Goal: Transaction & Acquisition: Purchase product/service

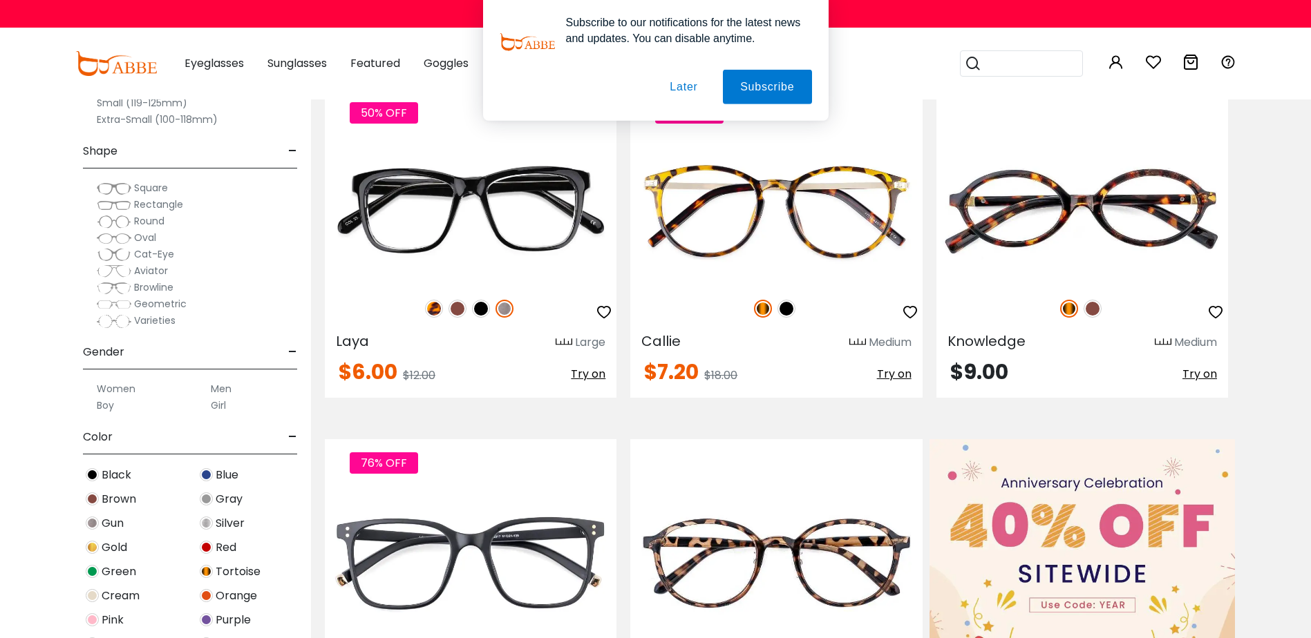
scroll to position [207, 0]
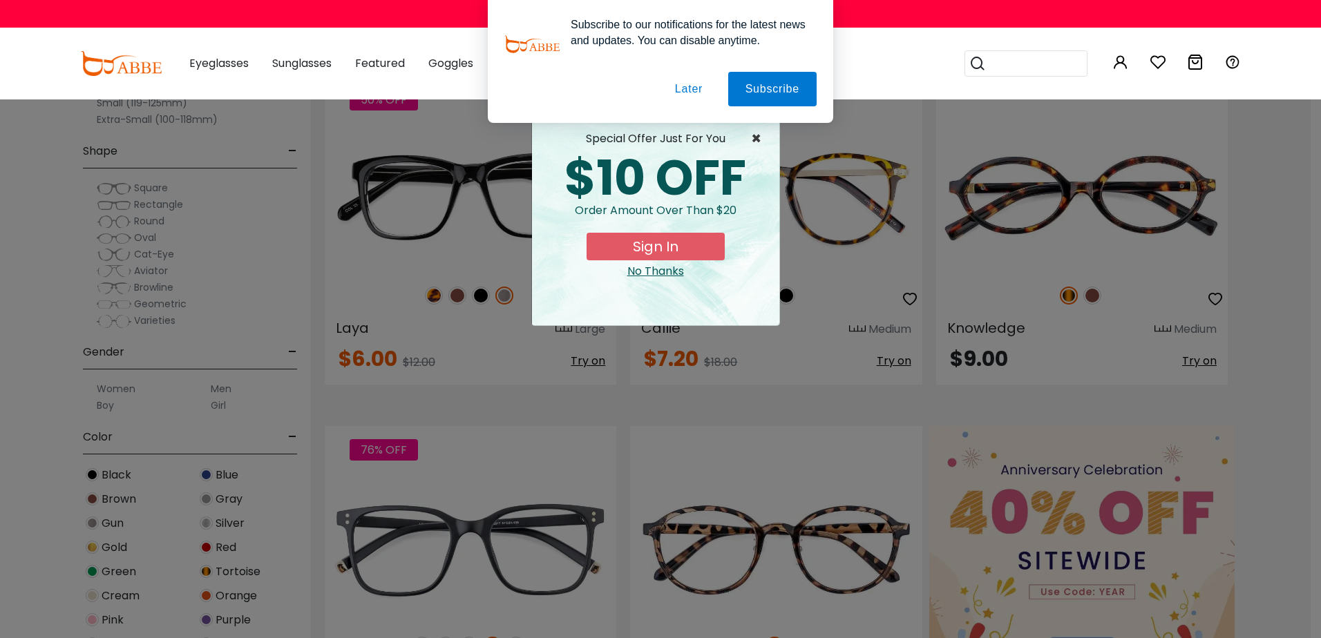
click at [752, 137] on span "×" at bounding box center [759, 139] width 17 height 17
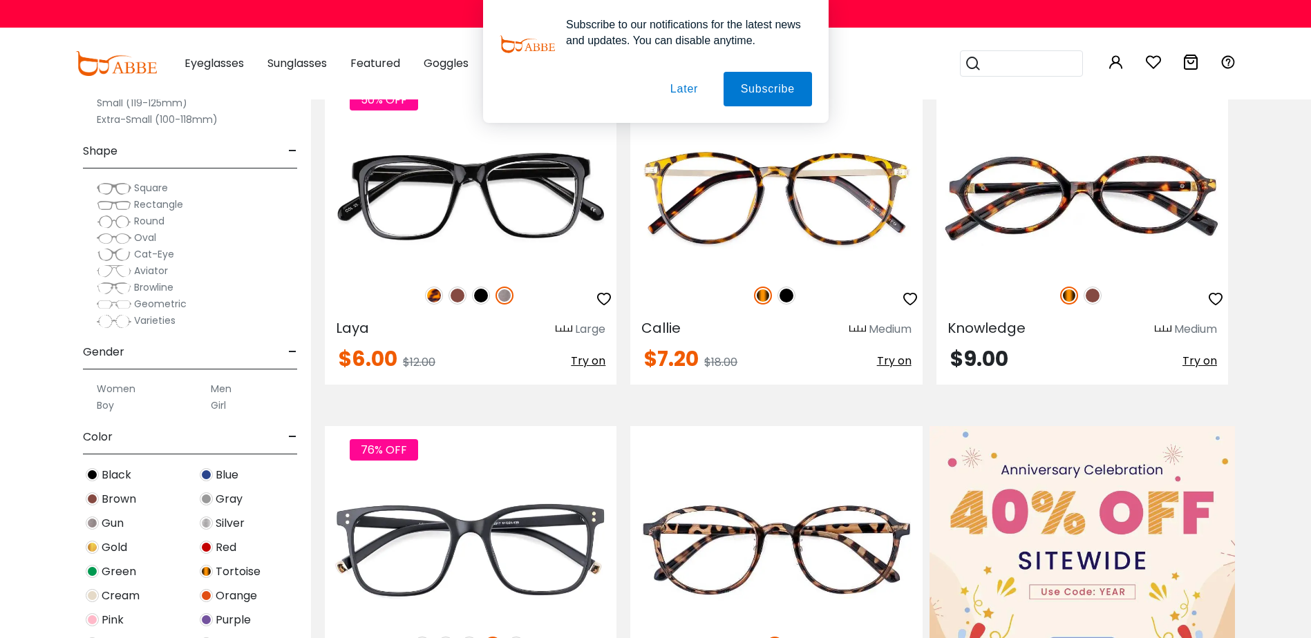
click at [683, 81] on button "Later" at bounding box center [683, 89] width 62 height 35
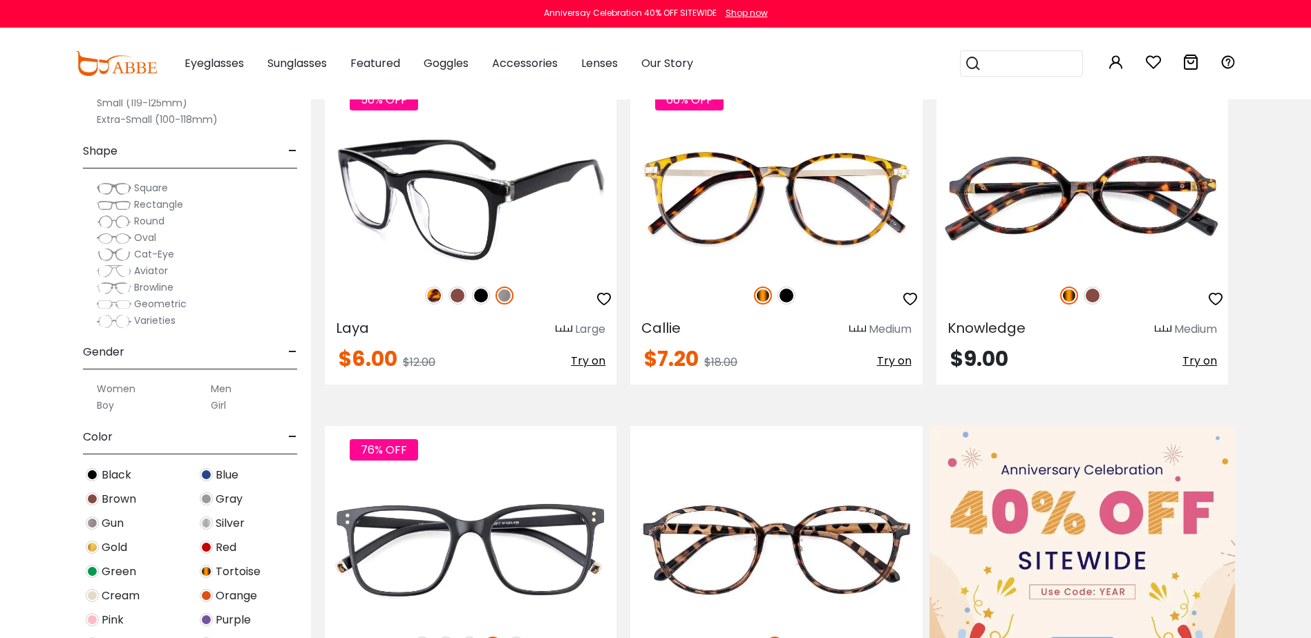
click at [438, 297] on img at bounding box center [434, 296] width 18 height 18
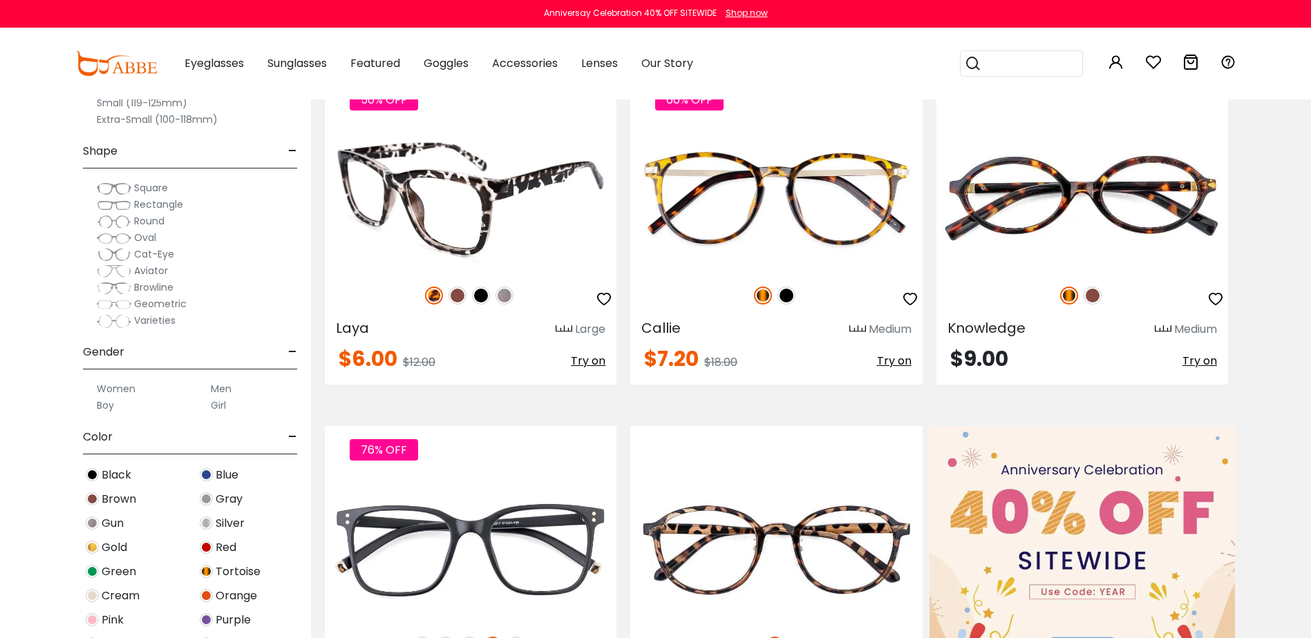
click at [454, 297] on img at bounding box center [457, 296] width 18 height 18
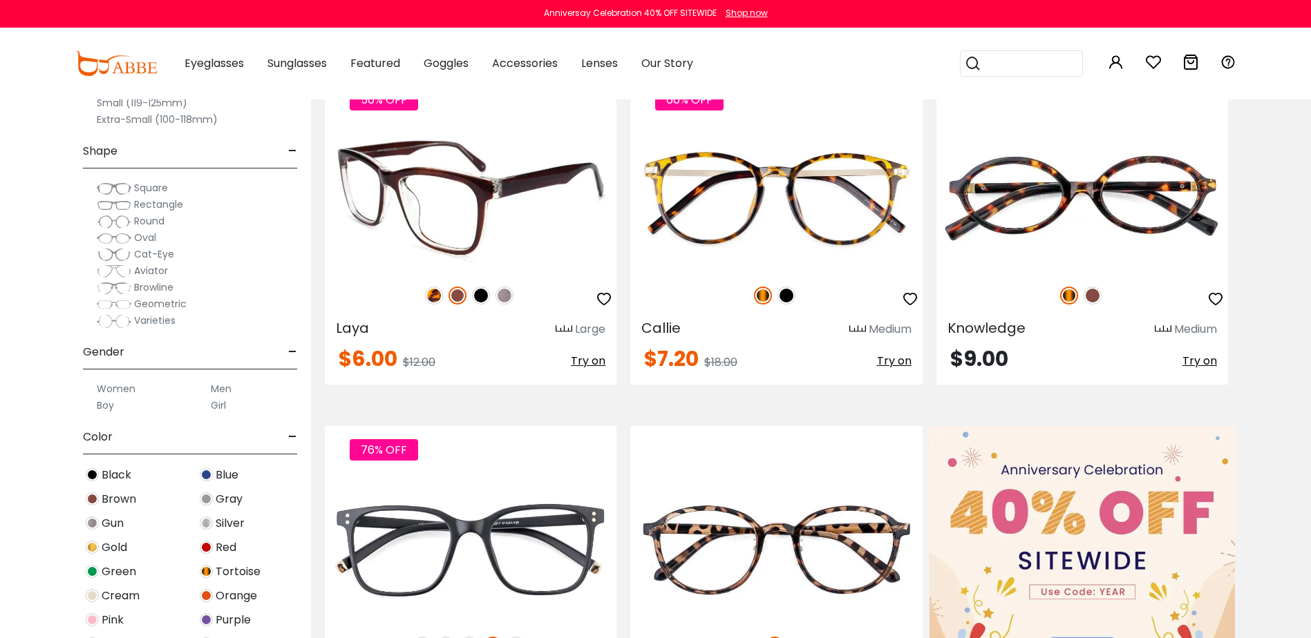
click at [511, 295] on img at bounding box center [504, 296] width 18 height 18
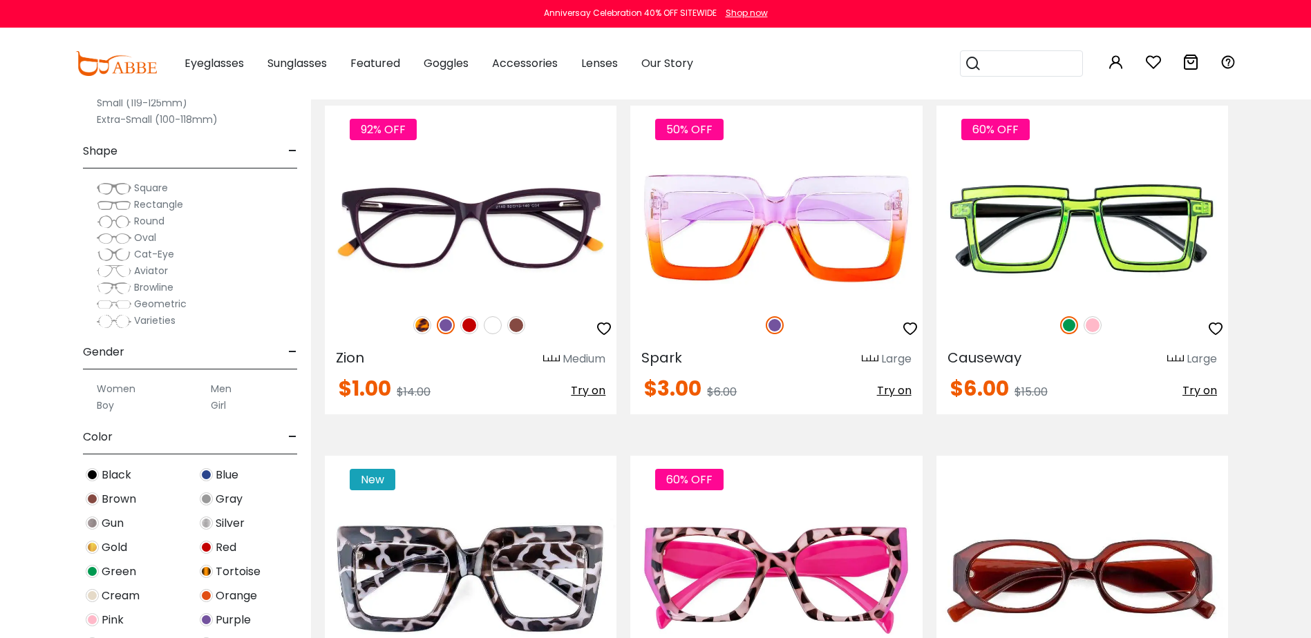
scroll to position [1589, 0]
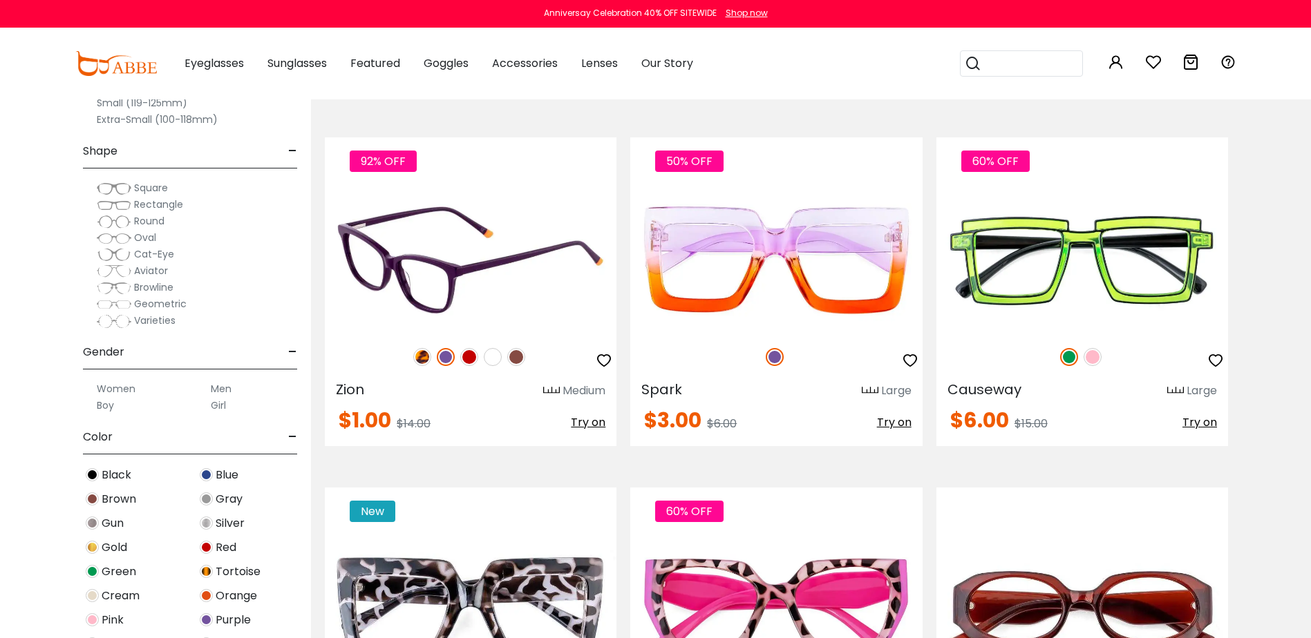
click at [422, 357] on img at bounding box center [422, 357] width 18 height 18
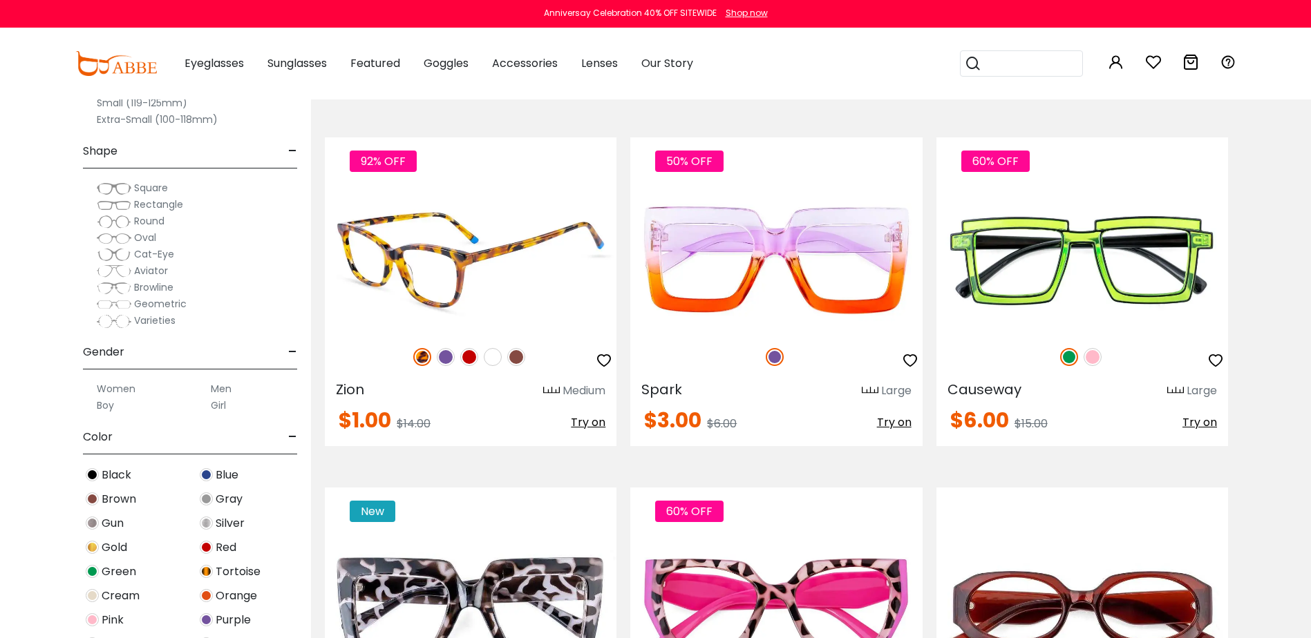
click at [455, 254] on img at bounding box center [471, 260] width 292 height 146
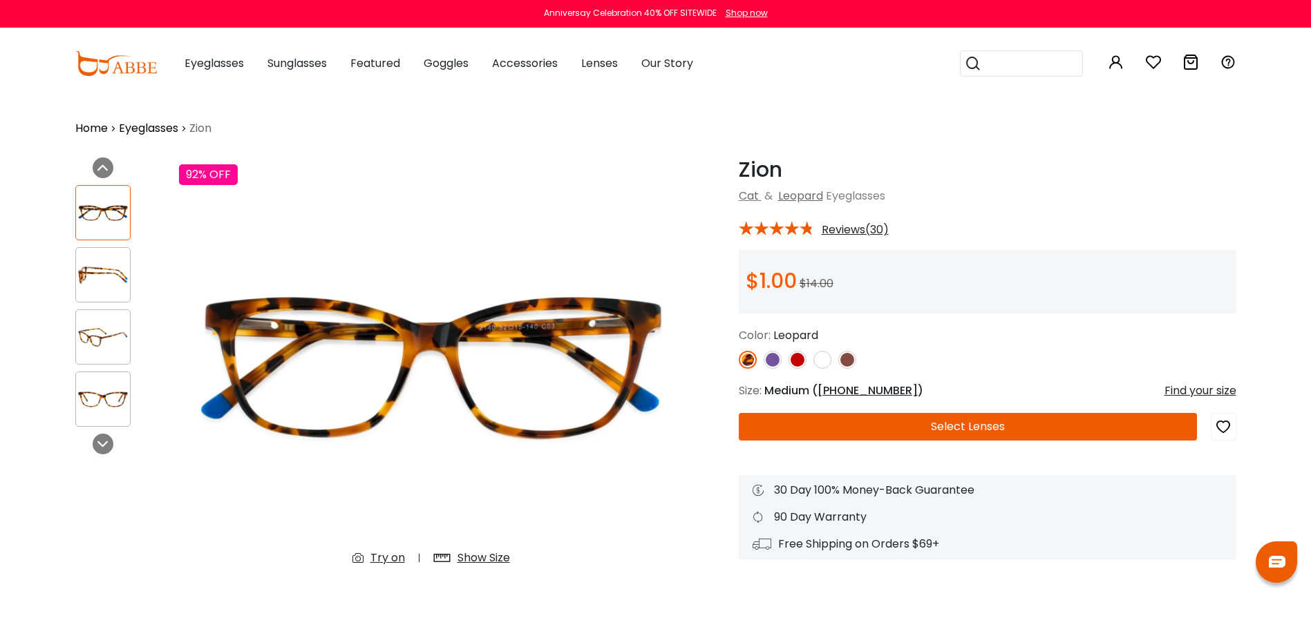
click at [99, 269] on img at bounding box center [103, 275] width 54 height 27
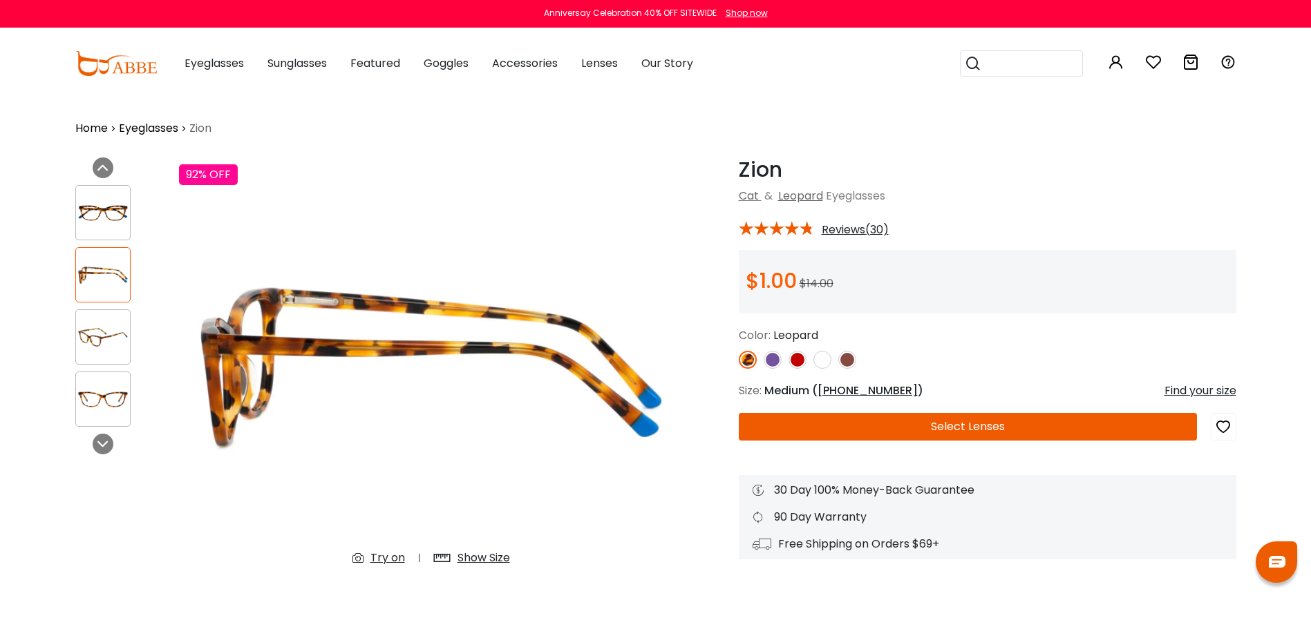
click at [95, 346] on img at bounding box center [103, 337] width 54 height 27
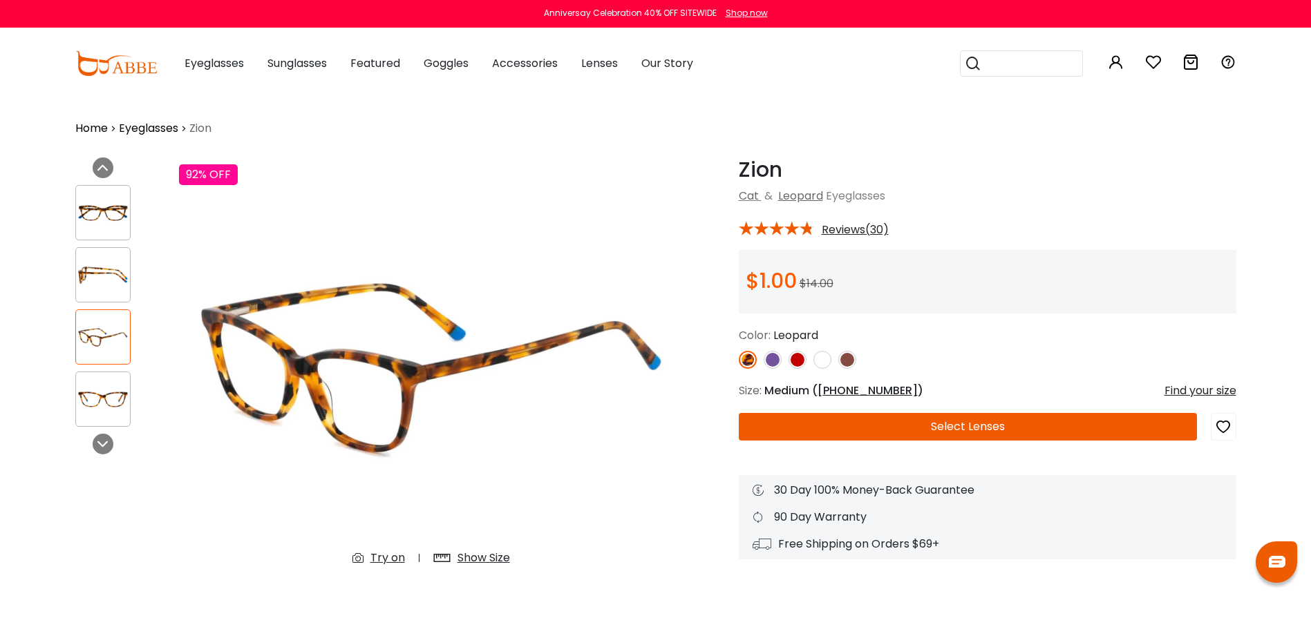
click at [99, 405] on img at bounding box center [103, 399] width 54 height 27
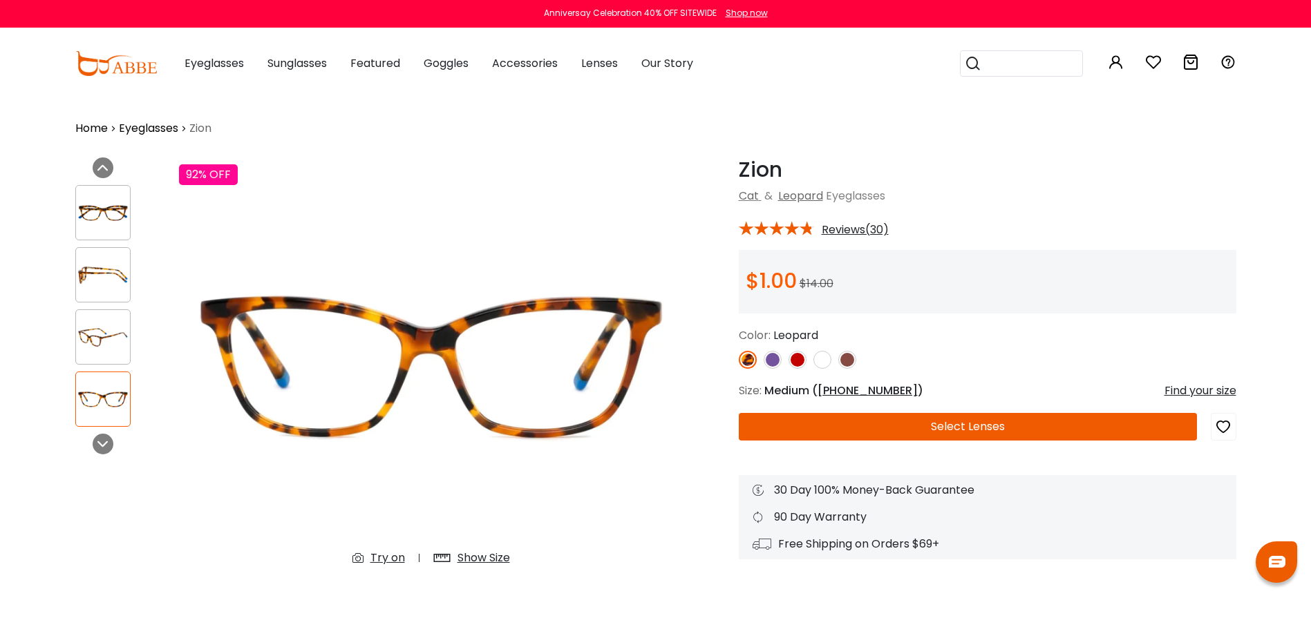
click at [771, 360] on img at bounding box center [772, 360] width 18 height 18
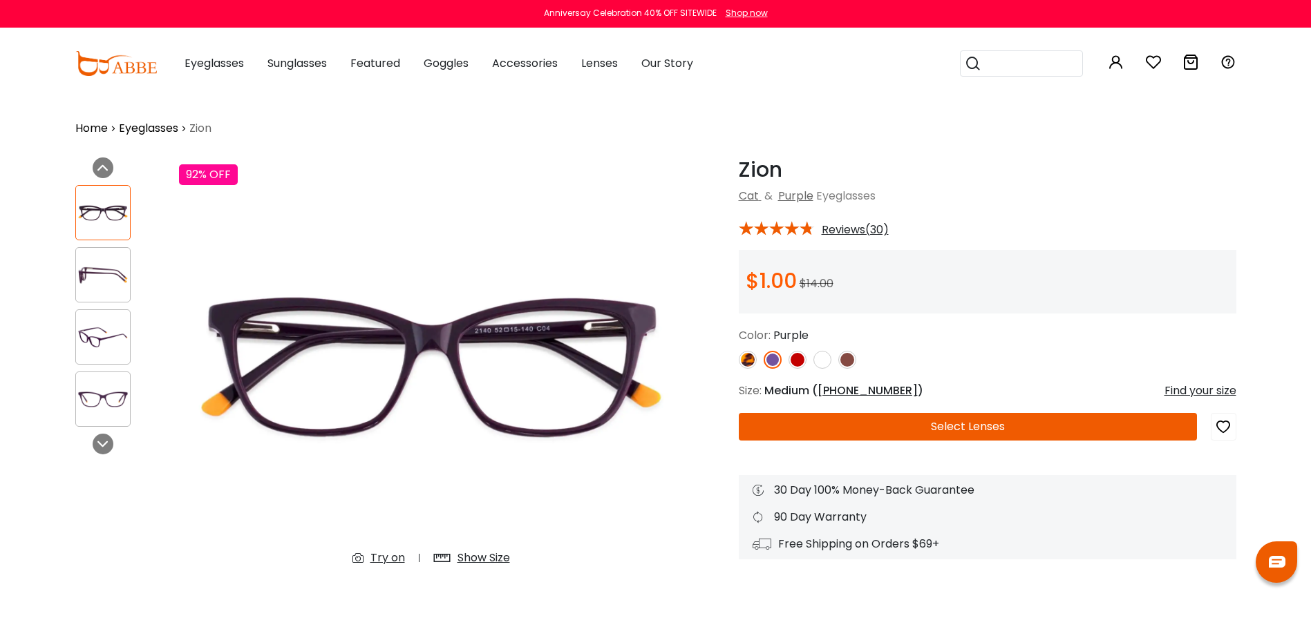
click at [799, 360] on img at bounding box center [797, 360] width 18 height 18
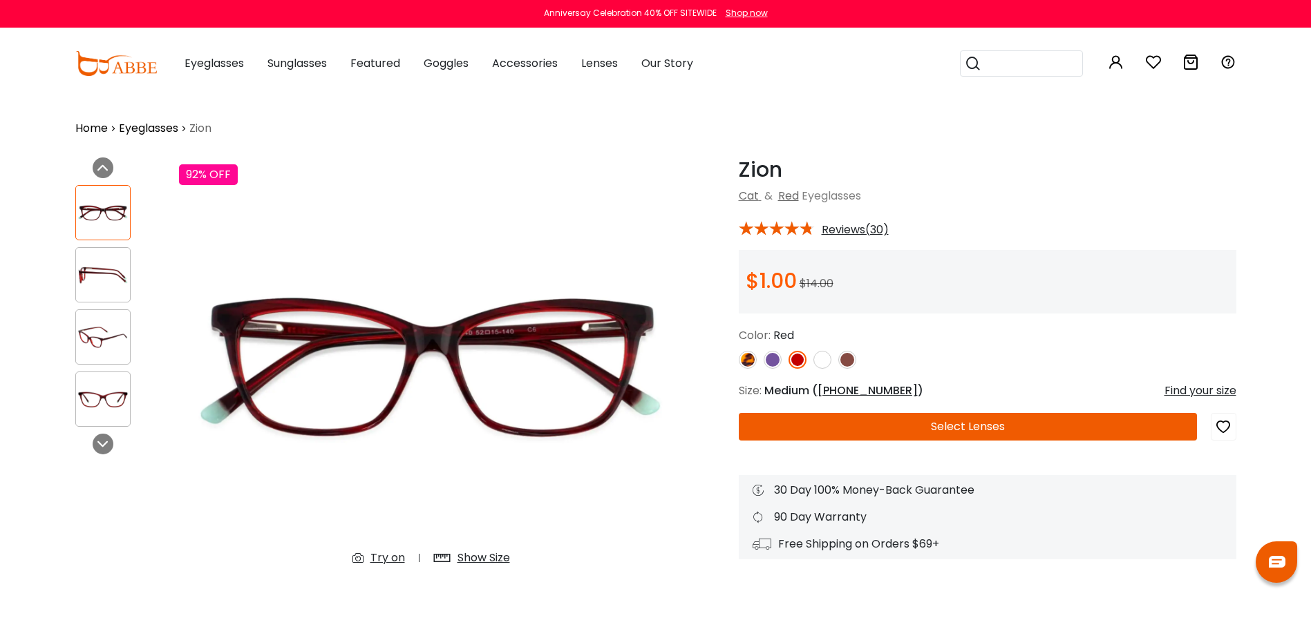
click at [824, 357] on img at bounding box center [822, 360] width 18 height 18
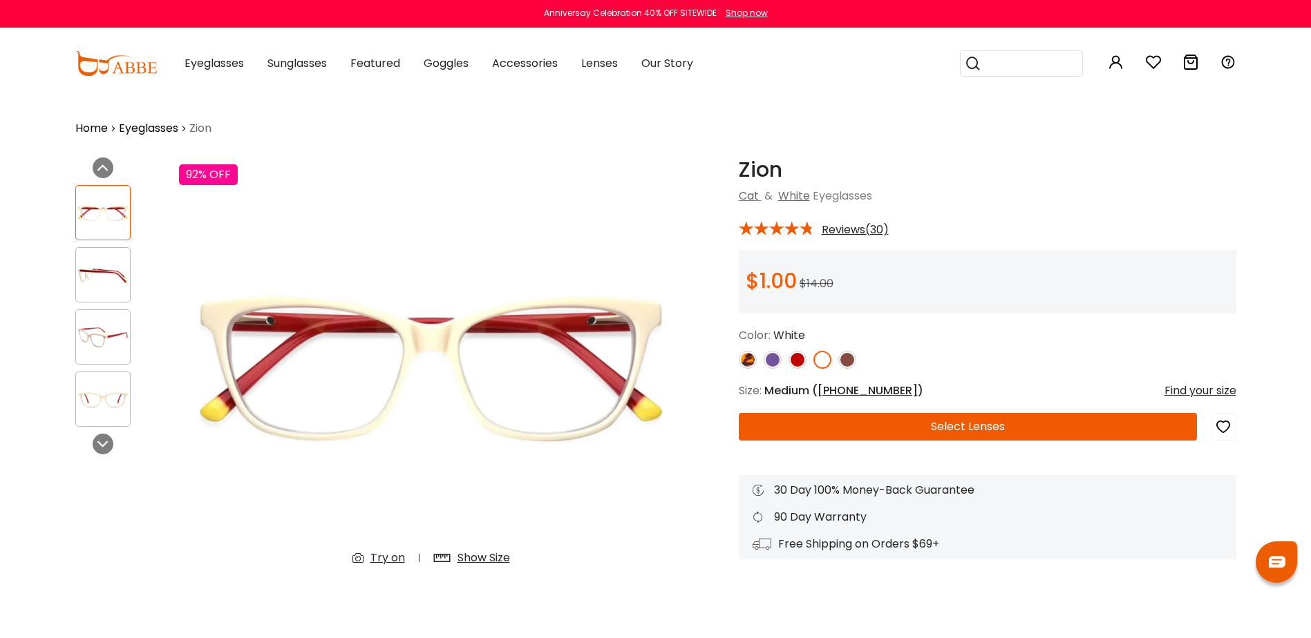
click at [851, 359] on img at bounding box center [847, 360] width 18 height 18
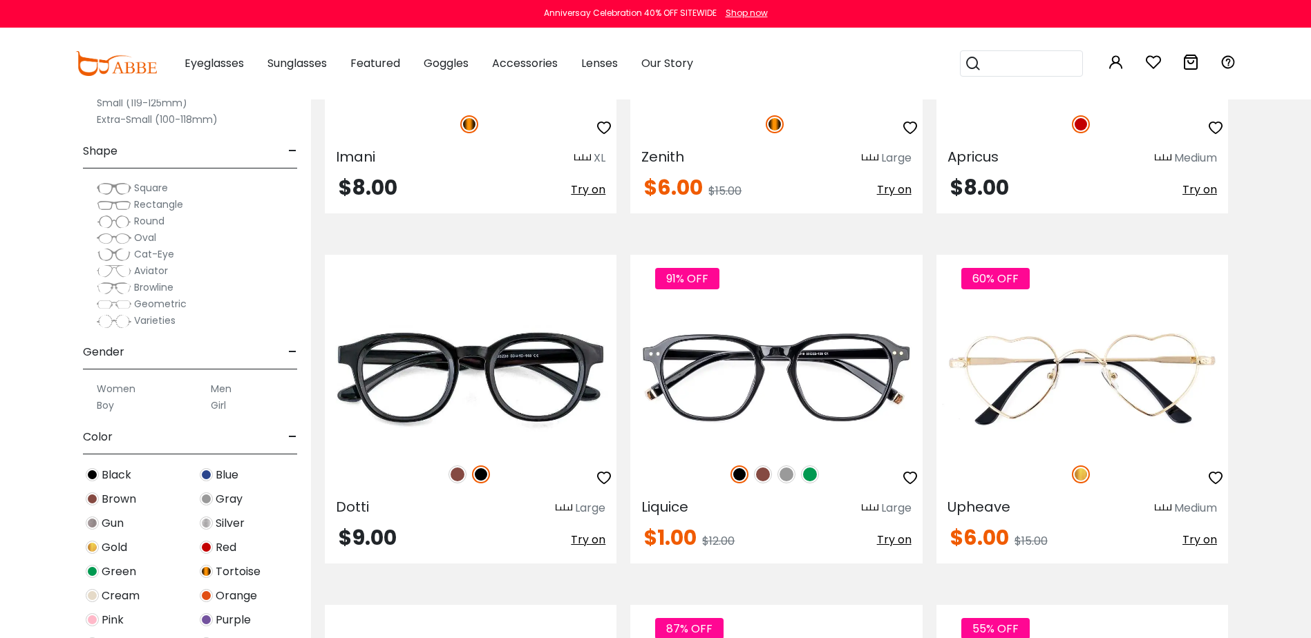
scroll to position [2211, 0]
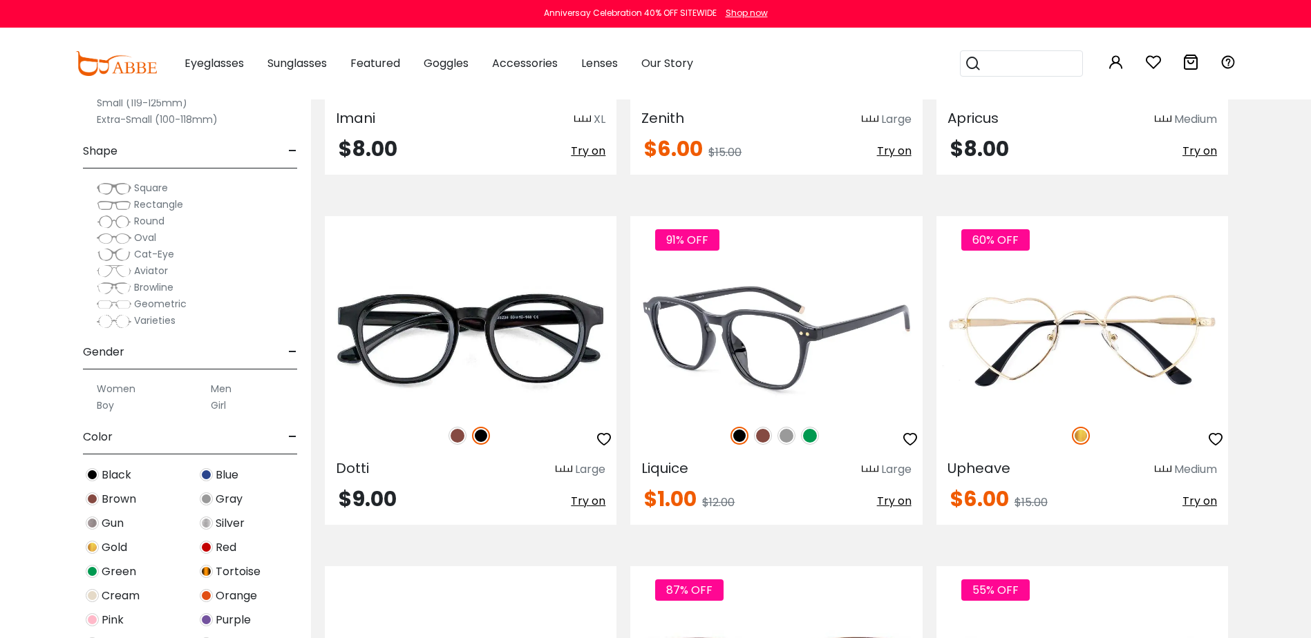
click at [766, 436] on img at bounding box center [763, 436] width 18 height 18
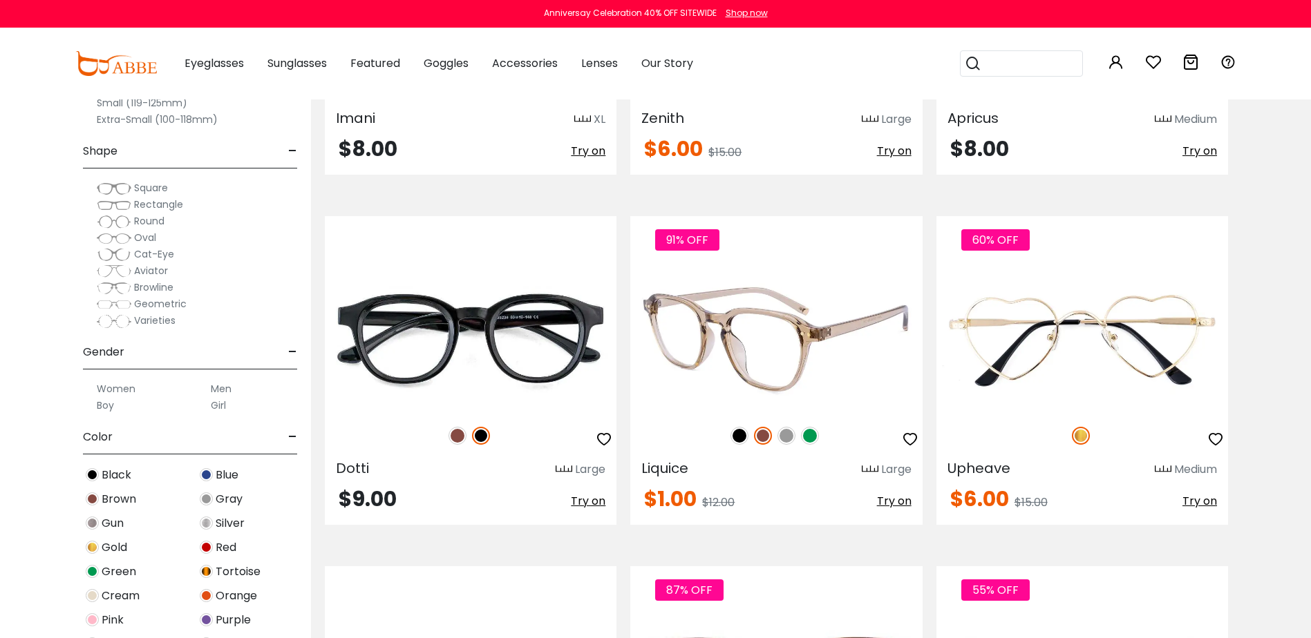
click at [790, 437] on img at bounding box center [786, 436] width 18 height 18
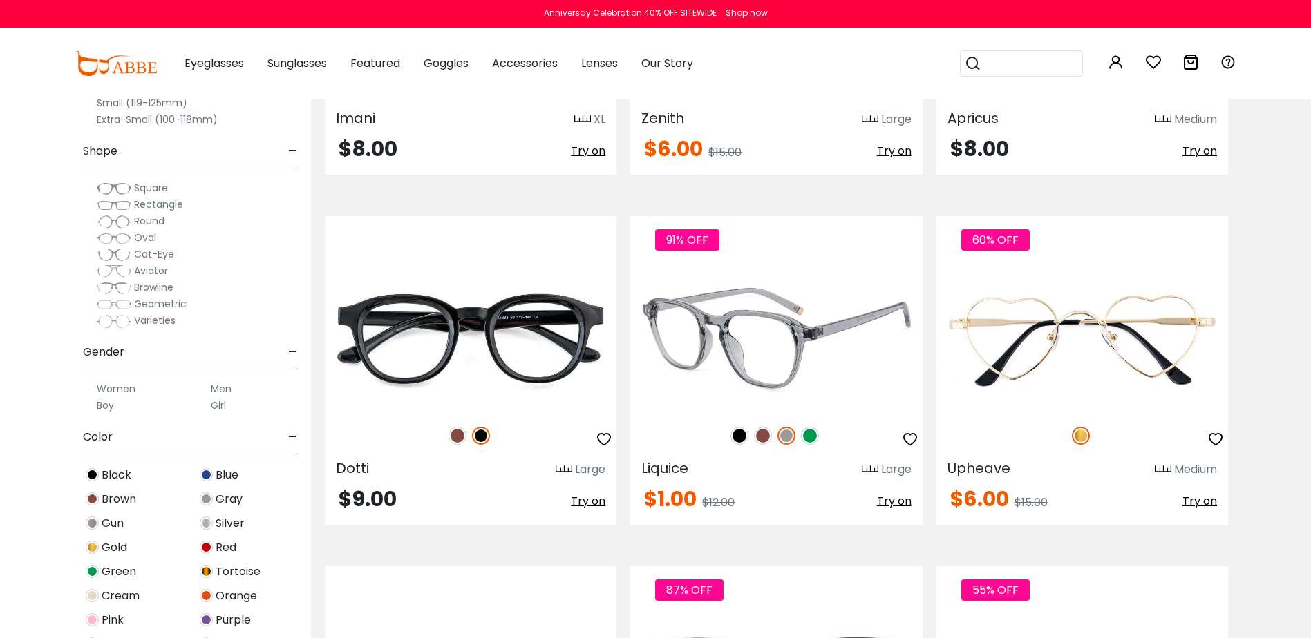
click at [815, 435] on img at bounding box center [810, 436] width 18 height 18
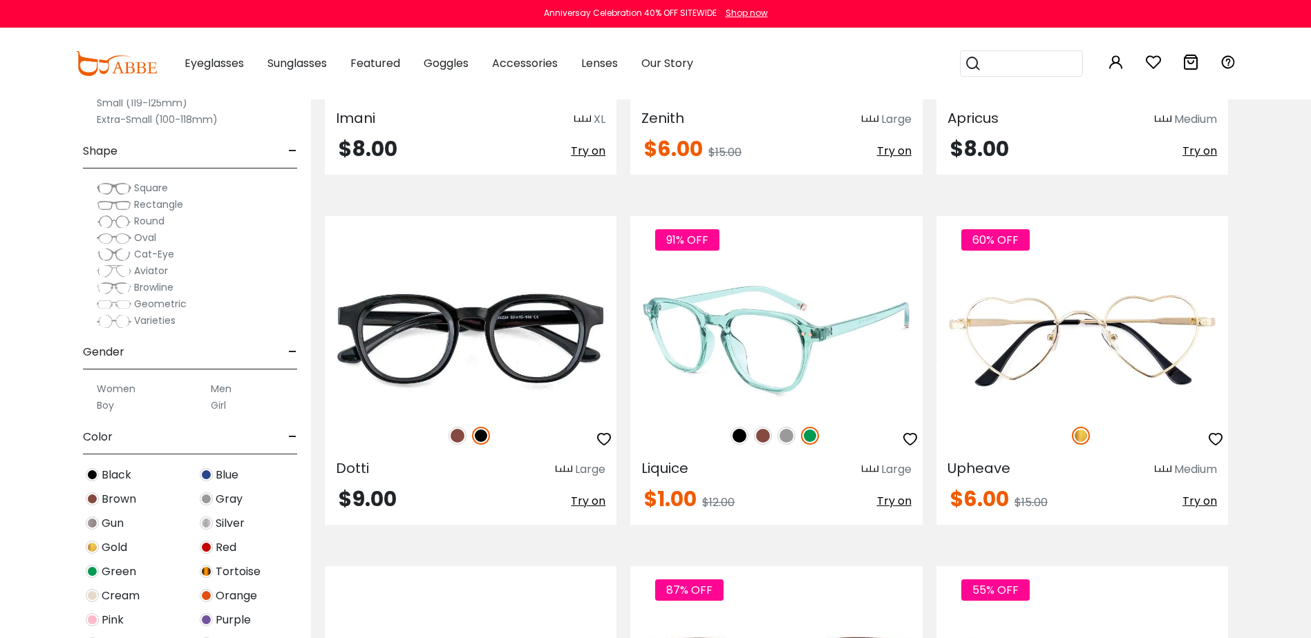
click at [728, 436] on div "91% OFF" at bounding box center [776, 435] width 292 height 29
click at [735, 434] on img at bounding box center [739, 436] width 18 height 18
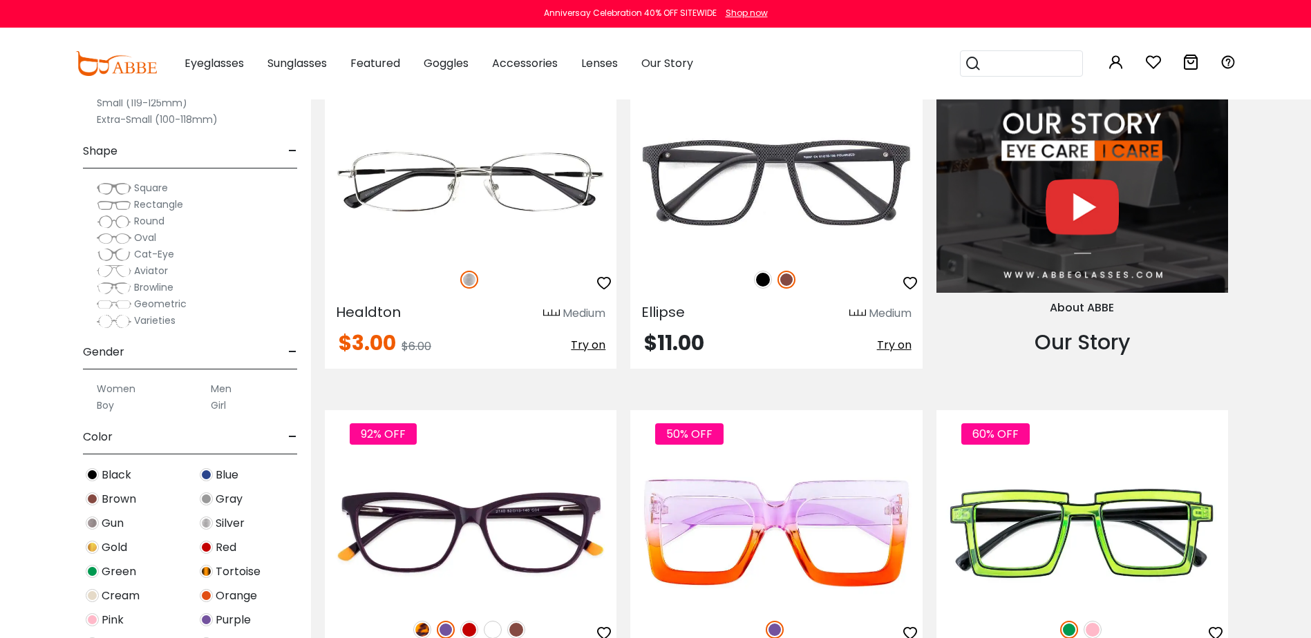
scroll to position [1313, 0]
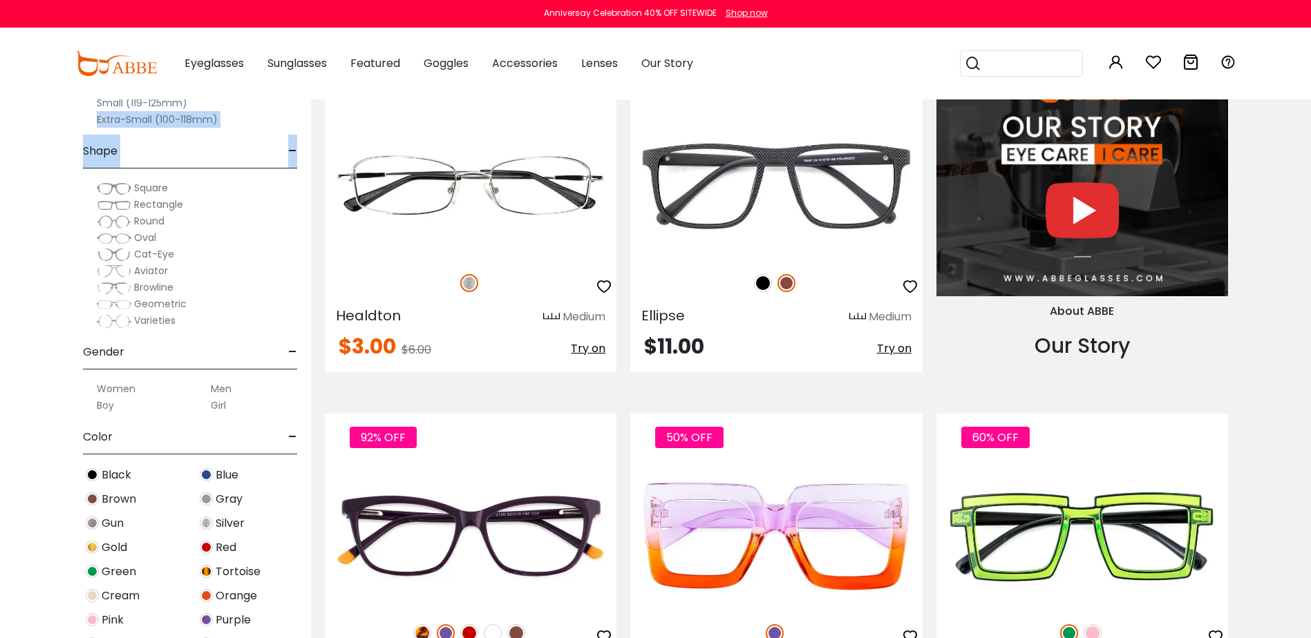
drag, startPoint x: 52, startPoint y: 122, endPoint x: 24, endPoint y: 160, distance: 46.4
click at [24, 160] on div "Size - Extra-Large (141+mm) Large (133-140mm) Medium (126-132mm) Small (119-125…" at bounding box center [155, 308] width 311 height 659
drag, startPoint x: 24, startPoint y: 160, endPoint x: 31, endPoint y: 151, distance: 10.8
click at [31, 151] on div "Size - Extra-Large (141+mm) Large (133-140mm) Medium (126-132mm) Small (119-125…" at bounding box center [155, 308] width 311 height 659
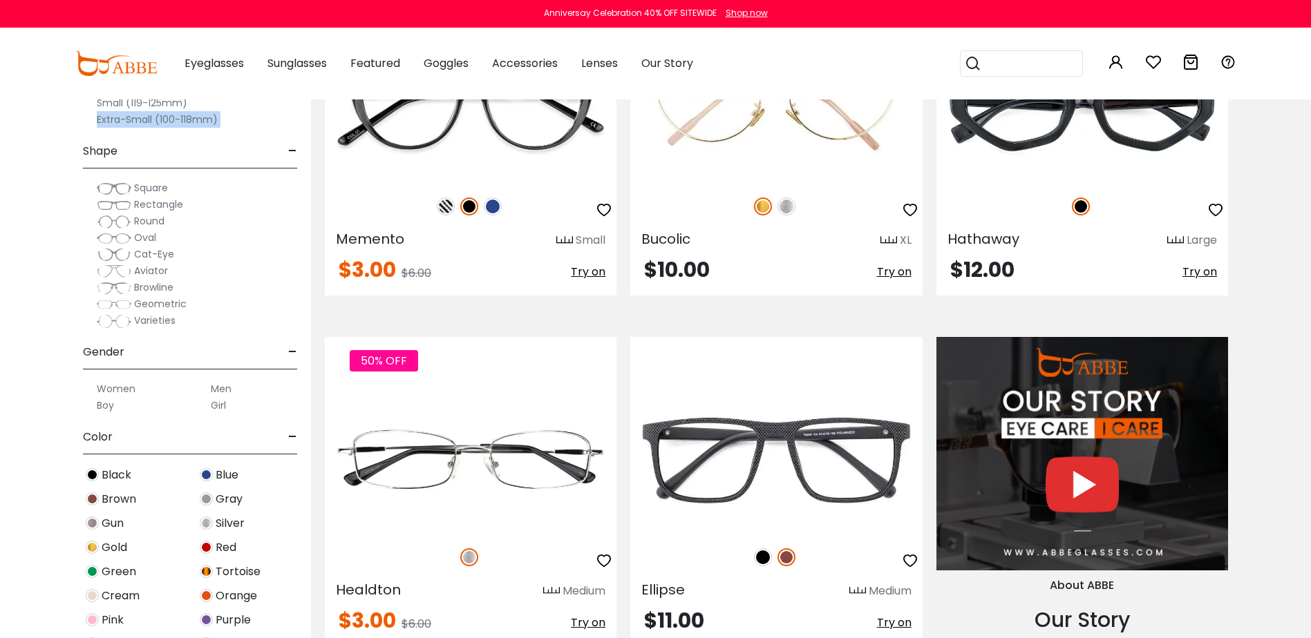
scroll to position [1105, 0]
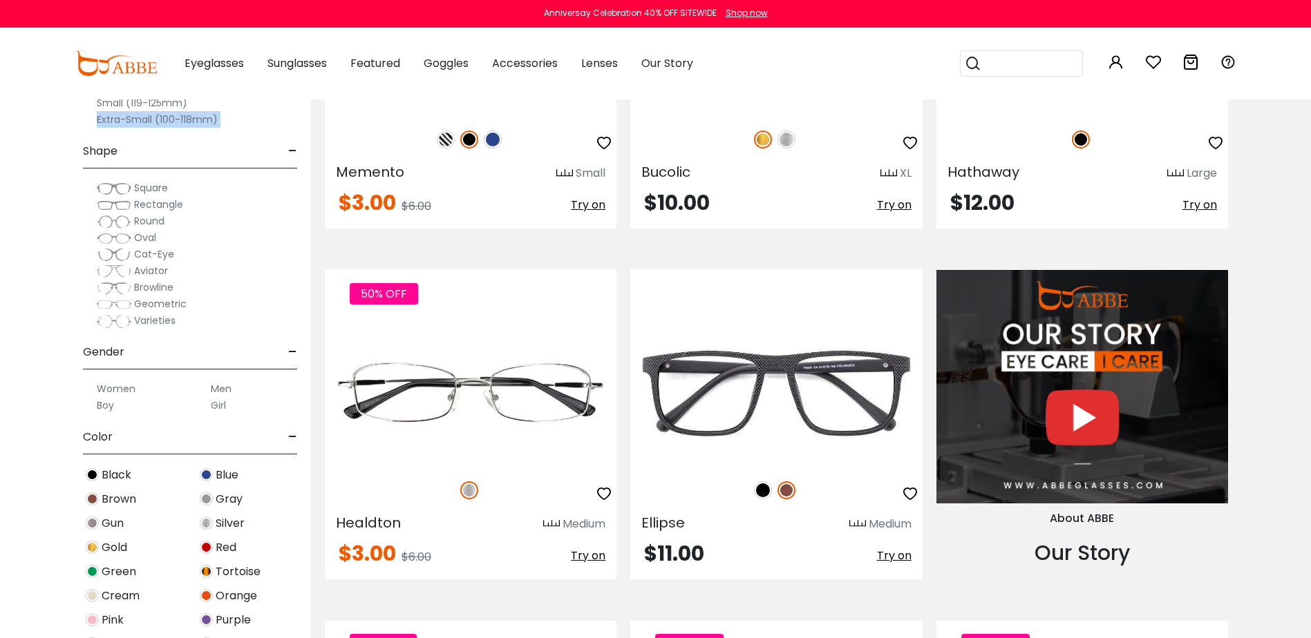
click at [196, 119] on label "Extra-Small (100-118mm)" at bounding box center [157, 119] width 121 height 17
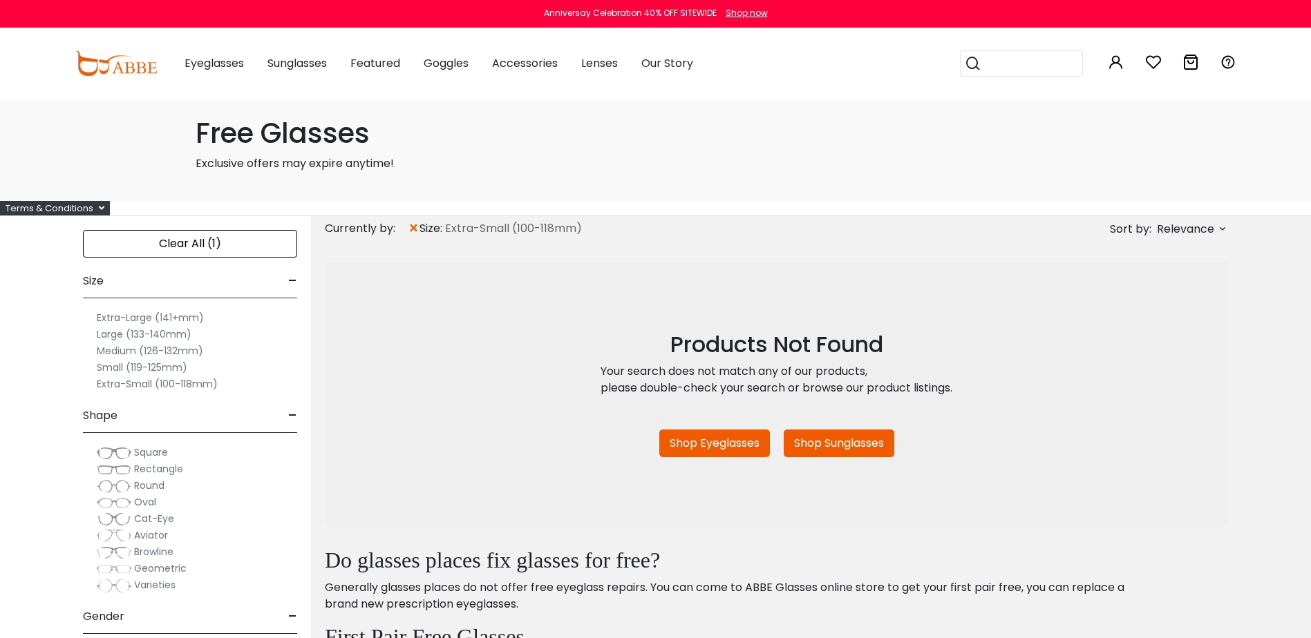
click at [140, 350] on label "Medium (126-132mm)" at bounding box center [150, 351] width 106 height 17
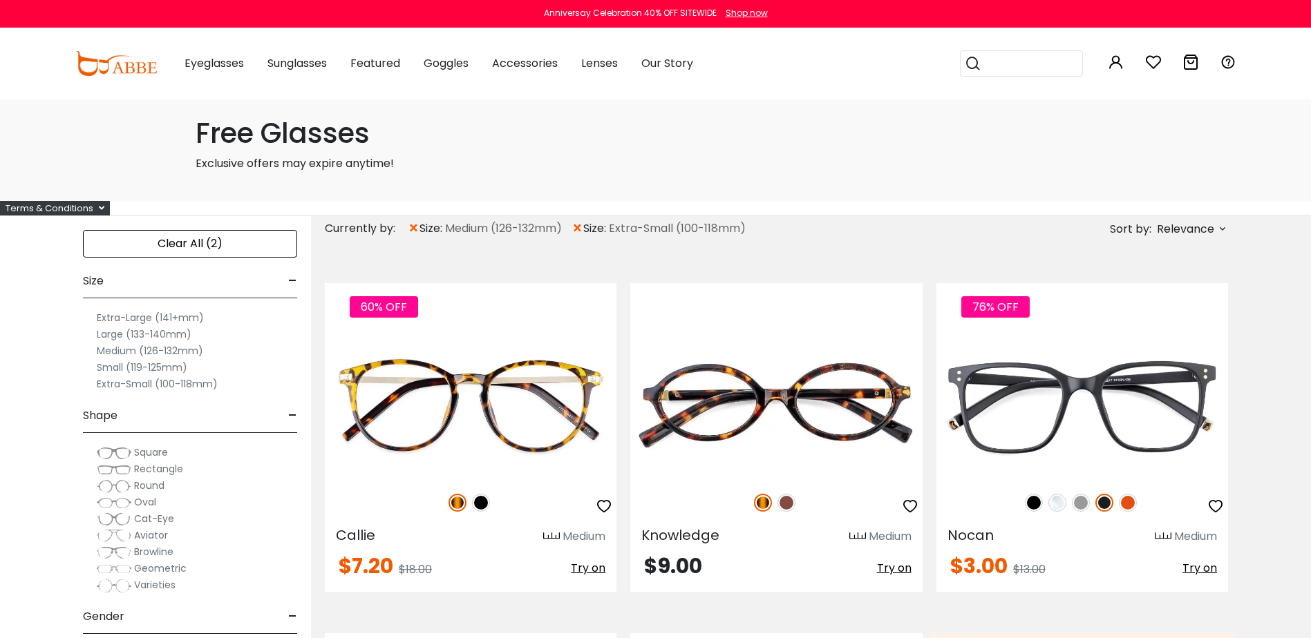
click at [583, 227] on span "×" at bounding box center [577, 228] width 12 height 25
click at [162, 468] on span "Rectangle" at bounding box center [158, 469] width 49 height 14
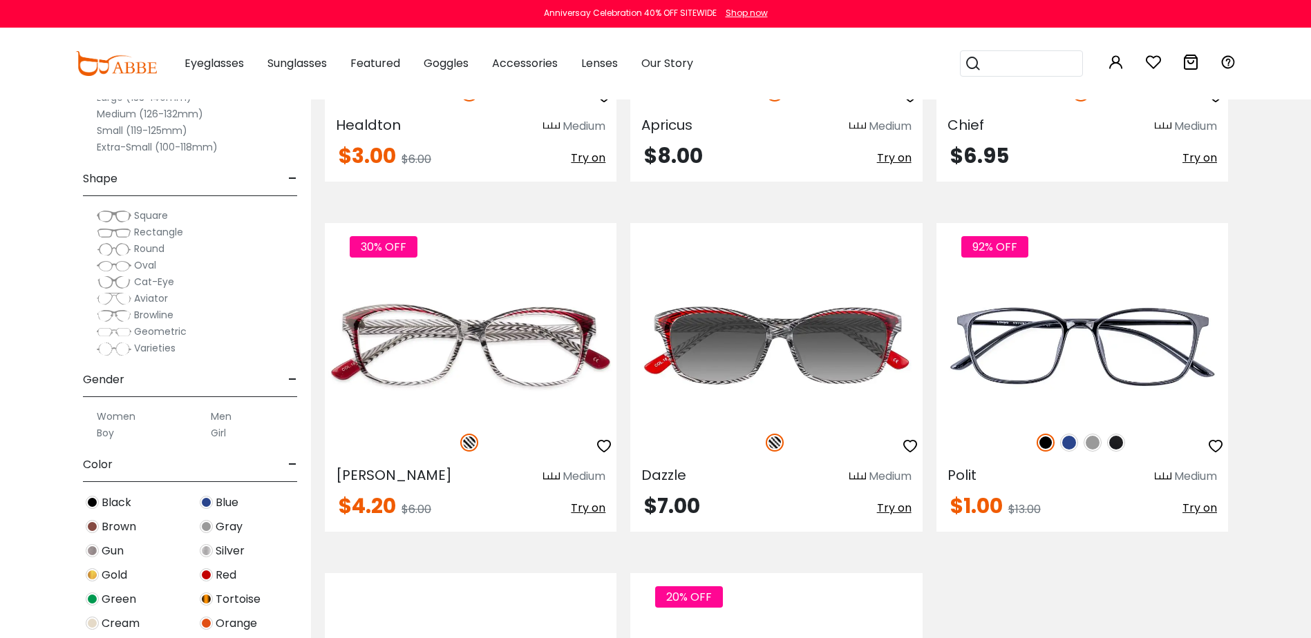
scroll to position [622, 0]
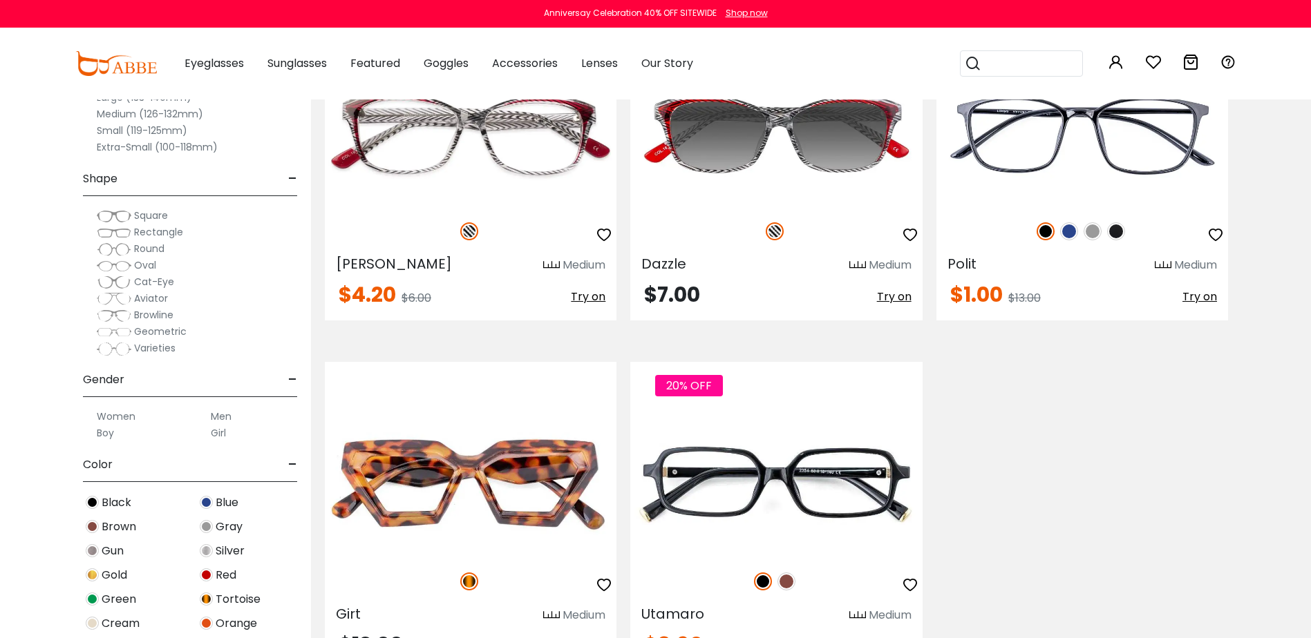
click at [151, 213] on span "Square" at bounding box center [151, 216] width 34 height 14
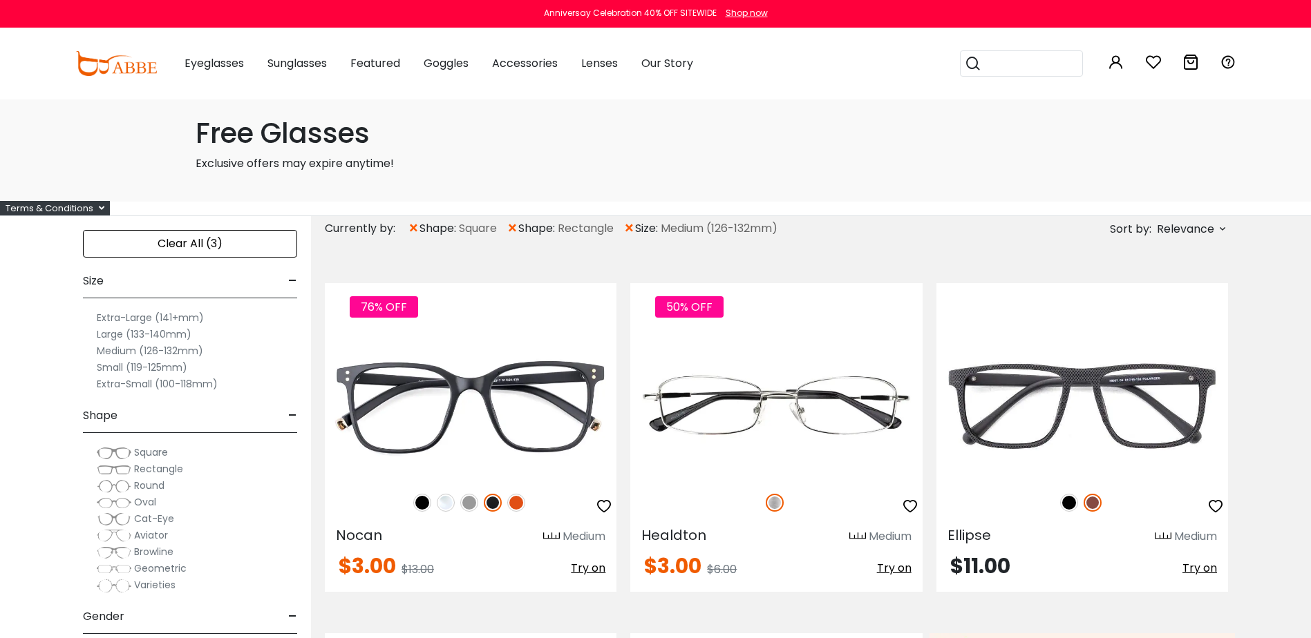
click at [216, 242] on div "Clear All (3)" at bounding box center [190, 244] width 214 height 28
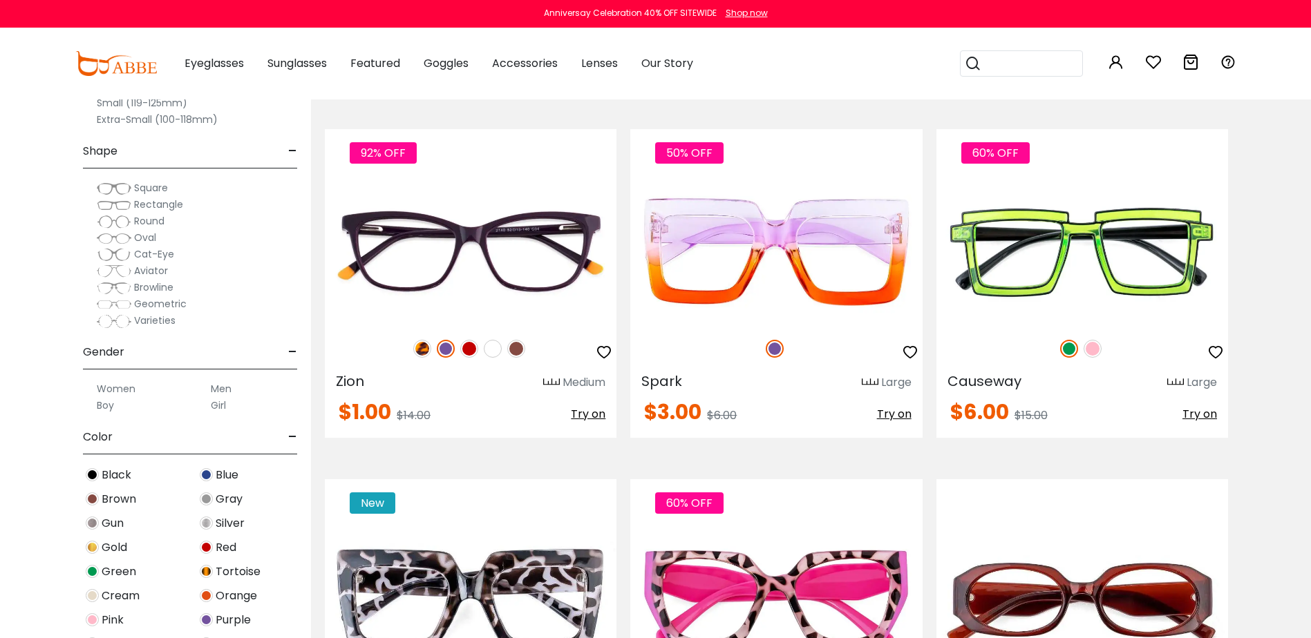
scroll to position [1589, 0]
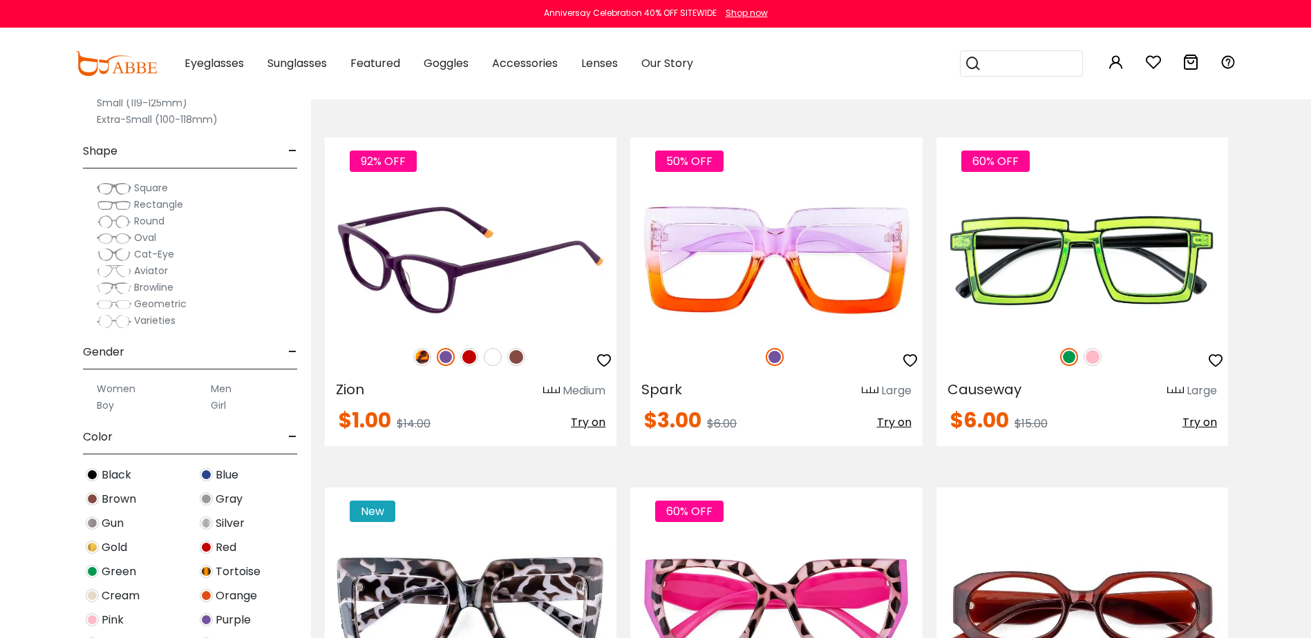
click at [424, 359] on img at bounding box center [422, 357] width 18 height 18
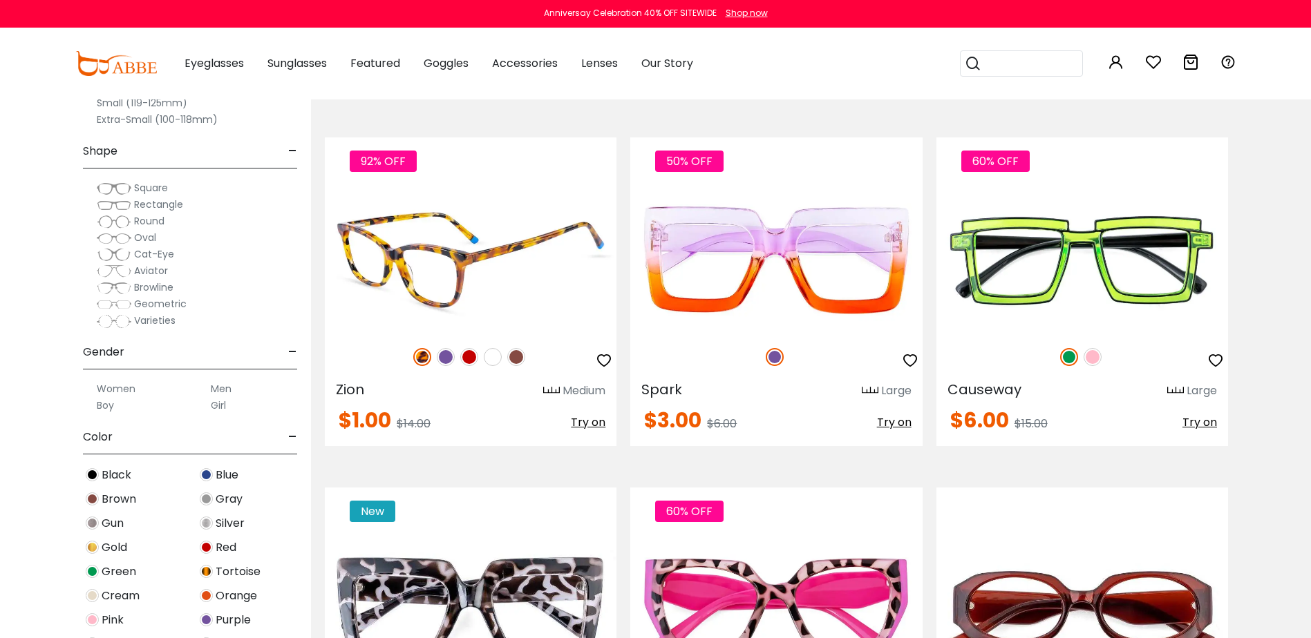
click at [521, 355] on img at bounding box center [516, 357] width 18 height 18
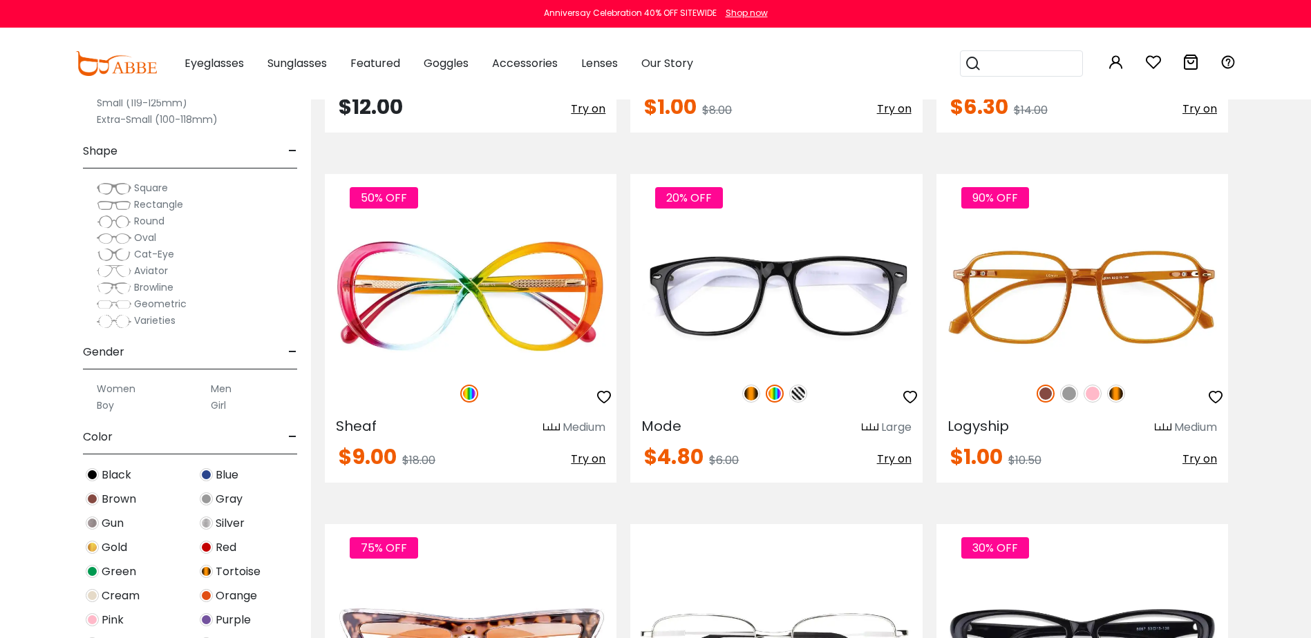
scroll to position [3109, 0]
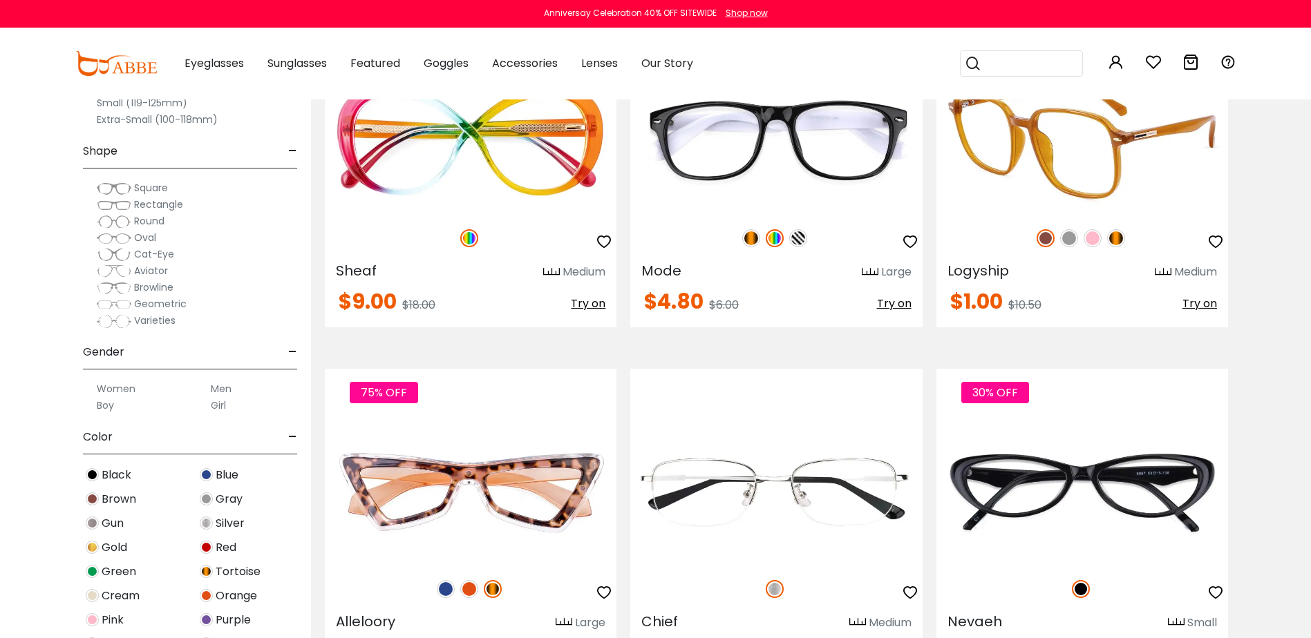
click at [1112, 238] on img at bounding box center [1116, 238] width 18 height 18
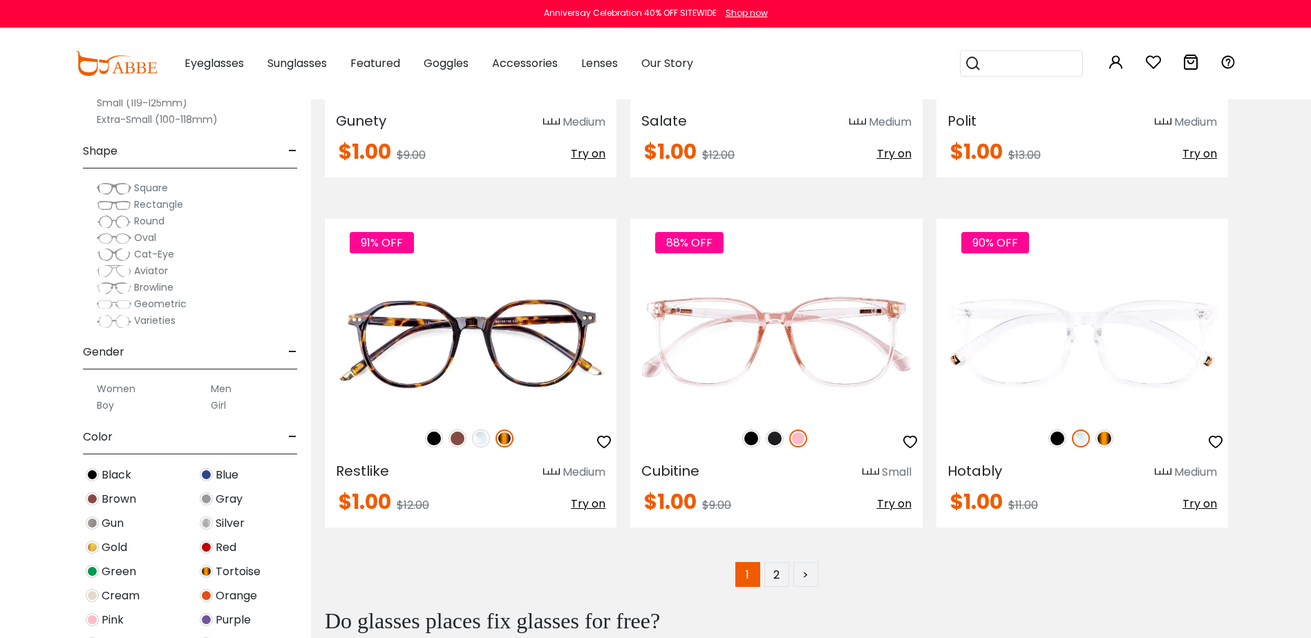
scroll to position [6771, 0]
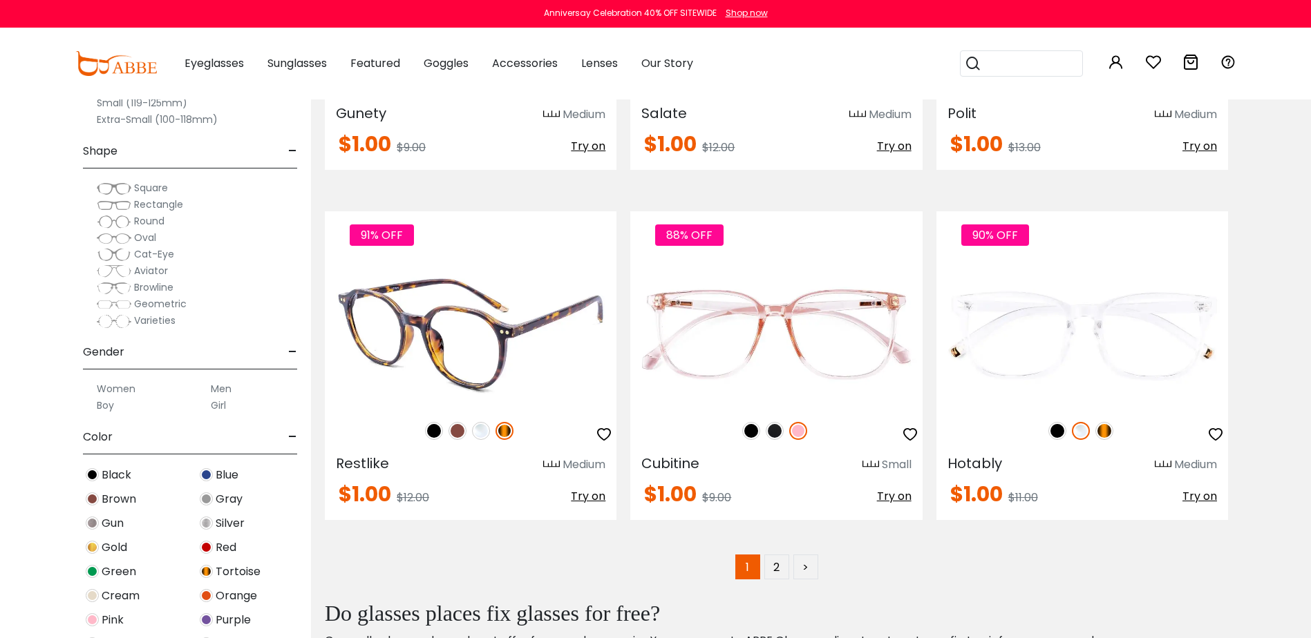
click at [453, 431] on img at bounding box center [457, 431] width 18 height 18
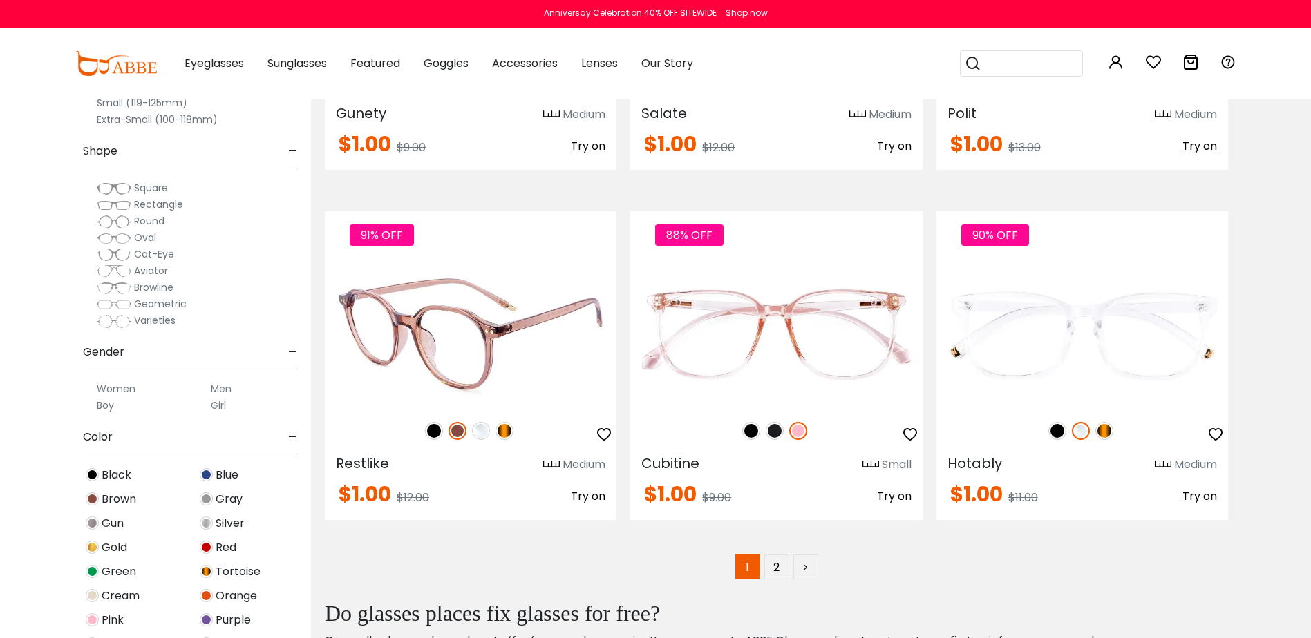
click at [428, 427] on img at bounding box center [434, 431] width 18 height 18
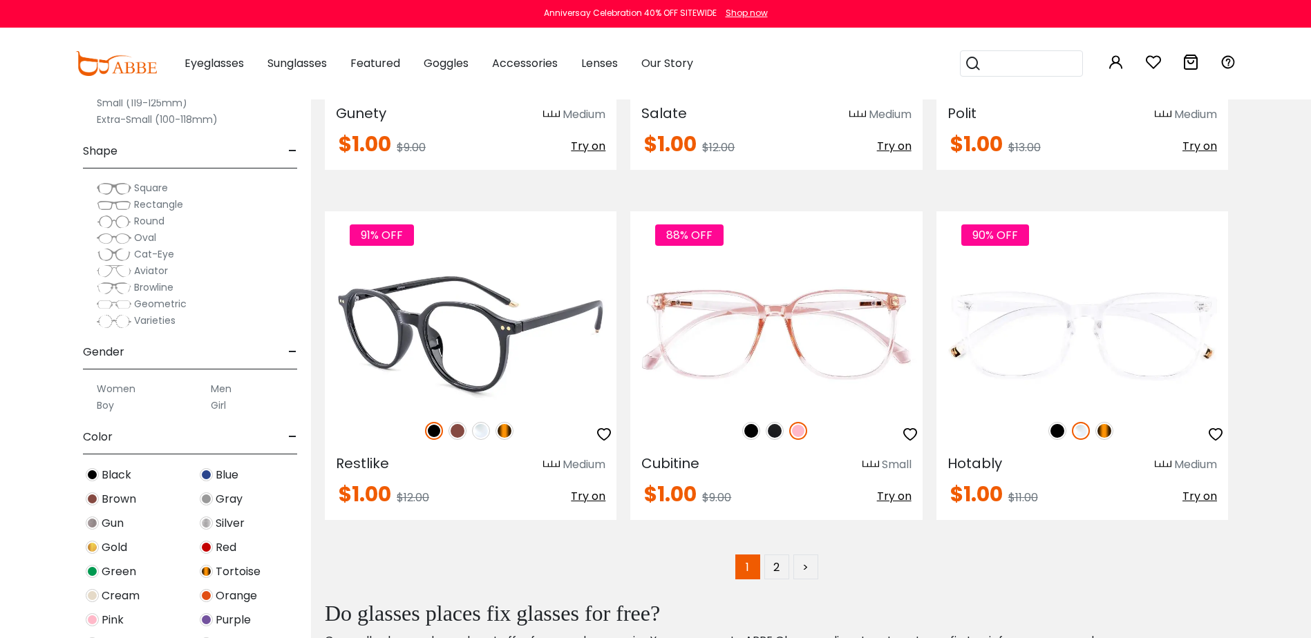
click at [503, 430] on img at bounding box center [504, 431] width 18 height 18
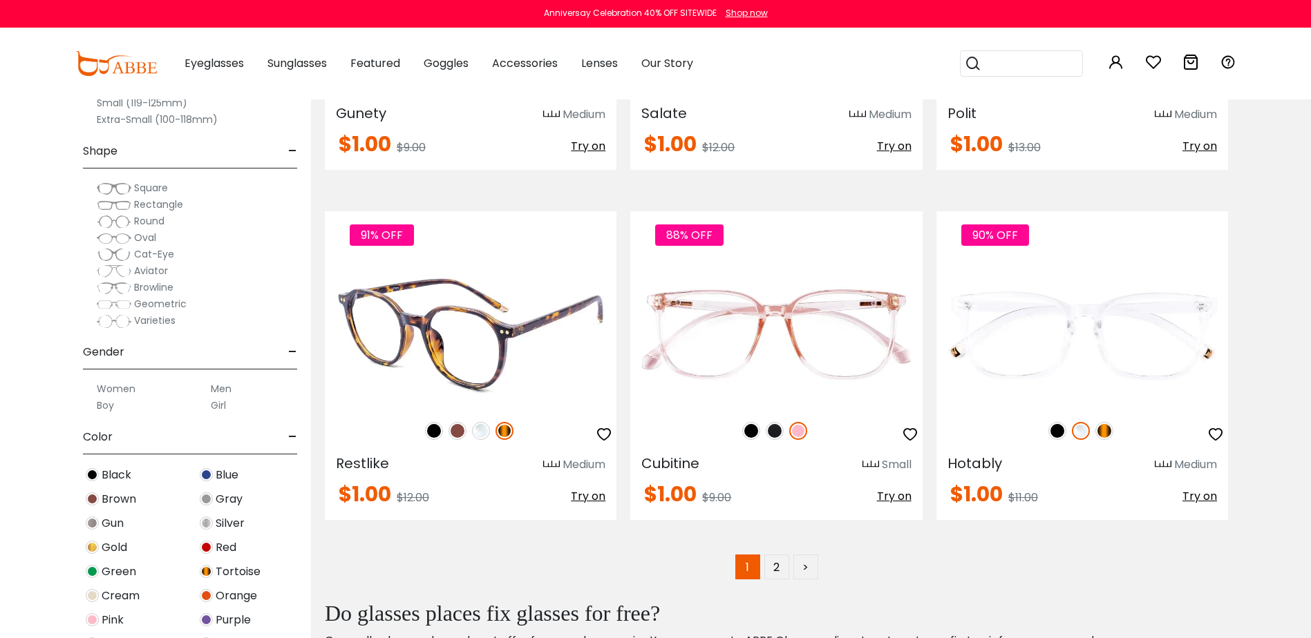
click at [521, 310] on img at bounding box center [471, 334] width 292 height 146
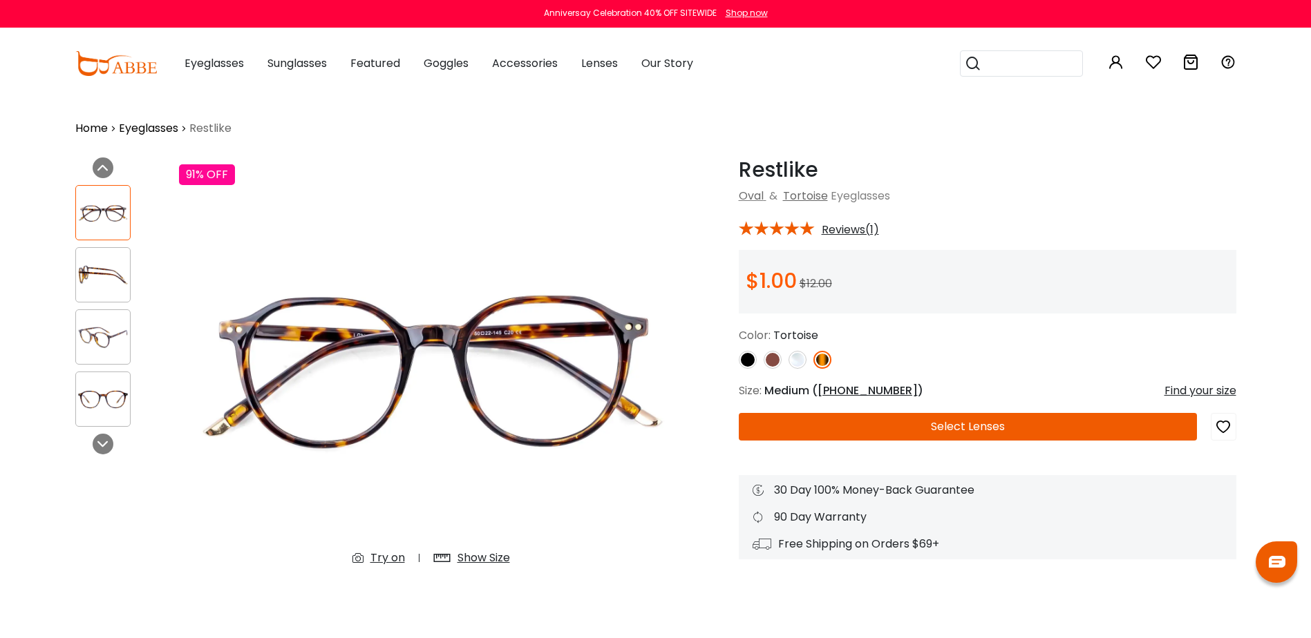
click at [116, 271] on img at bounding box center [103, 275] width 54 height 27
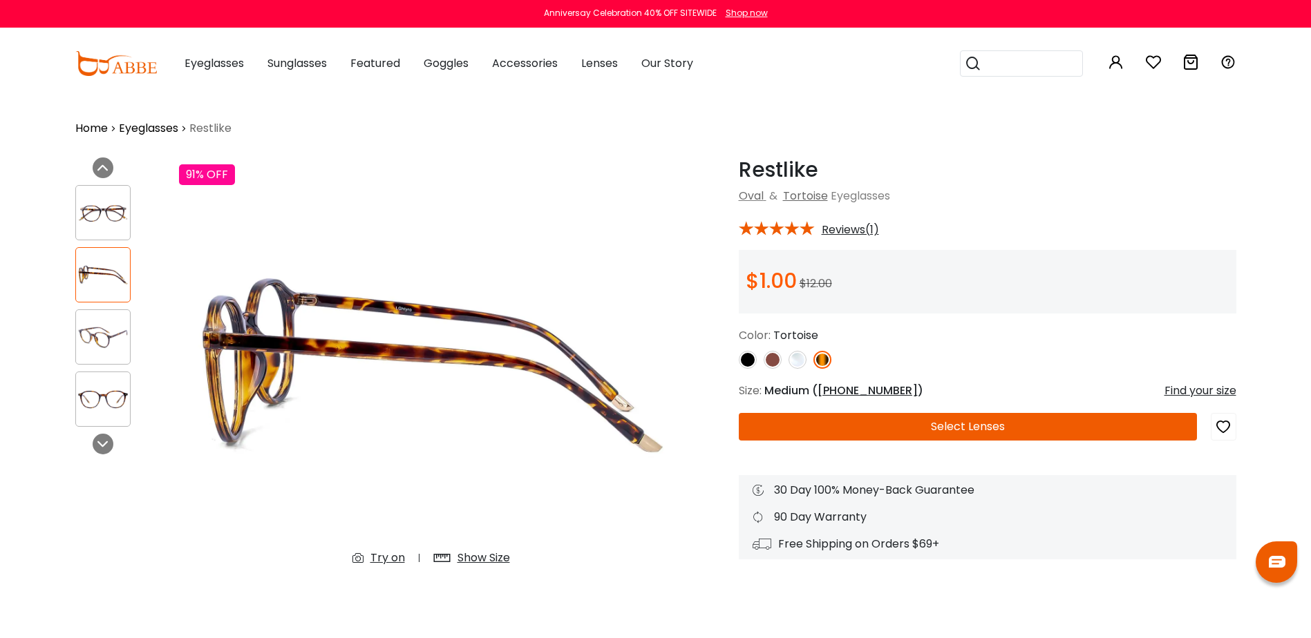
click at [113, 337] on img at bounding box center [103, 337] width 54 height 27
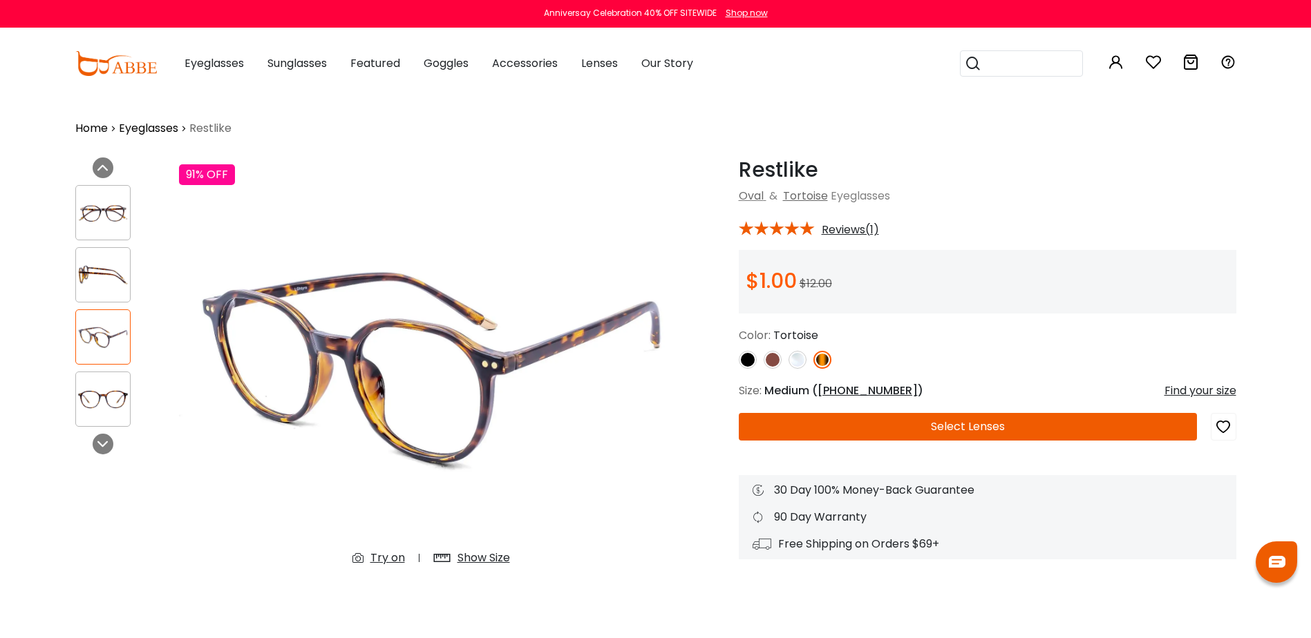
click at [111, 396] on img at bounding box center [103, 399] width 54 height 27
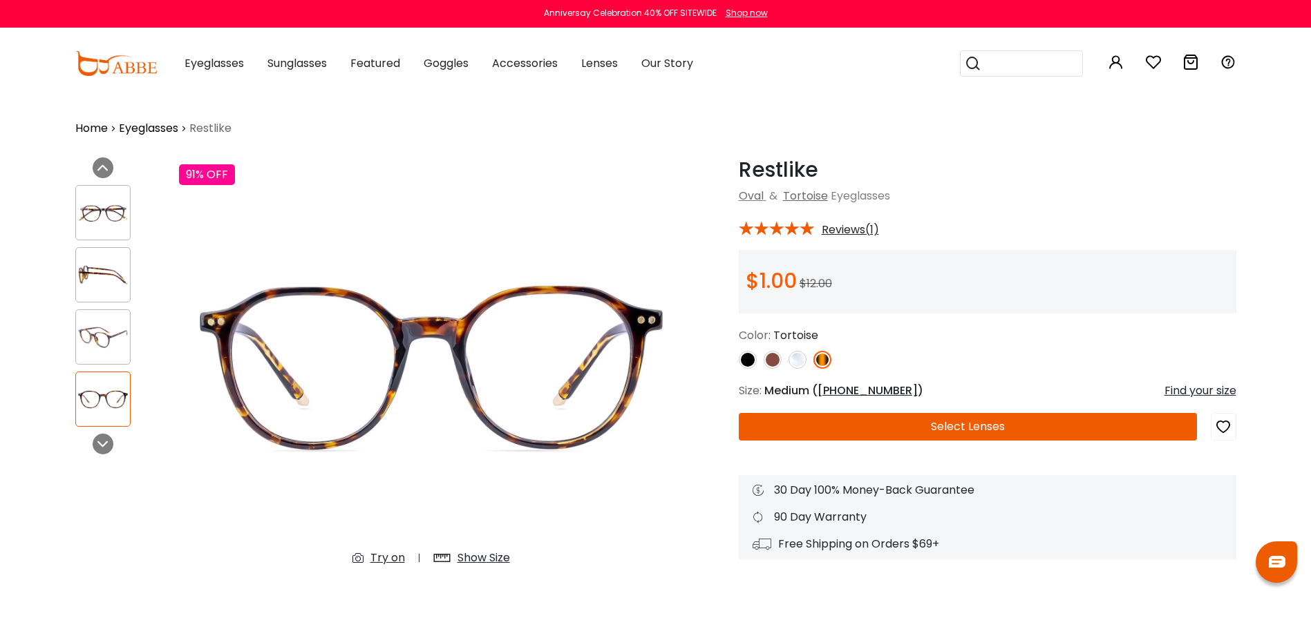
click at [114, 216] on img at bounding box center [103, 213] width 54 height 27
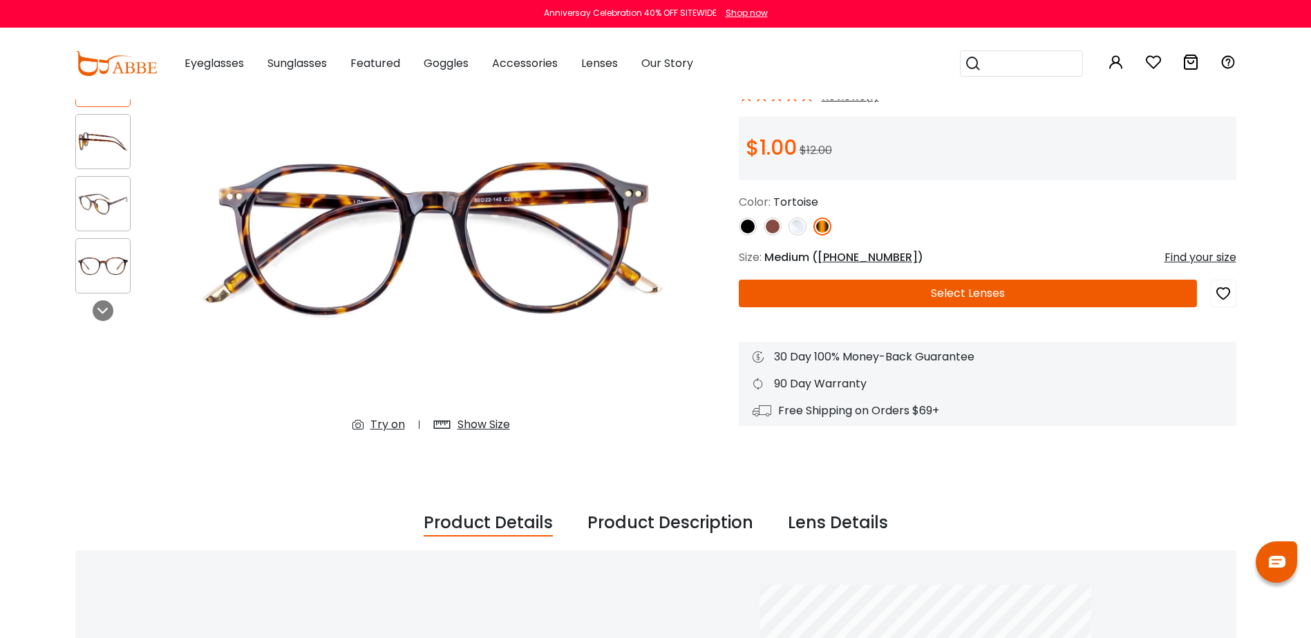
scroll to position [138, 0]
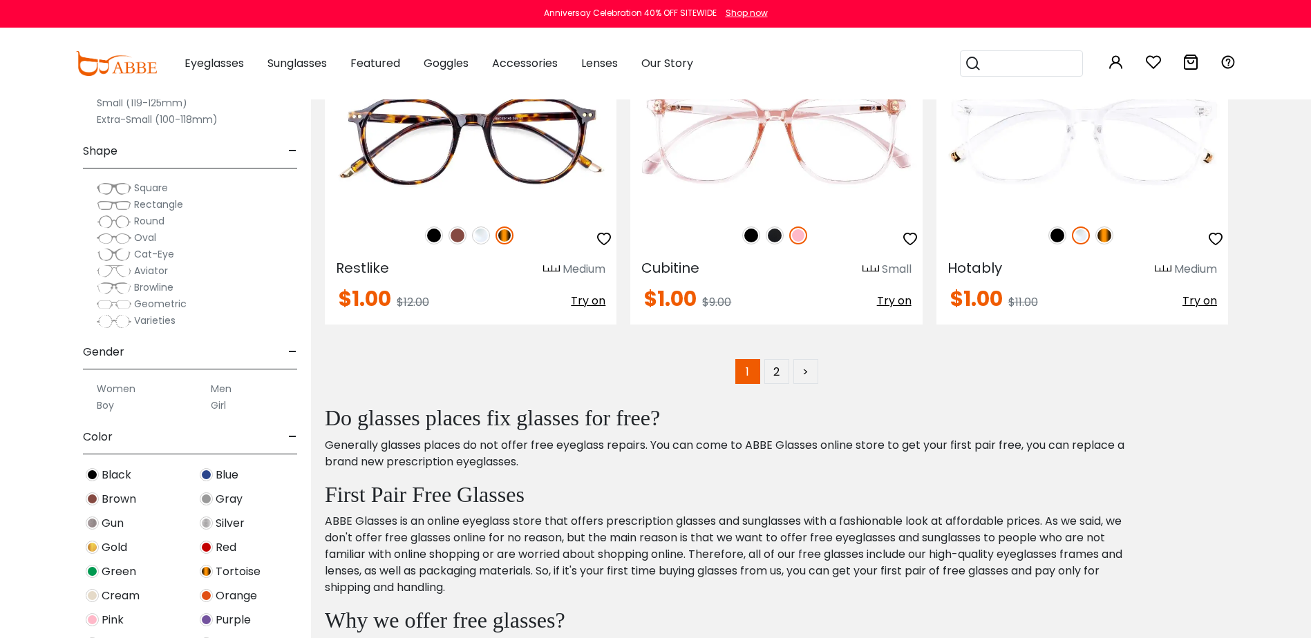
scroll to position [6978, 0]
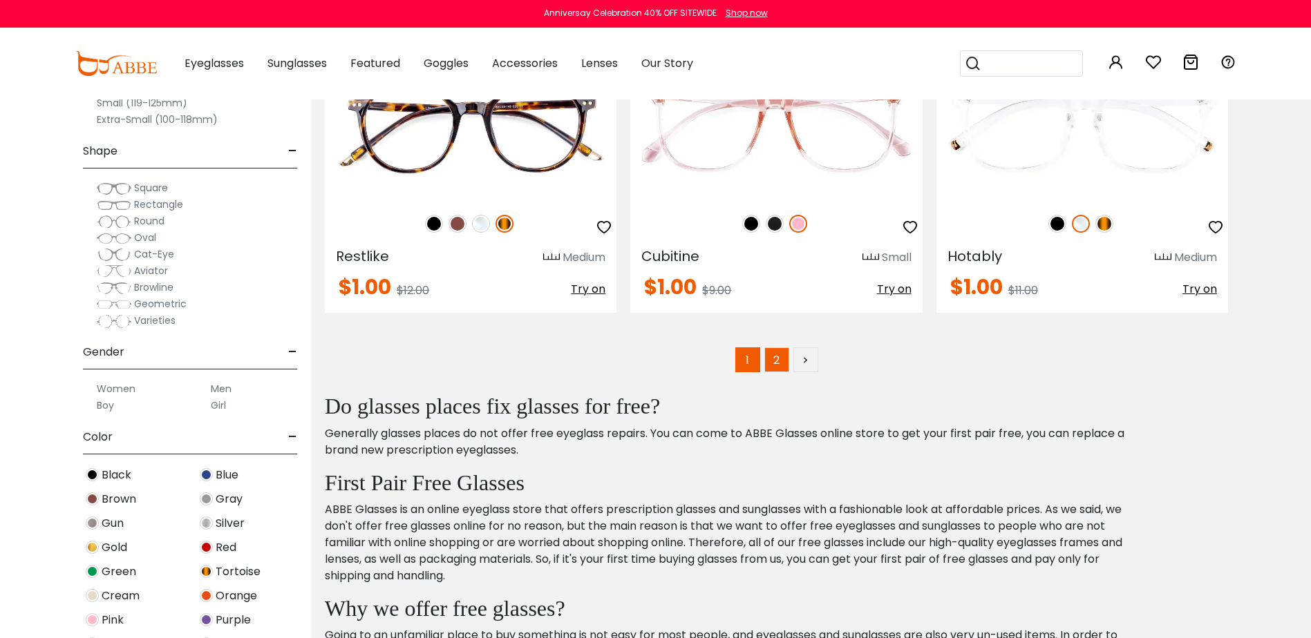
click at [777, 359] on link "2" at bounding box center [776, 360] width 25 height 25
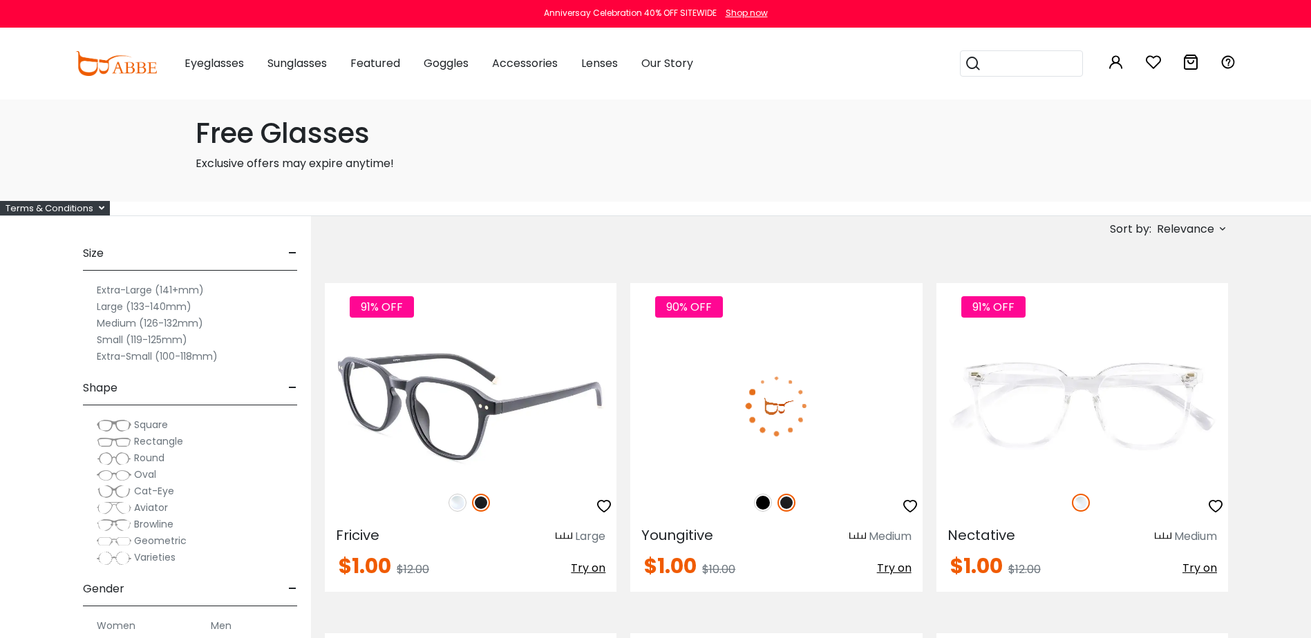
click at [453, 502] on img at bounding box center [457, 503] width 18 height 18
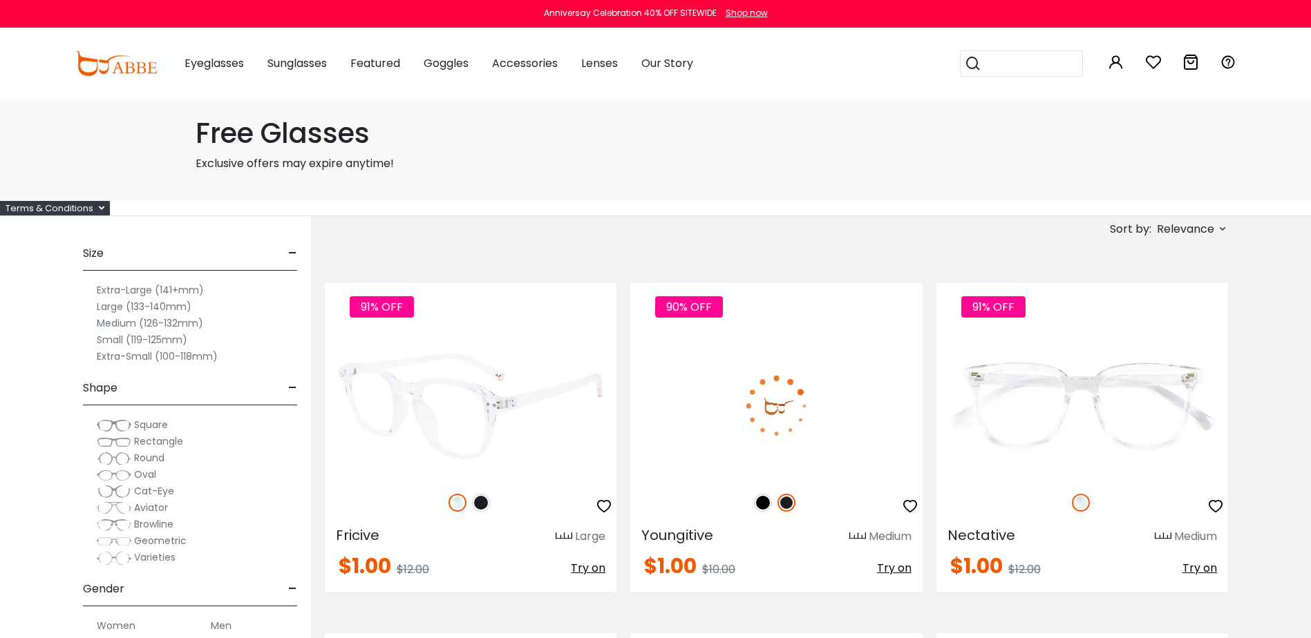
click at [478, 502] on img at bounding box center [481, 503] width 18 height 18
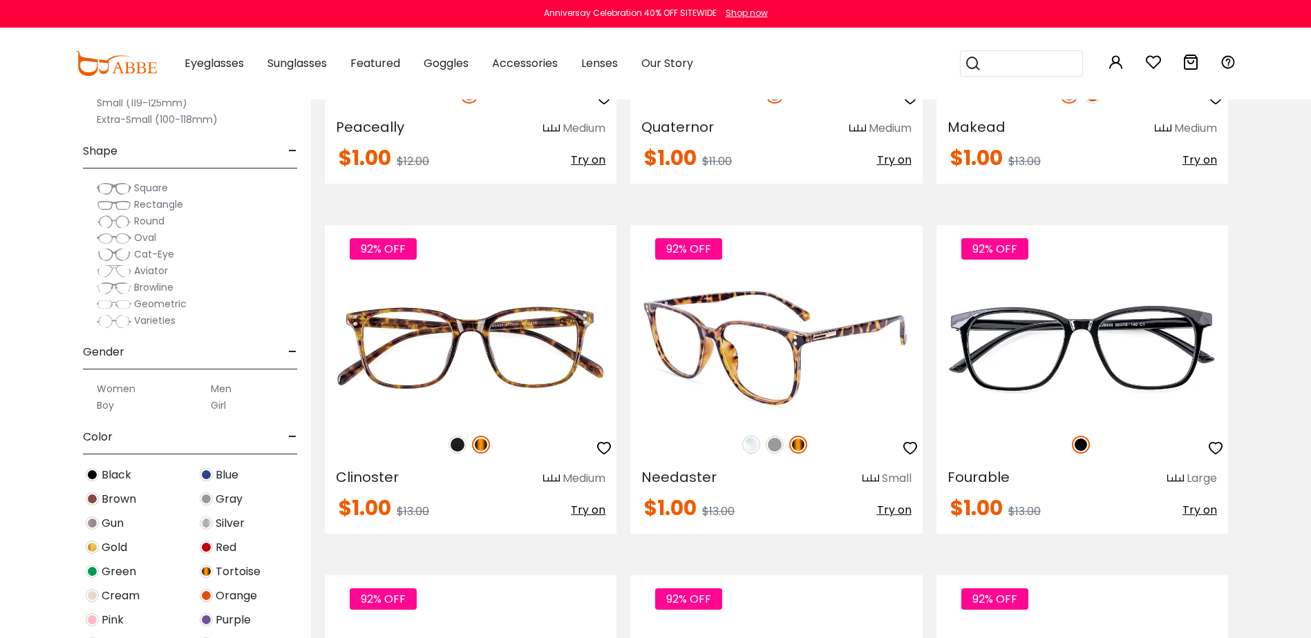
scroll to position [760, 0]
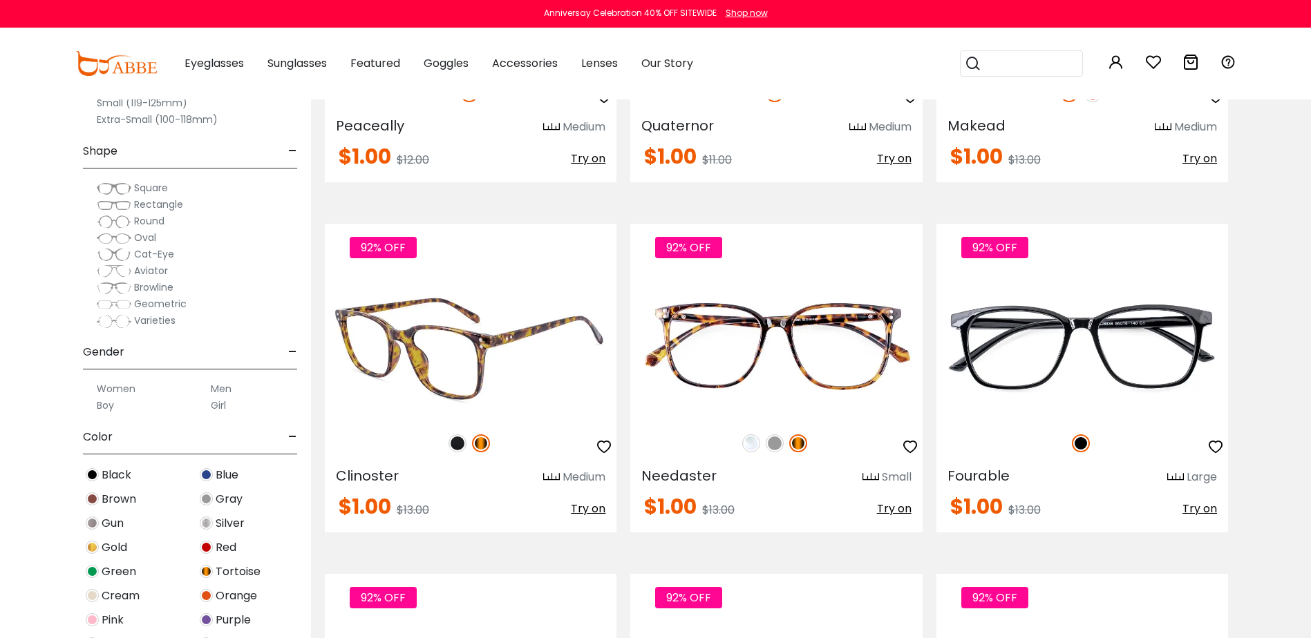
click at [605, 446] on icon "button" at bounding box center [604, 447] width 17 height 17
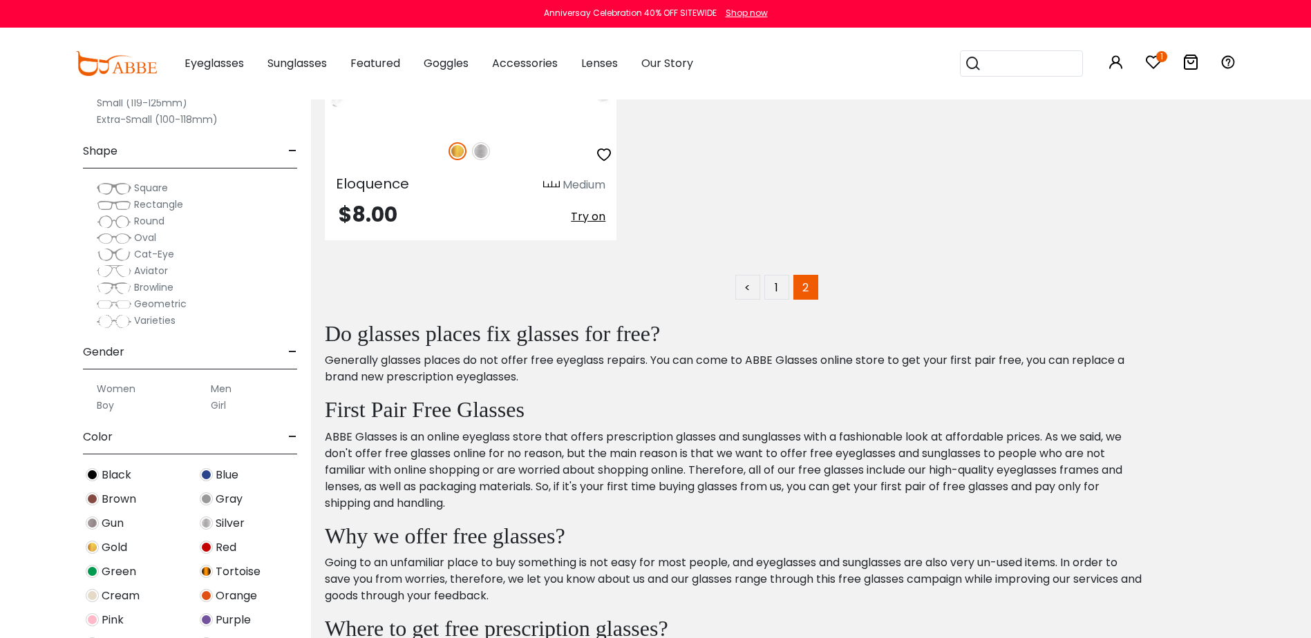
scroll to position [6080, 0]
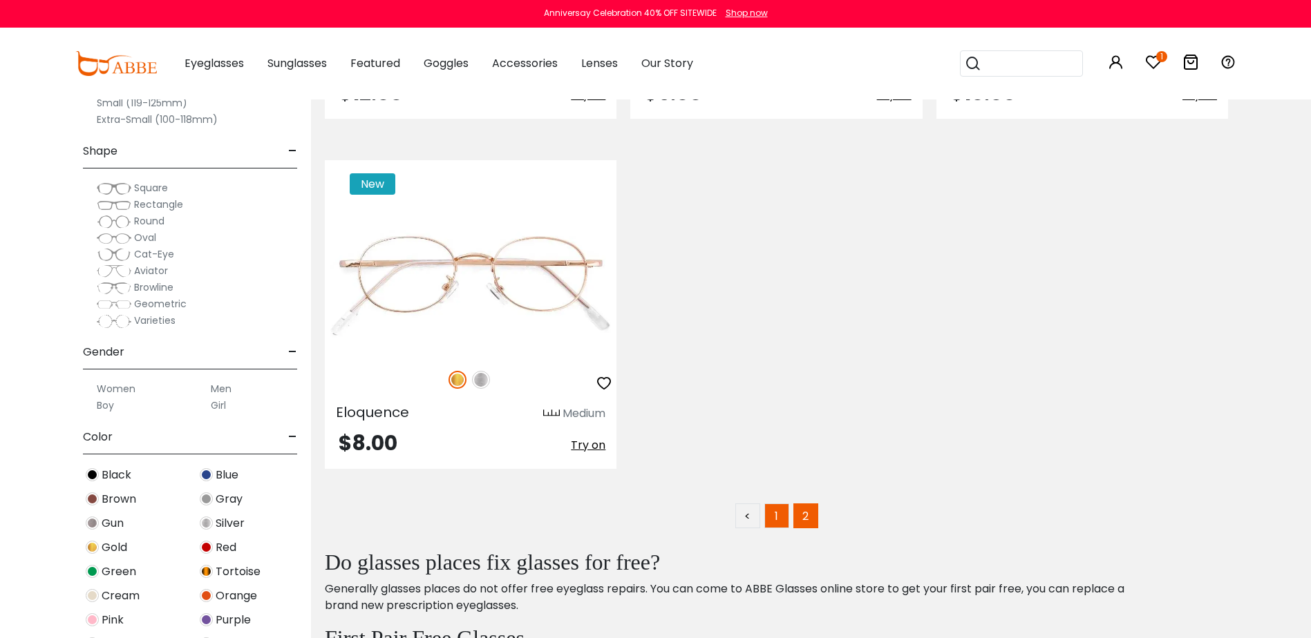
click at [772, 514] on link "1" at bounding box center [776, 516] width 25 height 25
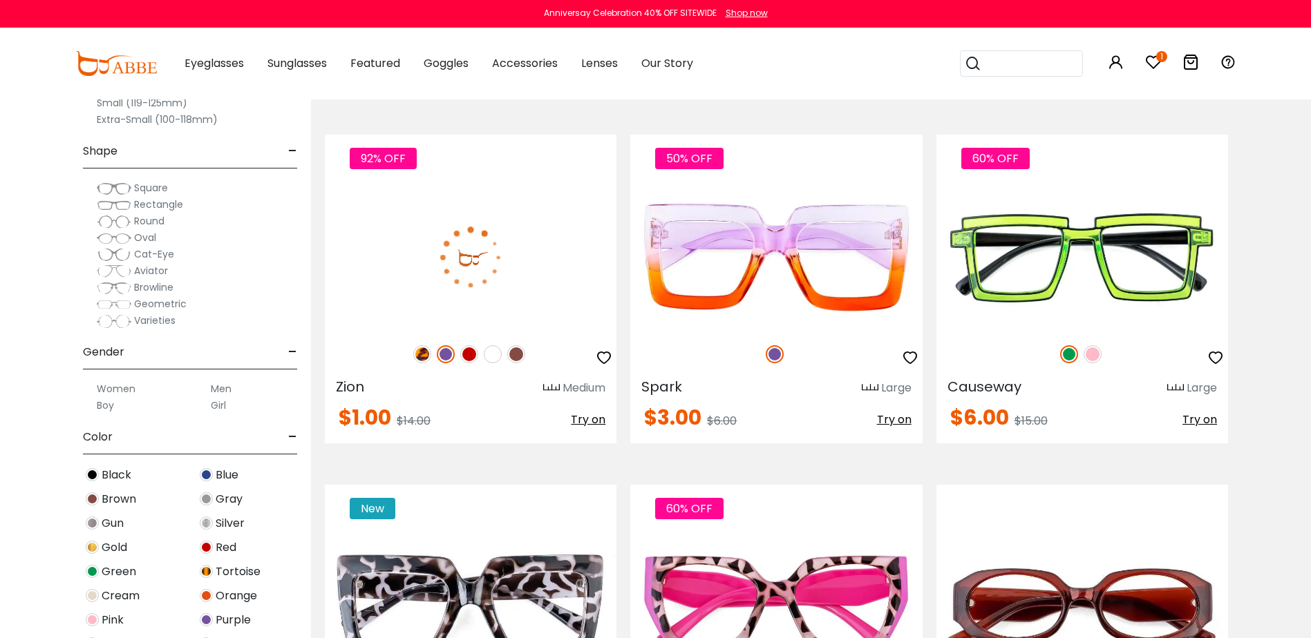
scroll to position [1589, 0]
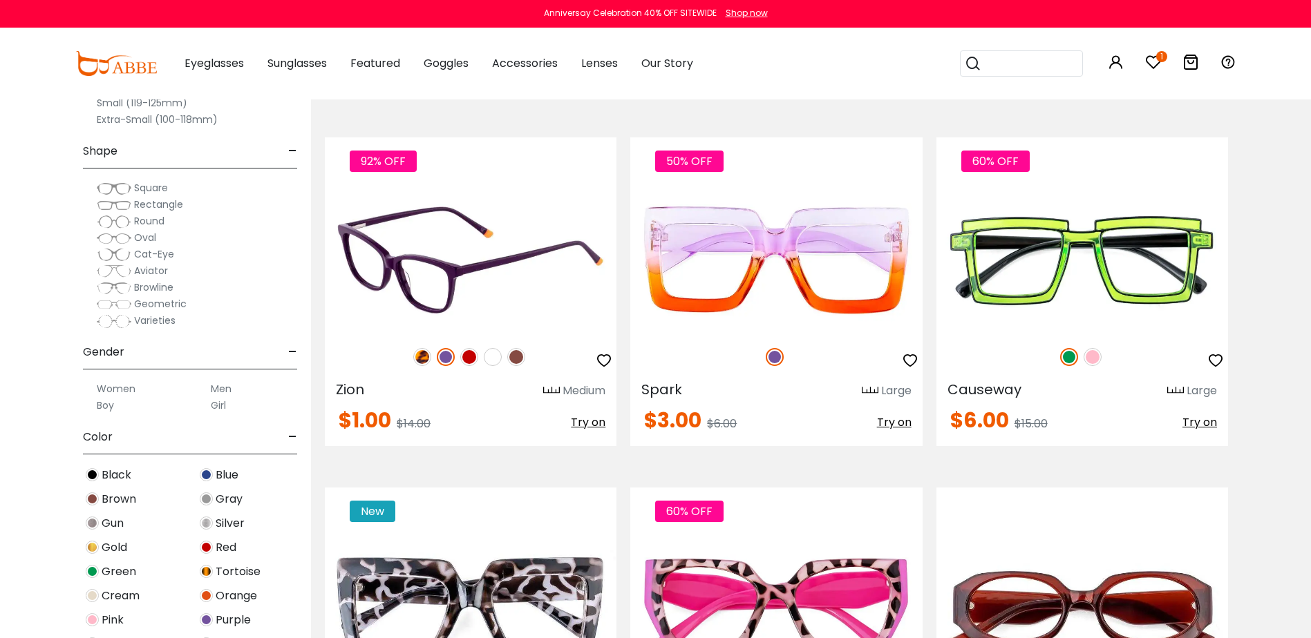
click at [420, 358] on img at bounding box center [422, 357] width 18 height 18
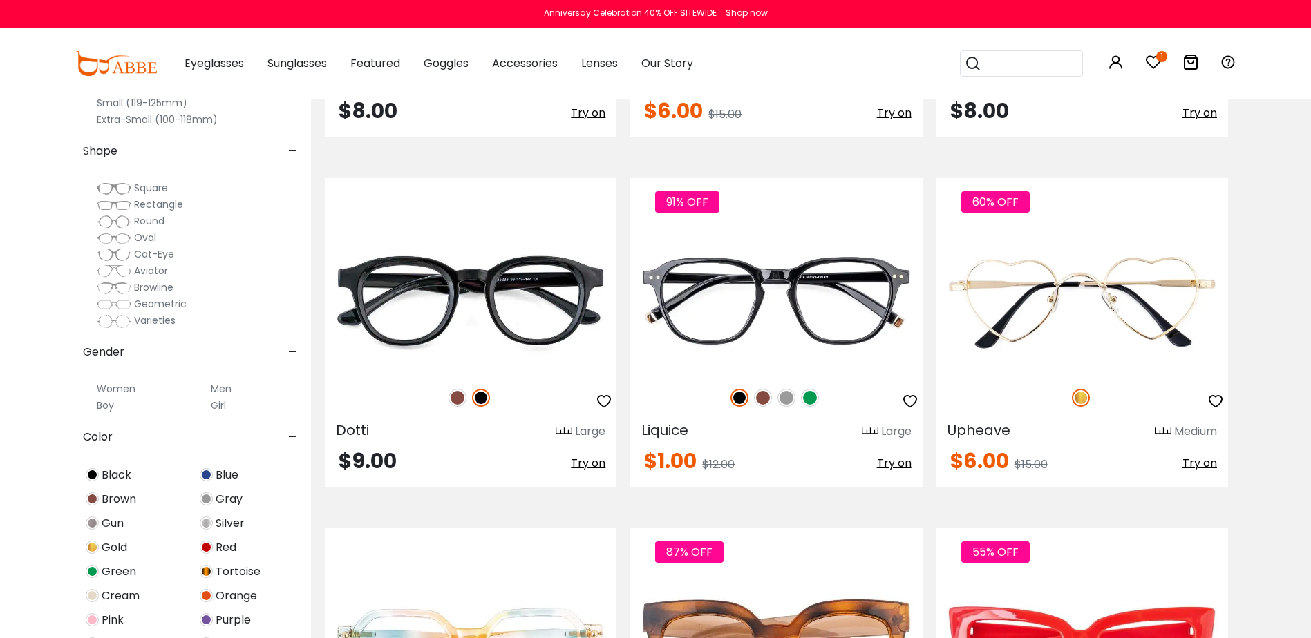
scroll to position [2349, 0]
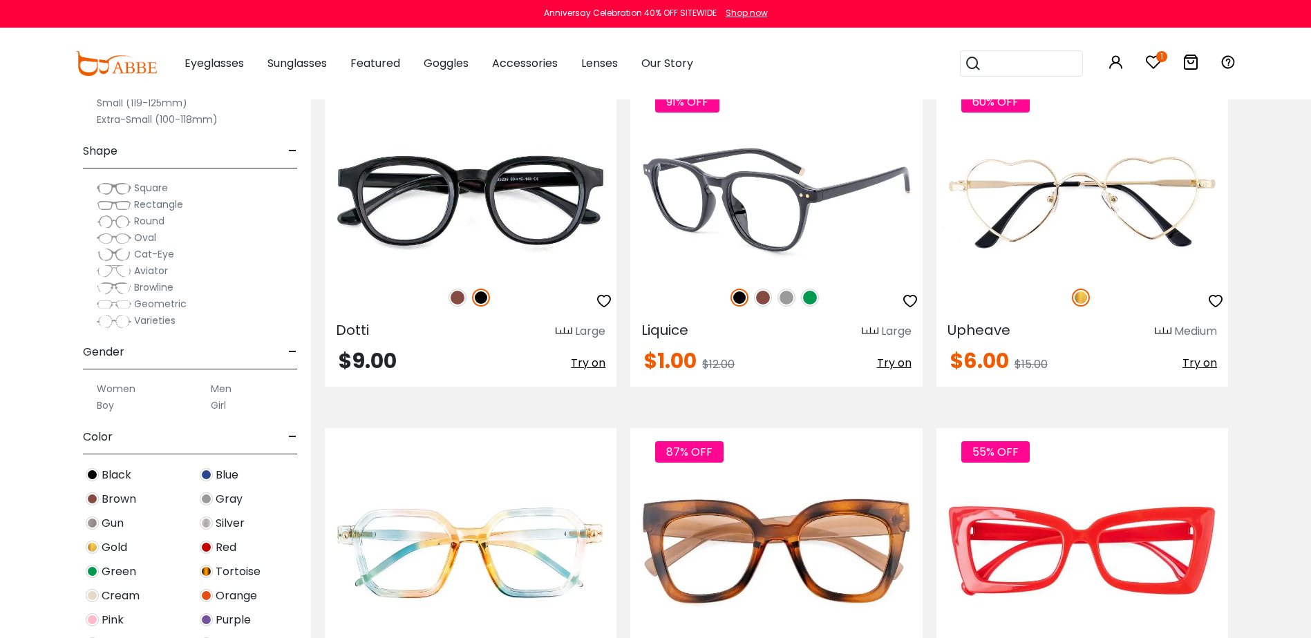
click at [759, 297] on img at bounding box center [763, 298] width 18 height 18
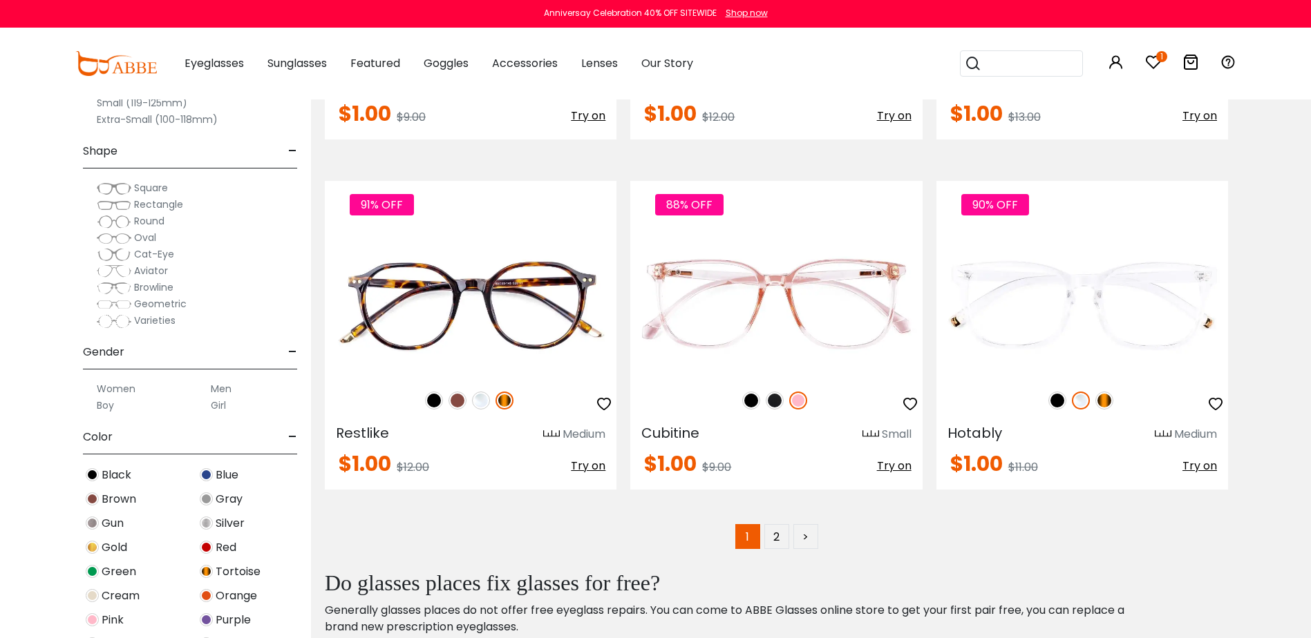
scroll to position [6771, 0]
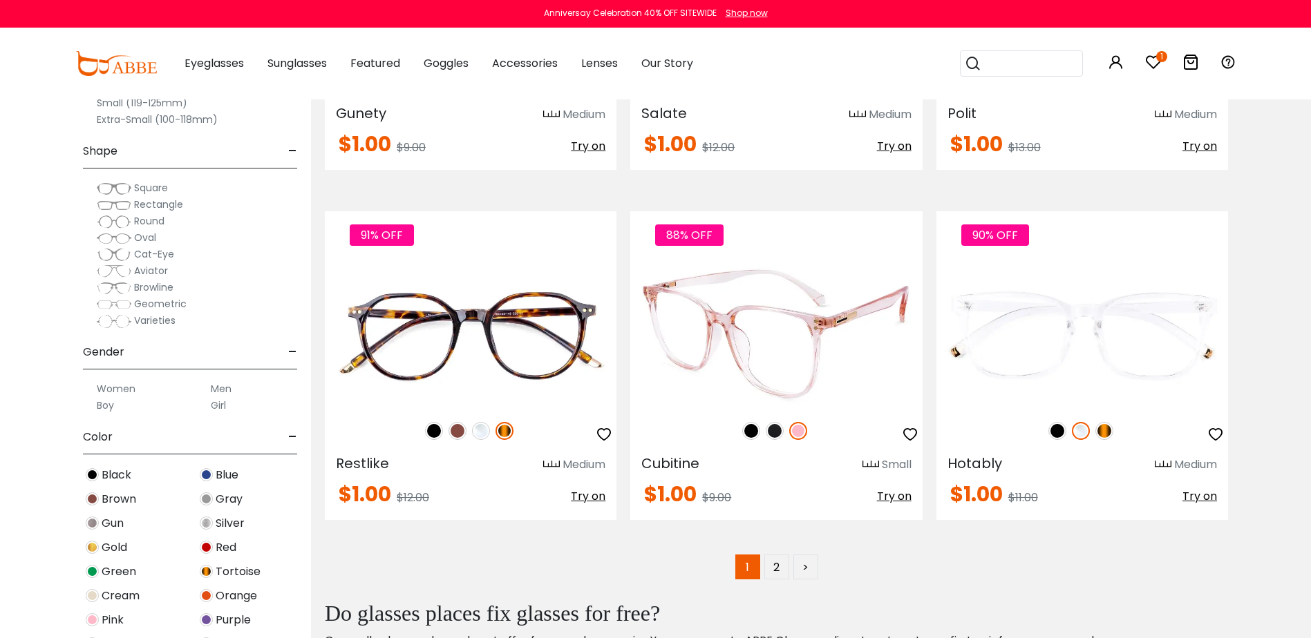
click at [768, 426] on img at bounding box center [775, 431] width 18 height 18
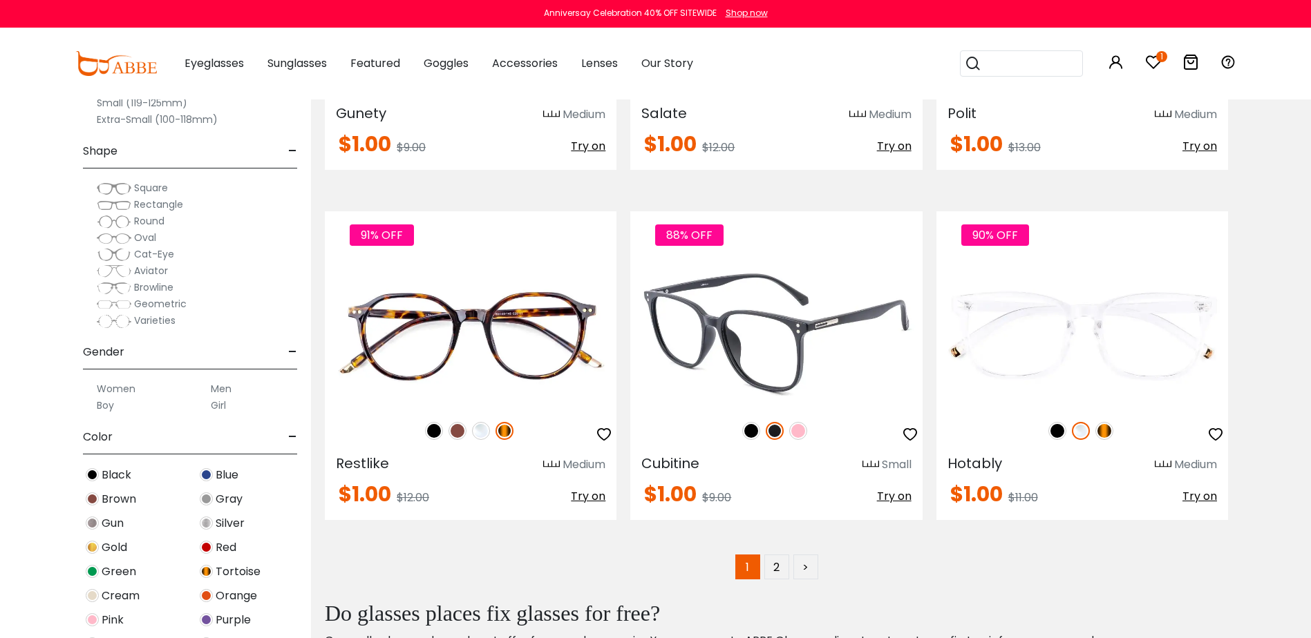
click at [752, 429] on img at bounding box center [751, 431] width 18 height 18
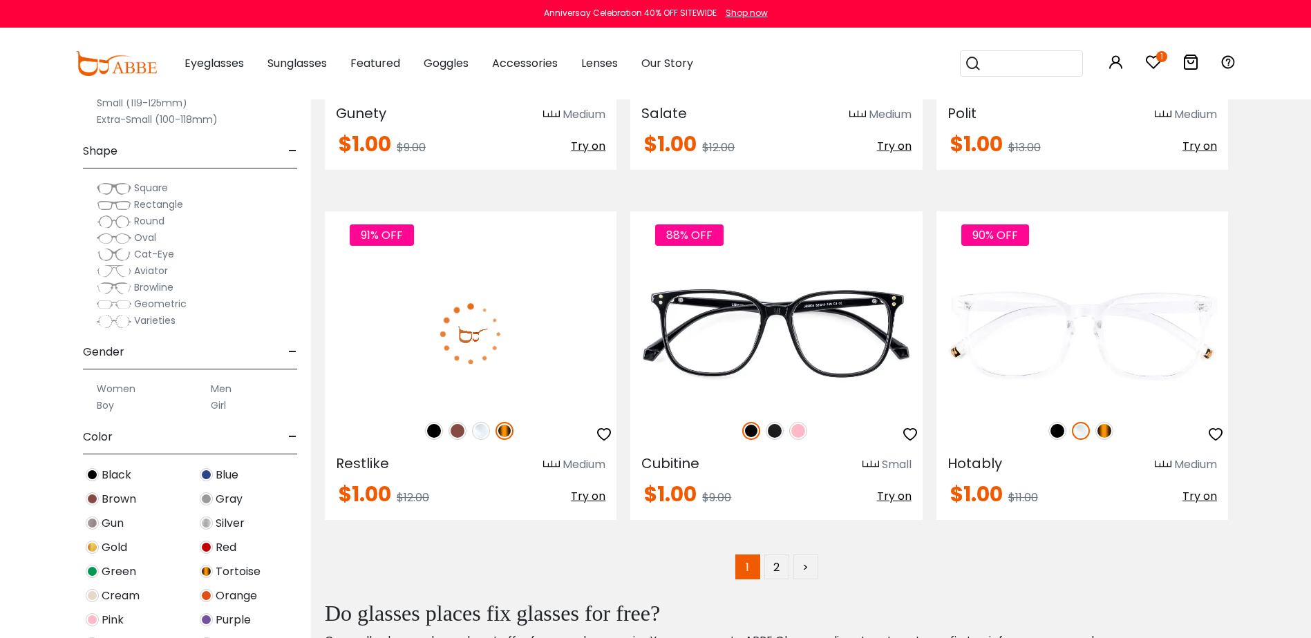
click at [502, 429] on img at bounding box center [504, 431] width 18 height 18
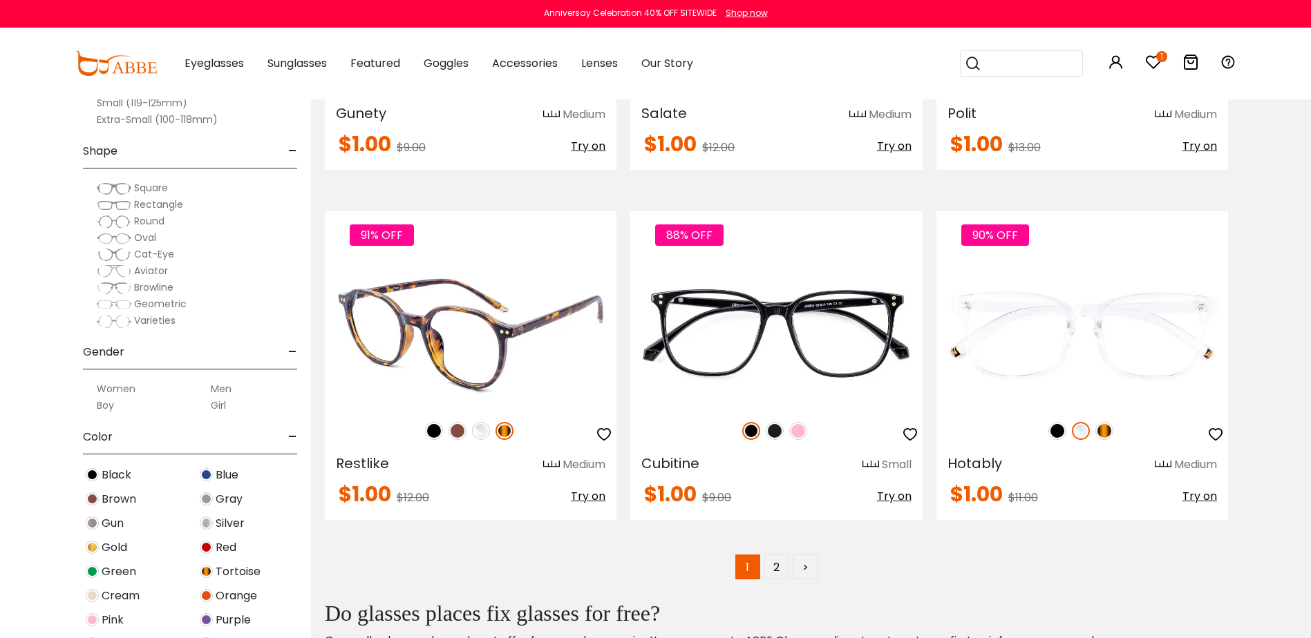
click at [605, 433] on icon "button" at bounding box center [604, 434] width 17 height 17
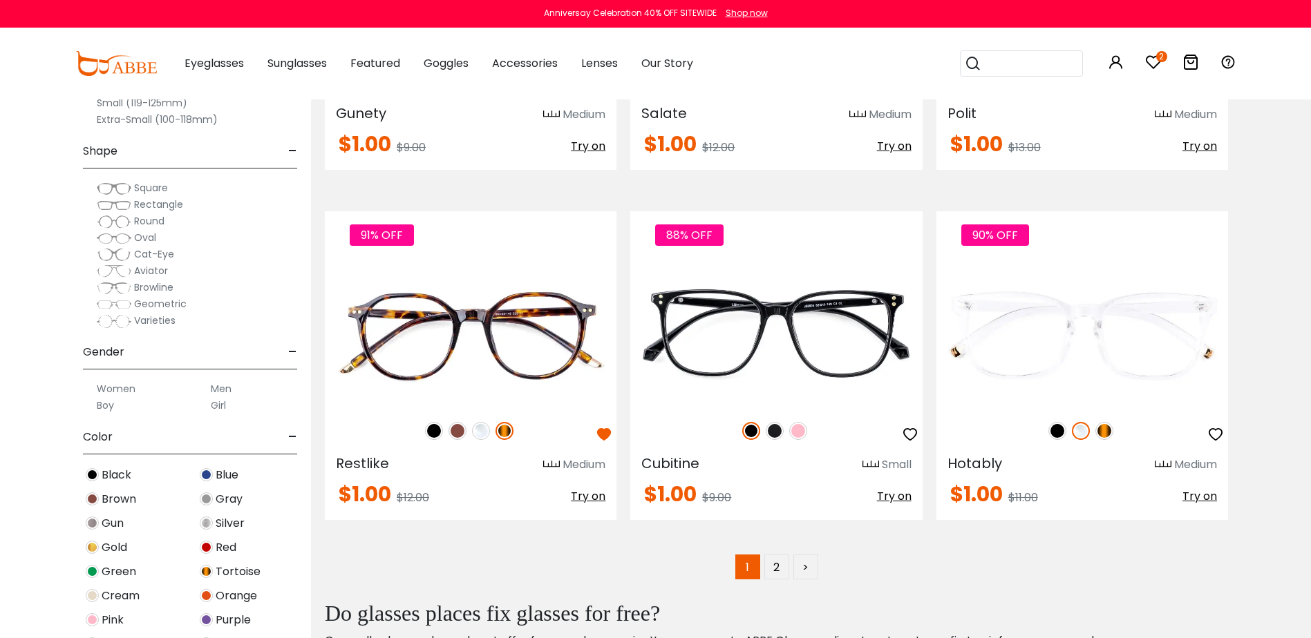
click at [1155, 59] on icon at bounding box center [1153, 62] width 17 height 17
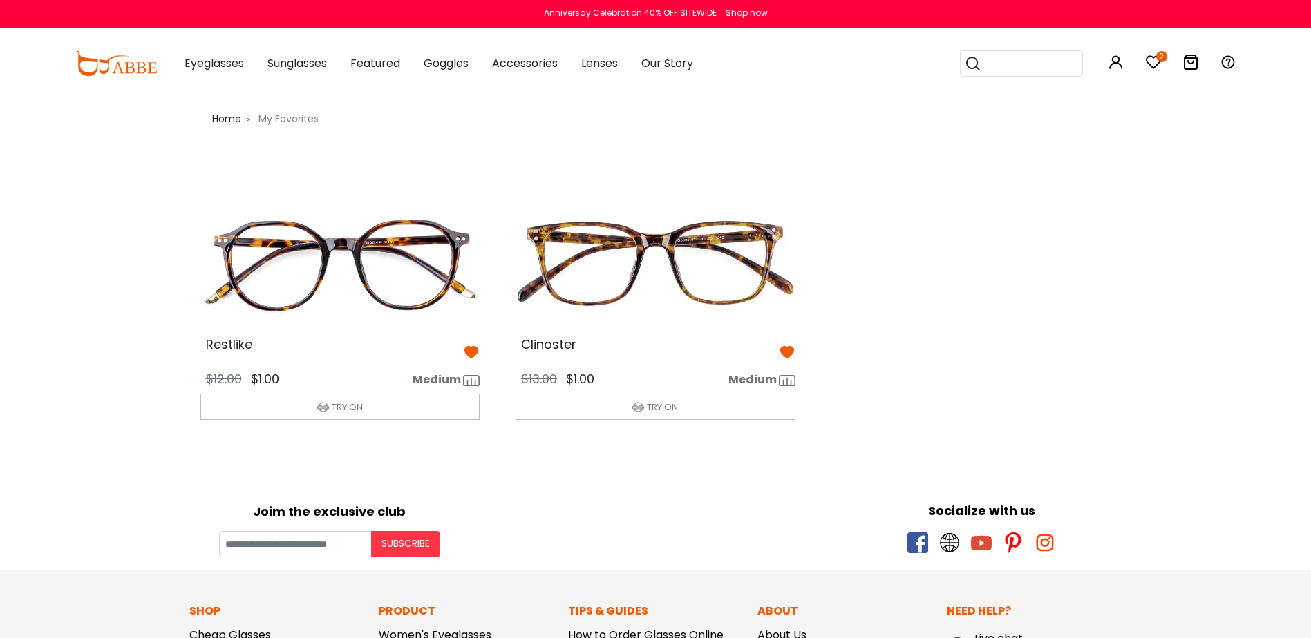
click at [473, 353] on icon at bounding box center [471, 352] width 17 height 17
click at [889, 287] on div "Restlike $12.00 $1.00 Medium TRY ON $13.00" at bounding box center [655, 316] width 947 height 312
click at [606, 255] on img at bounding box center [655, 263] width 302 height 151
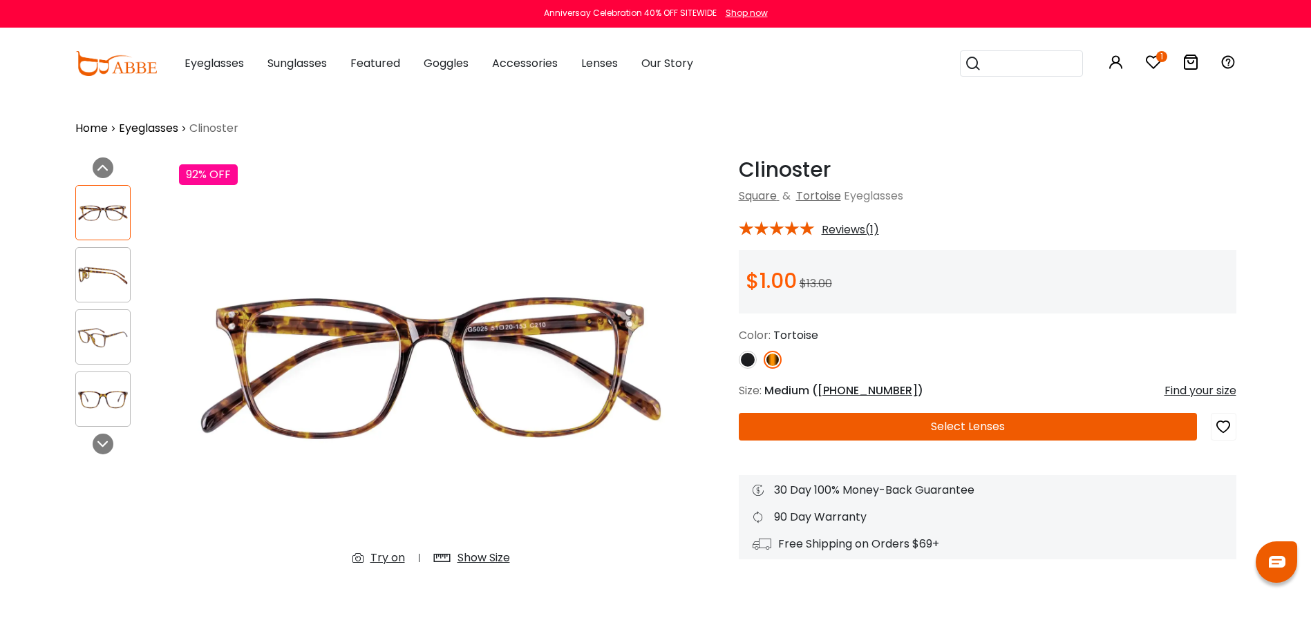
click at [983, 424] on button "Select Lenses" at bounding box center [968, 427] width 458 height 28
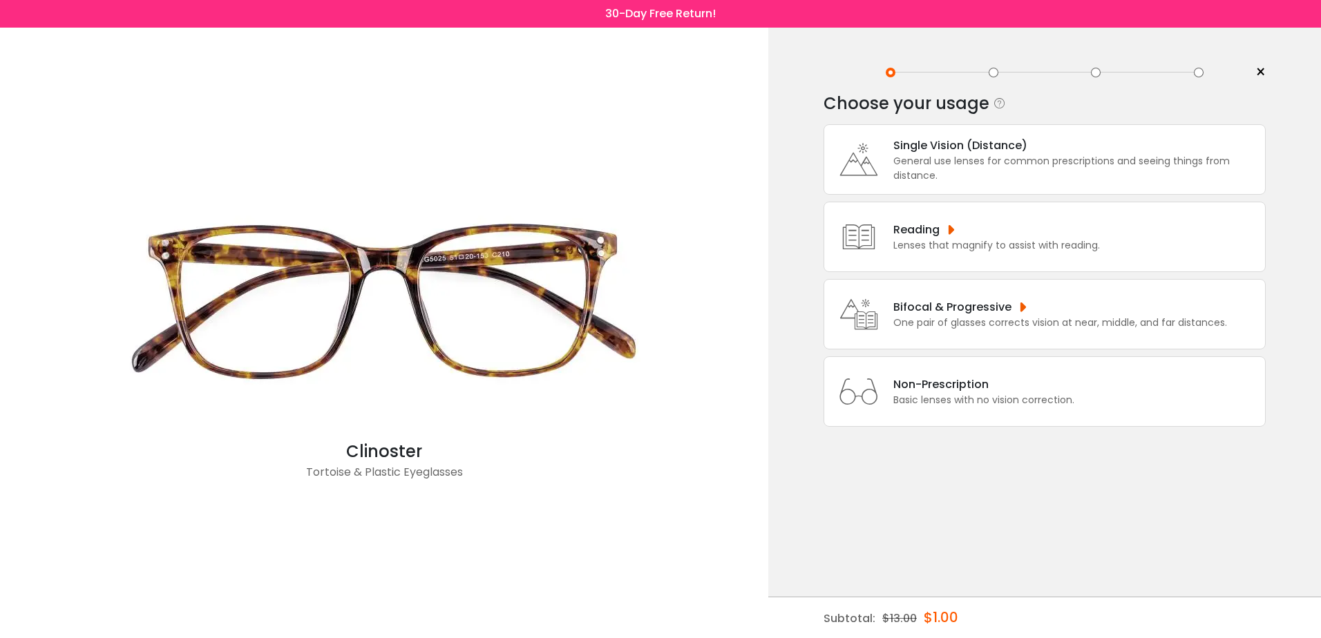
click at [973, 142] on div "Single Vision (Distance)" at bounding box center [1075, 145] width 365 height 17
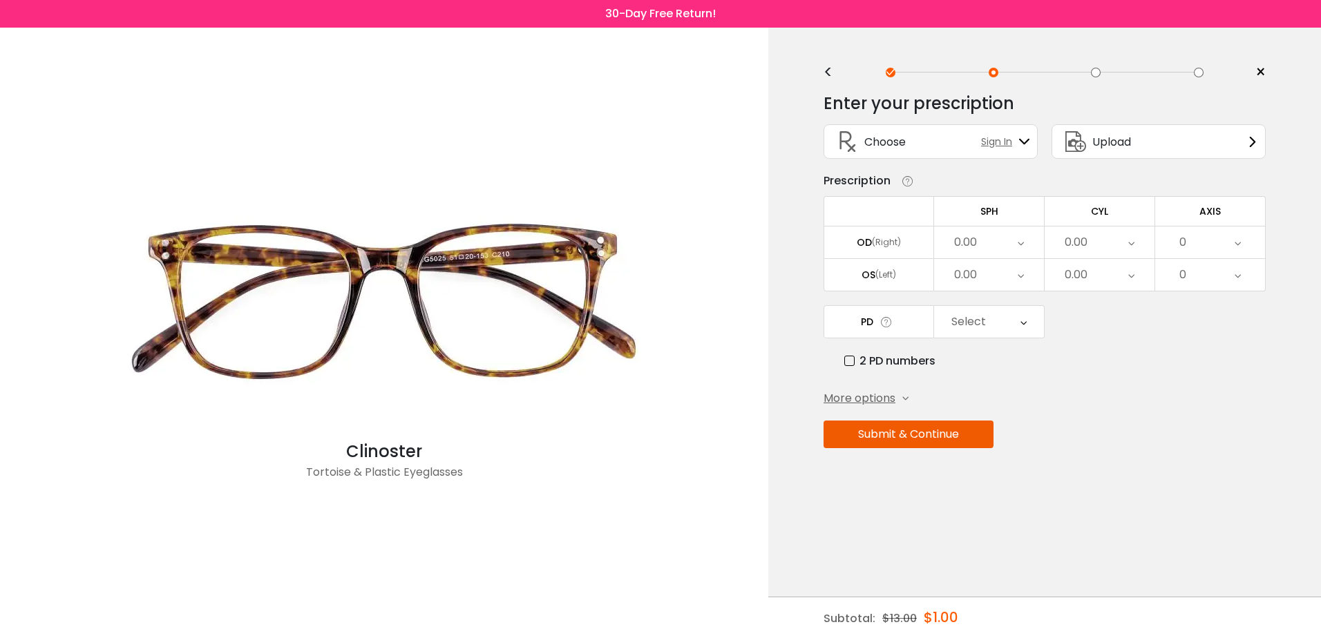
click at [1023, 242] on icon at bounding box center [1021, 243] width 6 height 32
click at [993, 298] on li "-2.00" at bounding box center [989, 300] width 110 height 25
click at [1020, 272] on icon at bounding box center [1021, 275] width 6 height 32
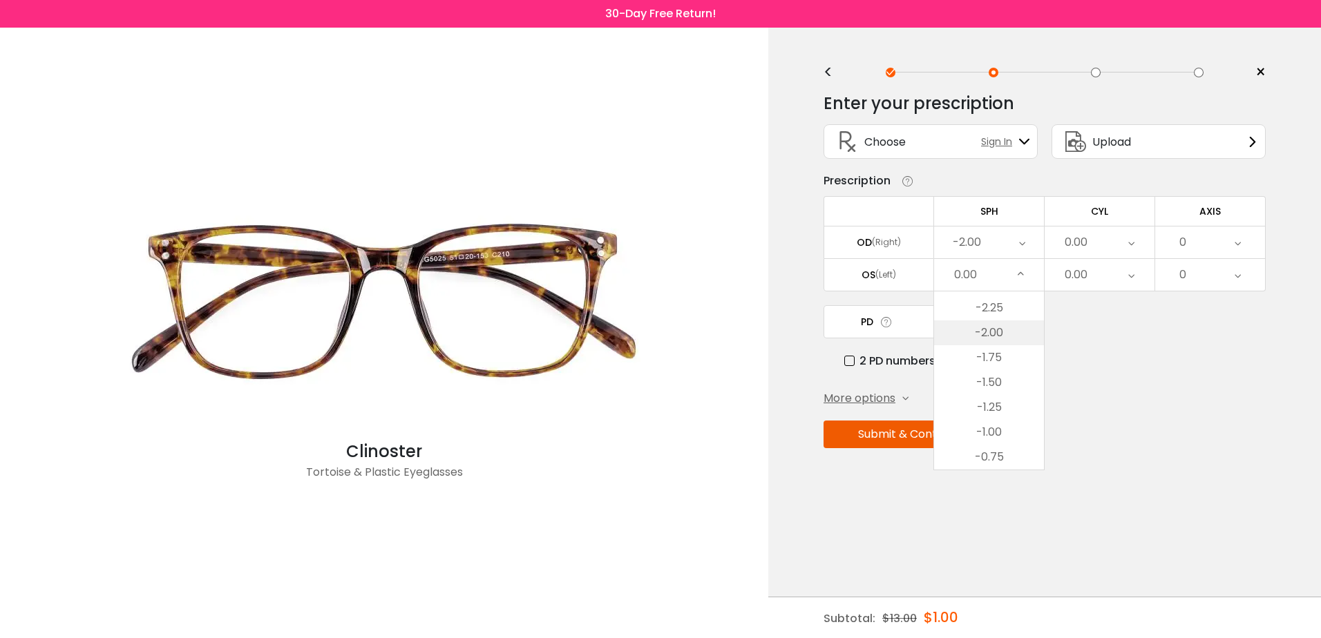
click at [989, 330] on li "-2.00" at bounding box center [989, 333] width 110 height 25
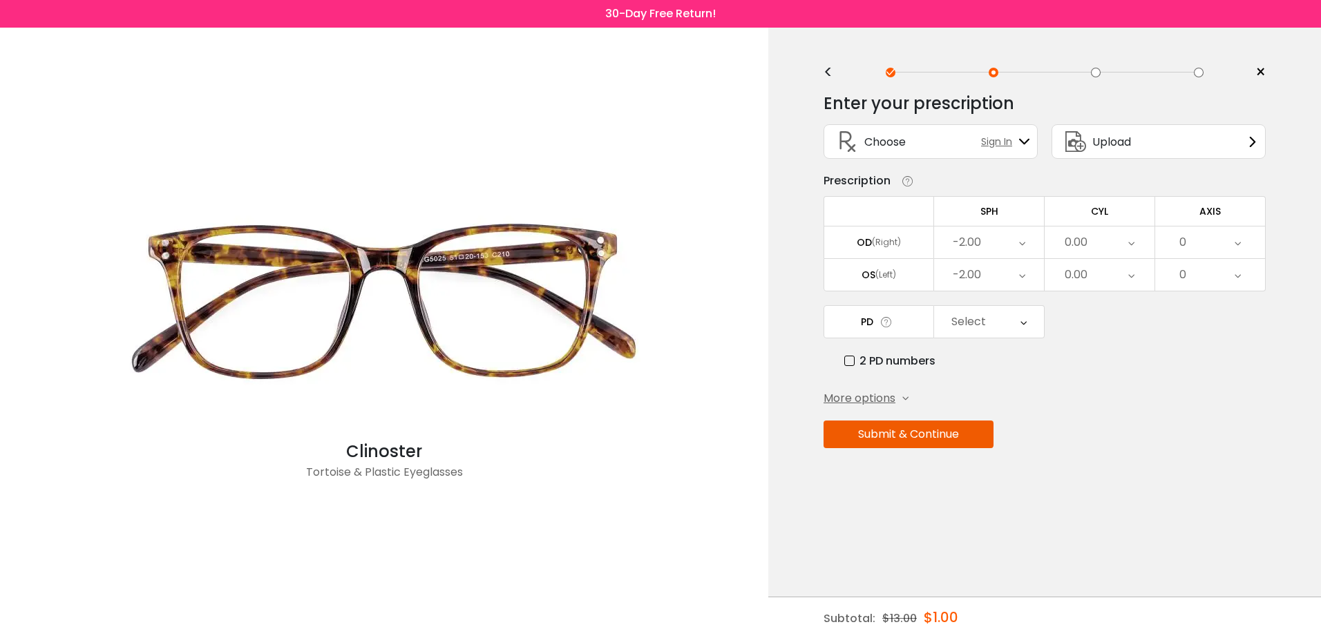
click at [1135, 238] on div "0.00" at bounding box center [1100, 243] width 110 height 32
click at [1132, 244] on icon at bounding box center [1131, 243] width 6 height 32
click at [1231, 239] on div "0" at bounding box center [1210, 243] width 110 height 32
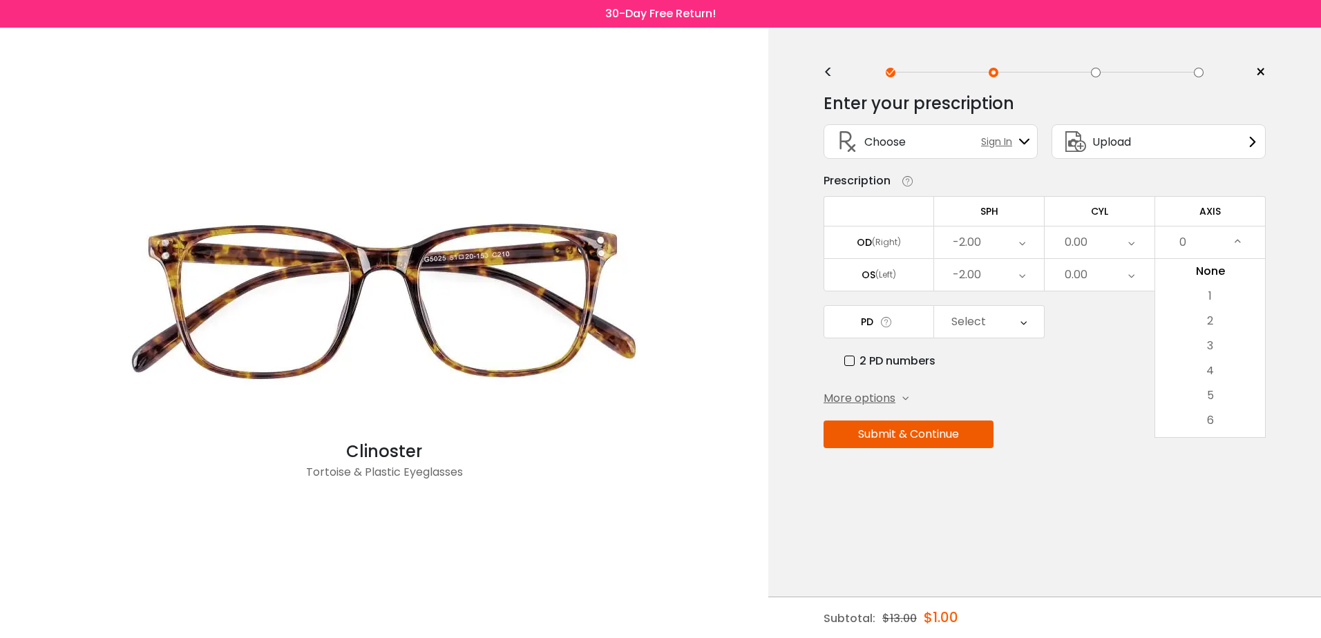
click at [1231, 239] on div "0" at bounding box center [1210, 243] width 110 height 32
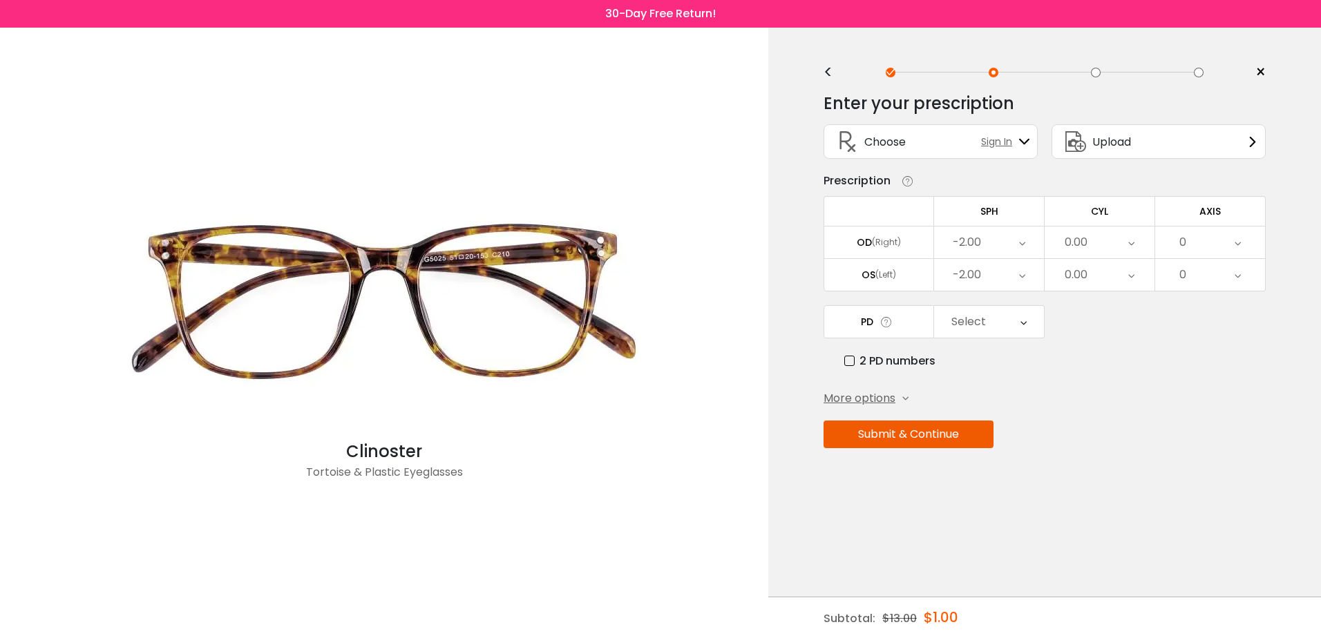
click at [1027, 323] on div "Select" at bounding box center [989, 322] width 110 height 32
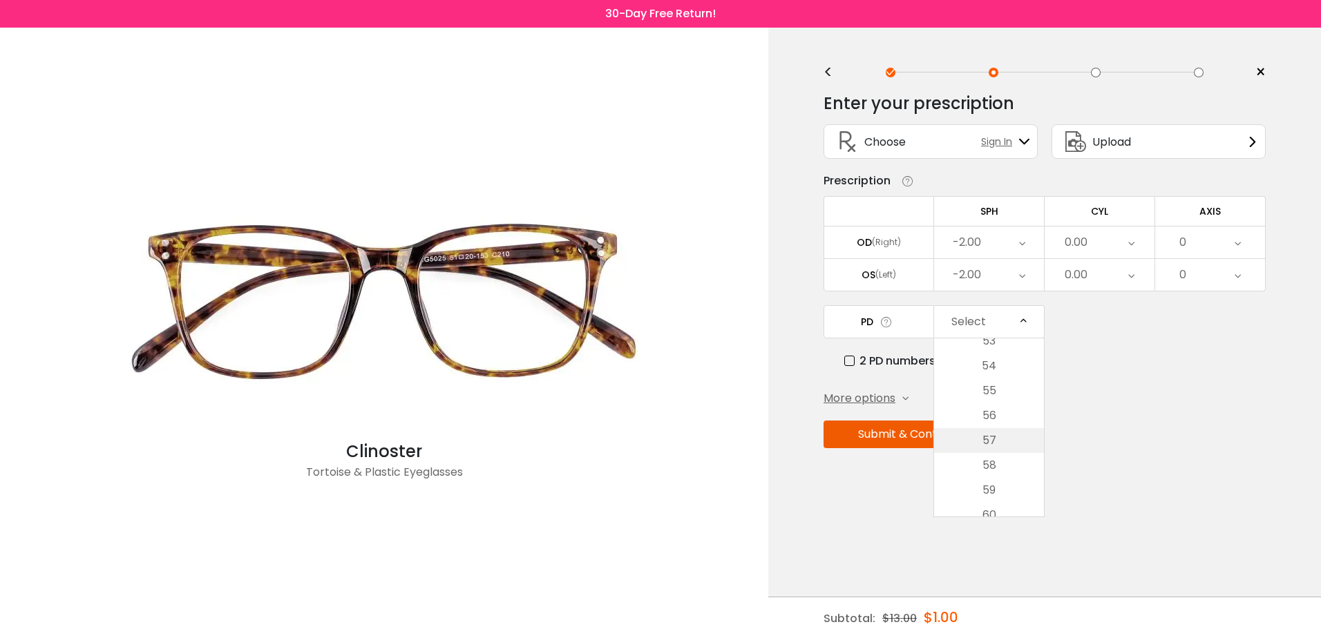
scroll to position [0, 0]
click at [1134, 377] on div "Enter your prescription SPH (Sphere) Lens strength needed to correct your visio…" at bounding box center [1045, 300] width 442 height 435
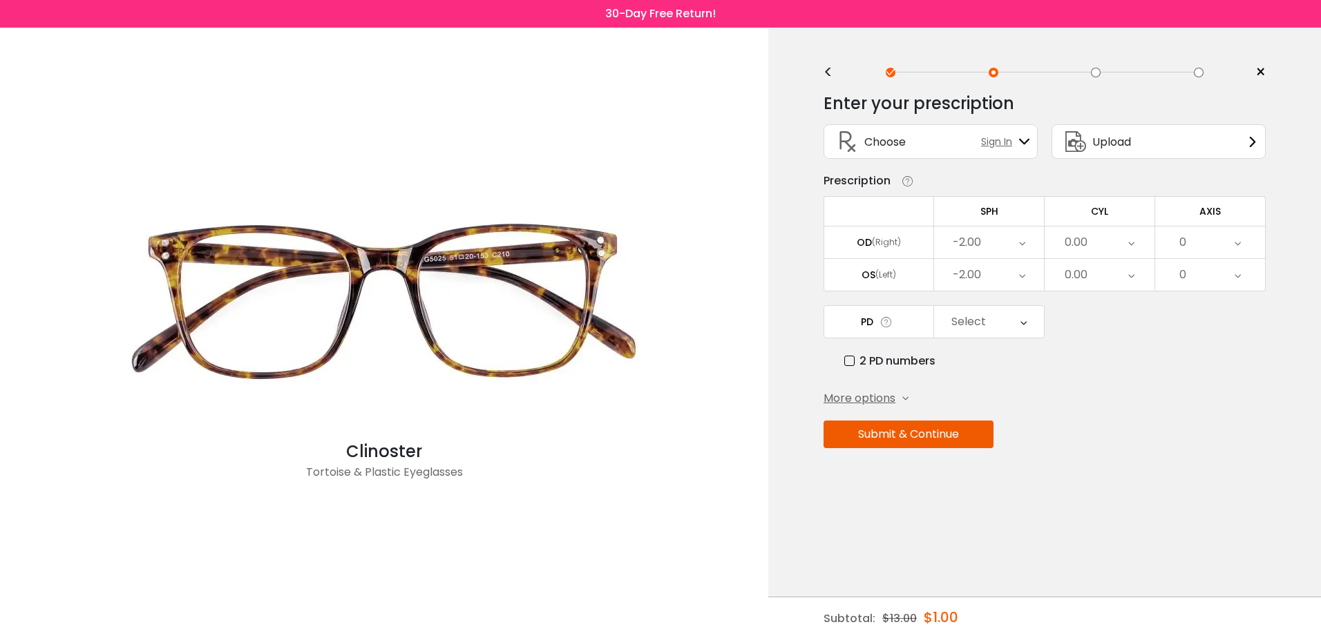
click at [851, 358] on label "2 PD numbers" at bounding box center [889, 360] width 91 height 17
click at [1010, 322] on div "Right PD" at bounding box center [989, 322] width 110 height 32
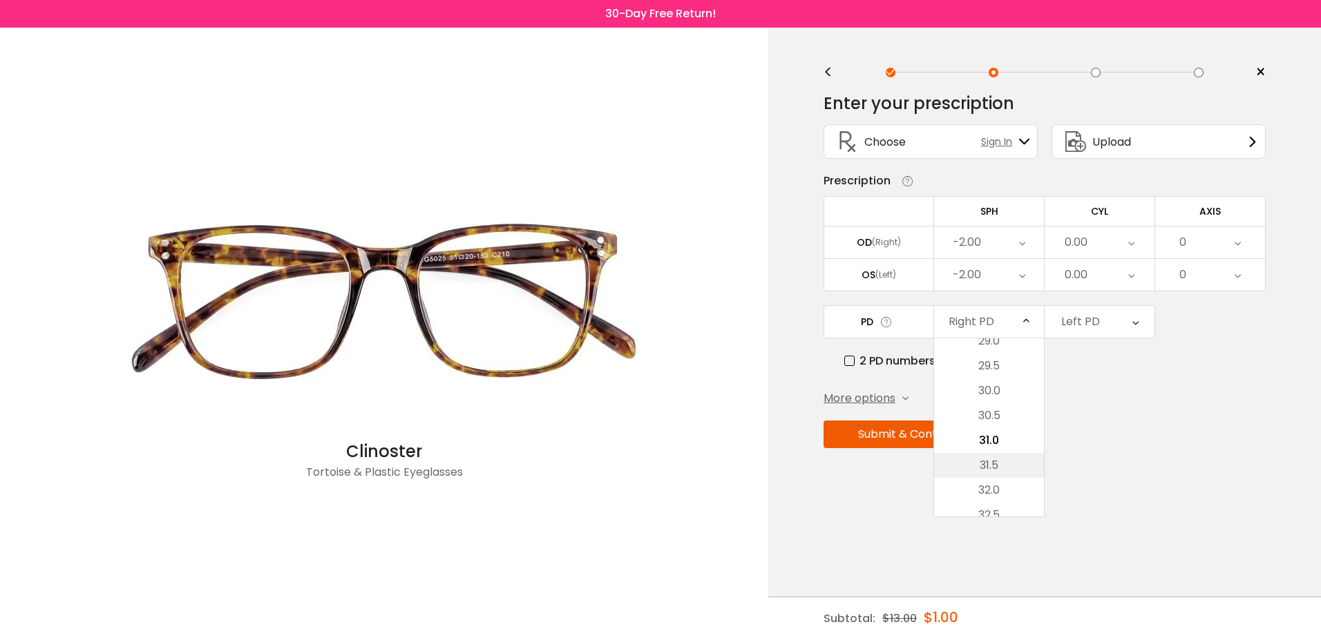
click at [996, 464] on li "31.5" at bounding box center [989, 465] width 110 height 25
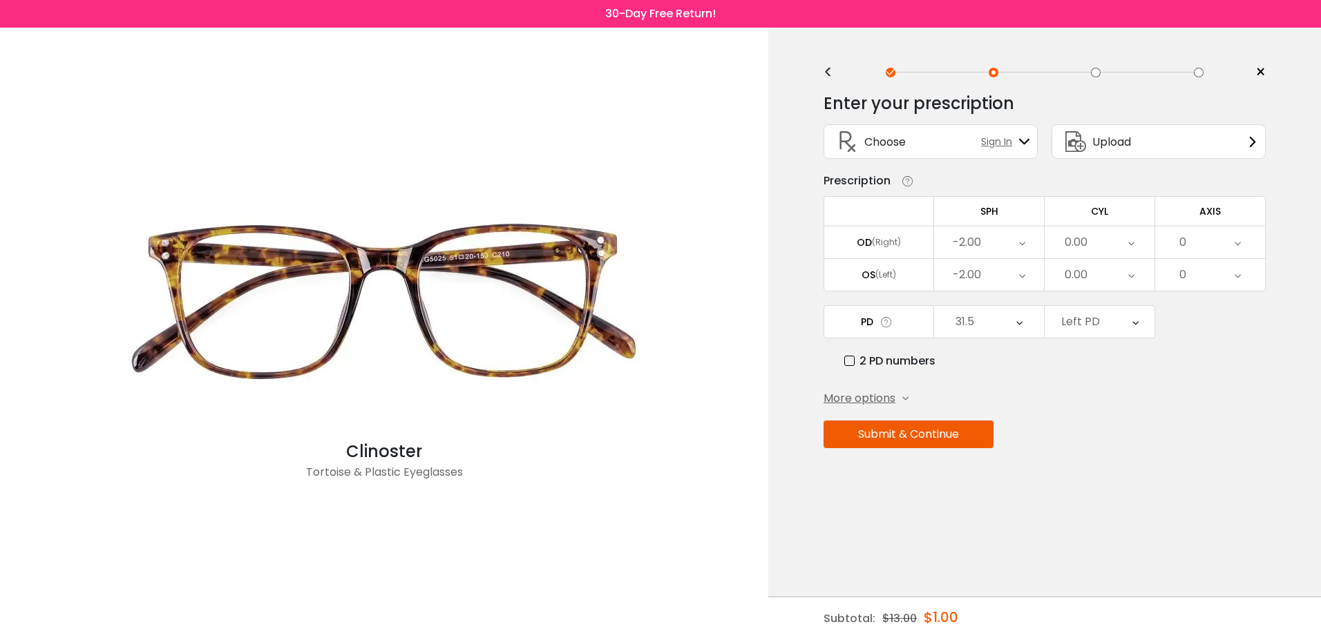
click at [1110, 316] on div "Left PD" at bounding box center [1100, 322] width 110 height 32
click at [1102, 487] on li "32.0" at bounding box center [1100, 490] width 110 height 25
click at [903, 397] on icon at bounding box center [905, 399] width 6 height 6
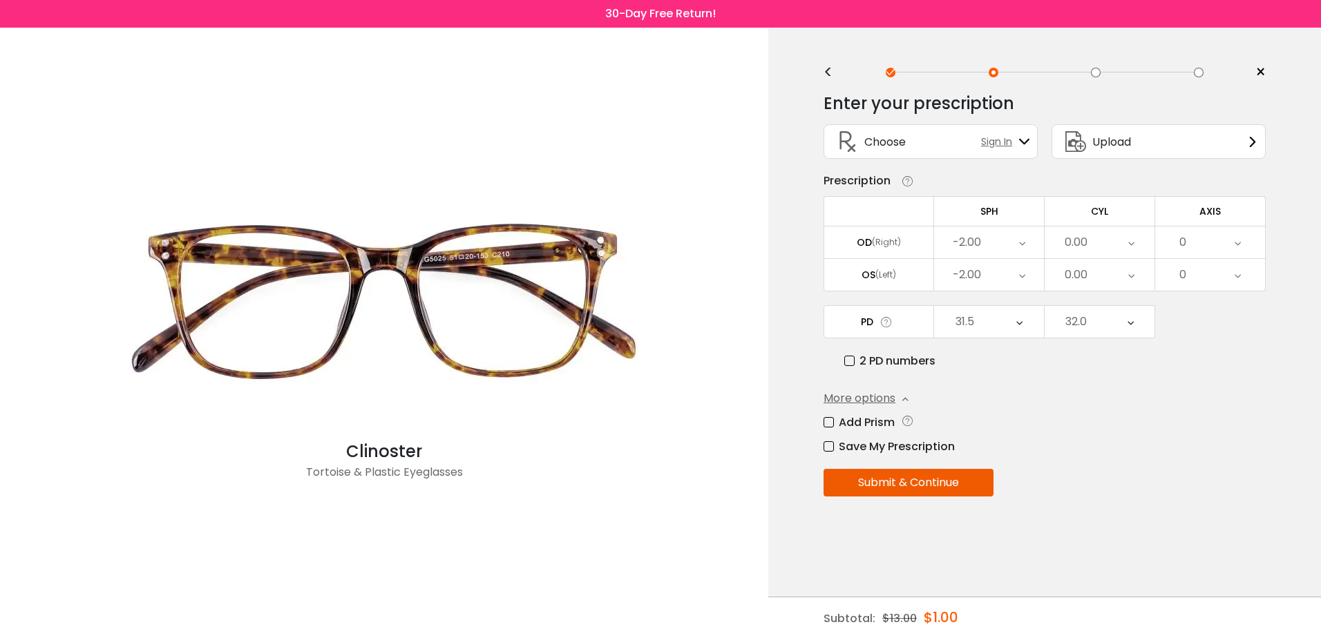
click at [942, 482] on button "Submit & Continue" at bounding box center [909, 483] width 170 height 28
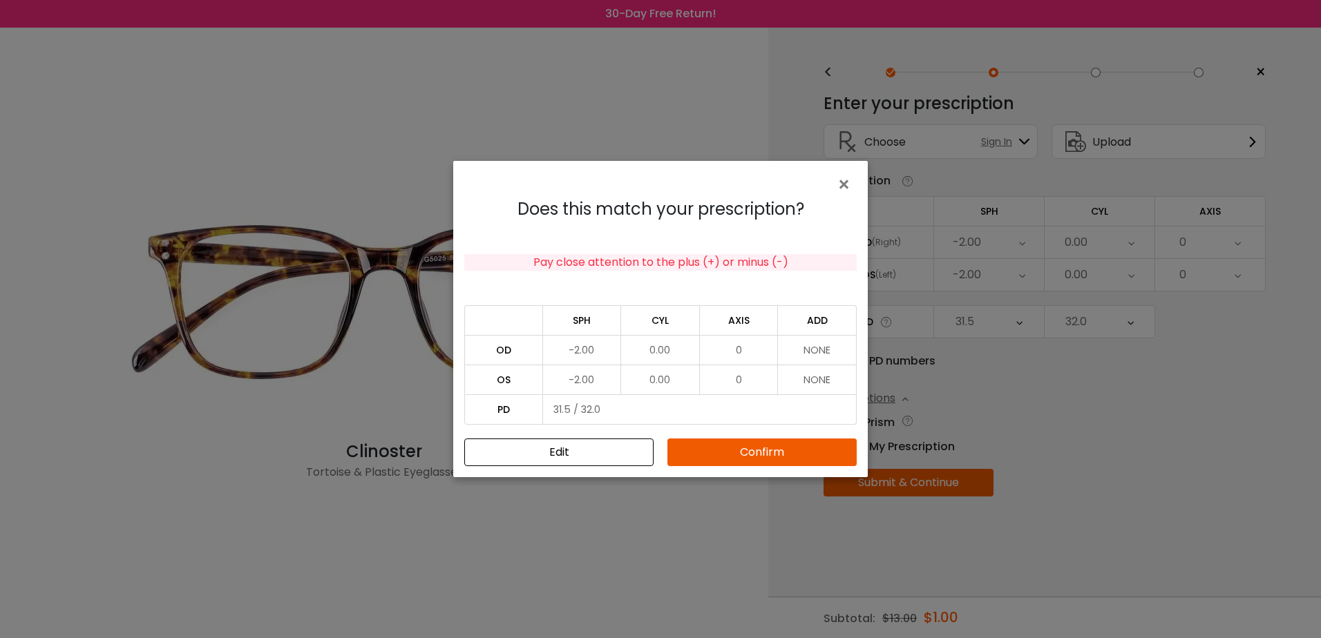
click at [788, 453] on button "Confirm" at bounding box center [761, 453] width 189 height 28
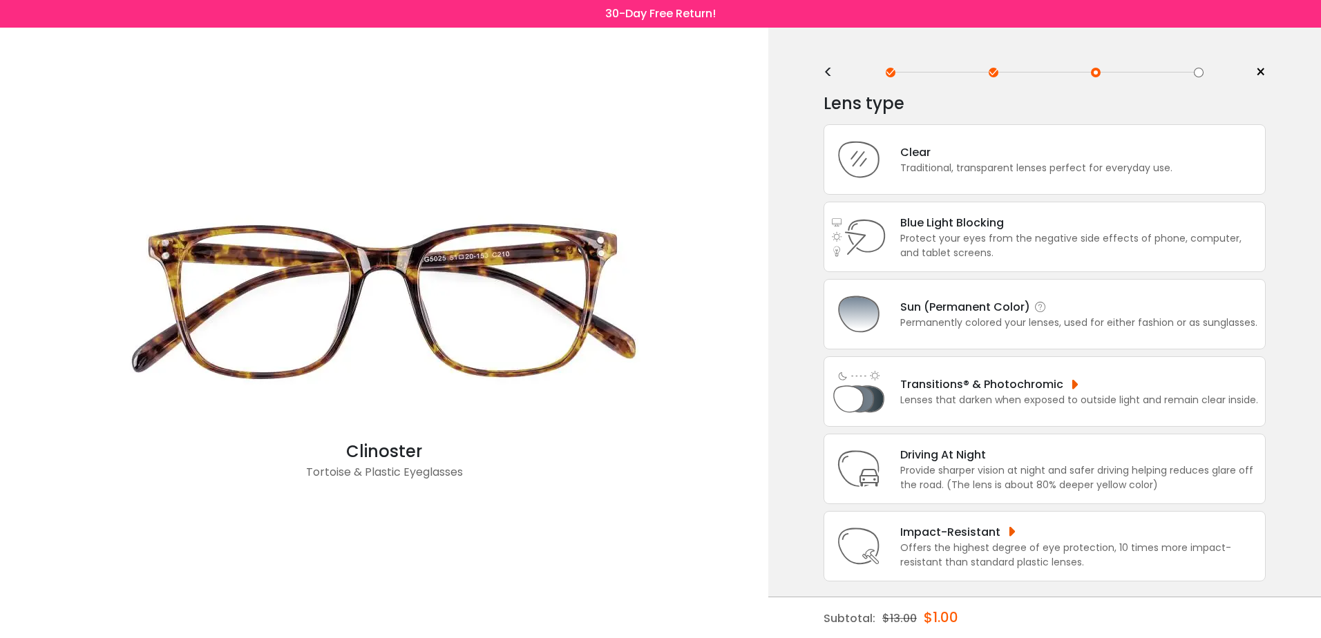
click at [994, 312] on div "Sun (Permanent Color)" at bounding box center [1078, 306] width 357 height 17
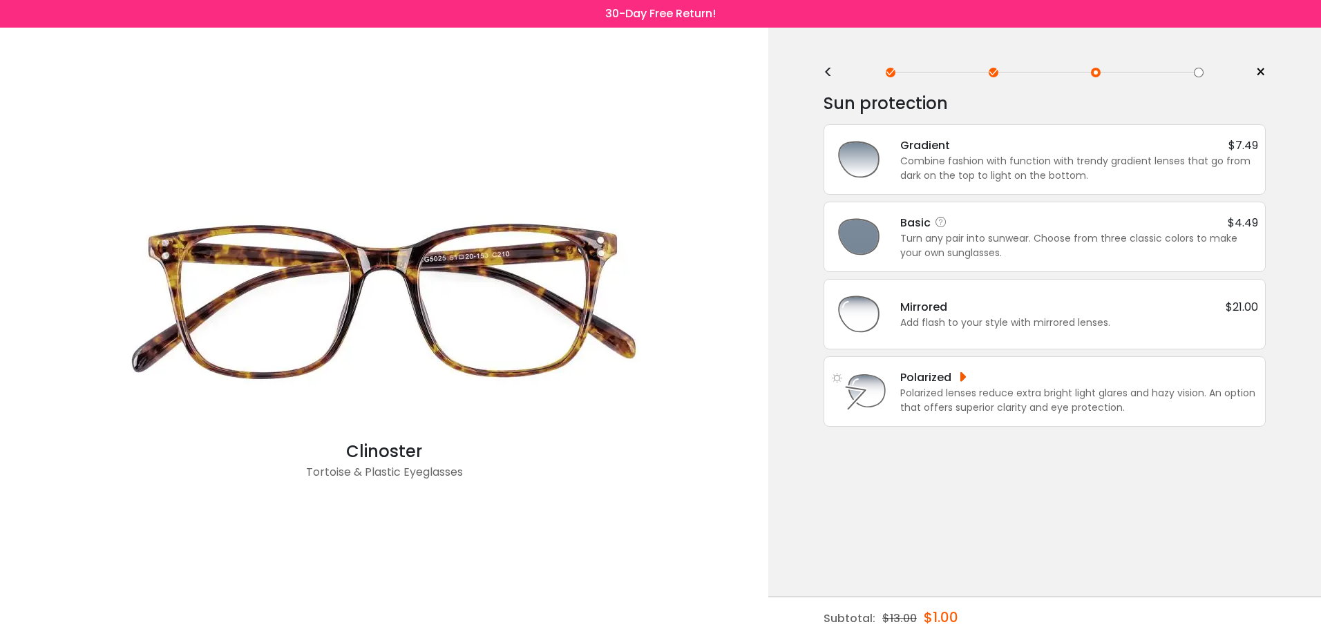
click at [1052, 232] on div "Turn any pair into sunwear. Choose from three classic colors to make your own s…" at bounding box center [1079, 245] width 358 height 29
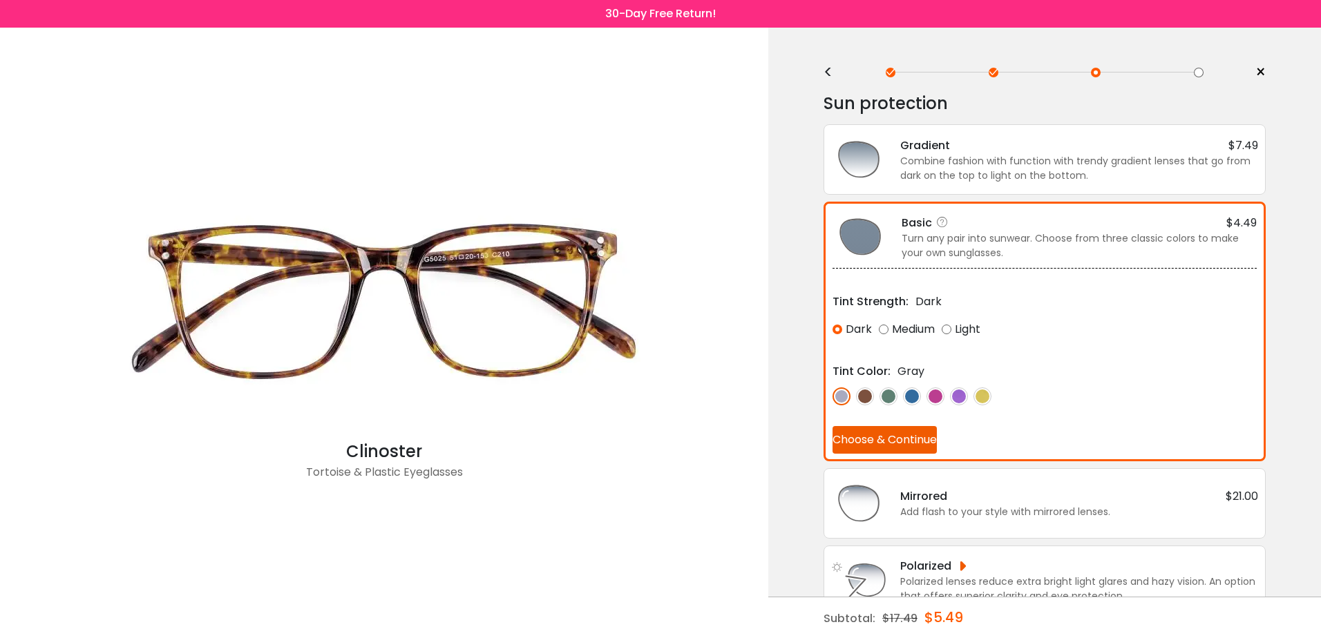
click at [866, 400] on img at bounding box center [865, 397] width 18 height 18
click at [844, 398] on img at bounding box center [842, 397] width 18 height 18
click at [868, 395] on img at bounding box center [865, 397] width 18 height 18
click at [843, 397] on img at bounding box center [842, 397] width 18 height 18
click at [862, 399] on img at bounding box center [865, 397] width 18 height 18
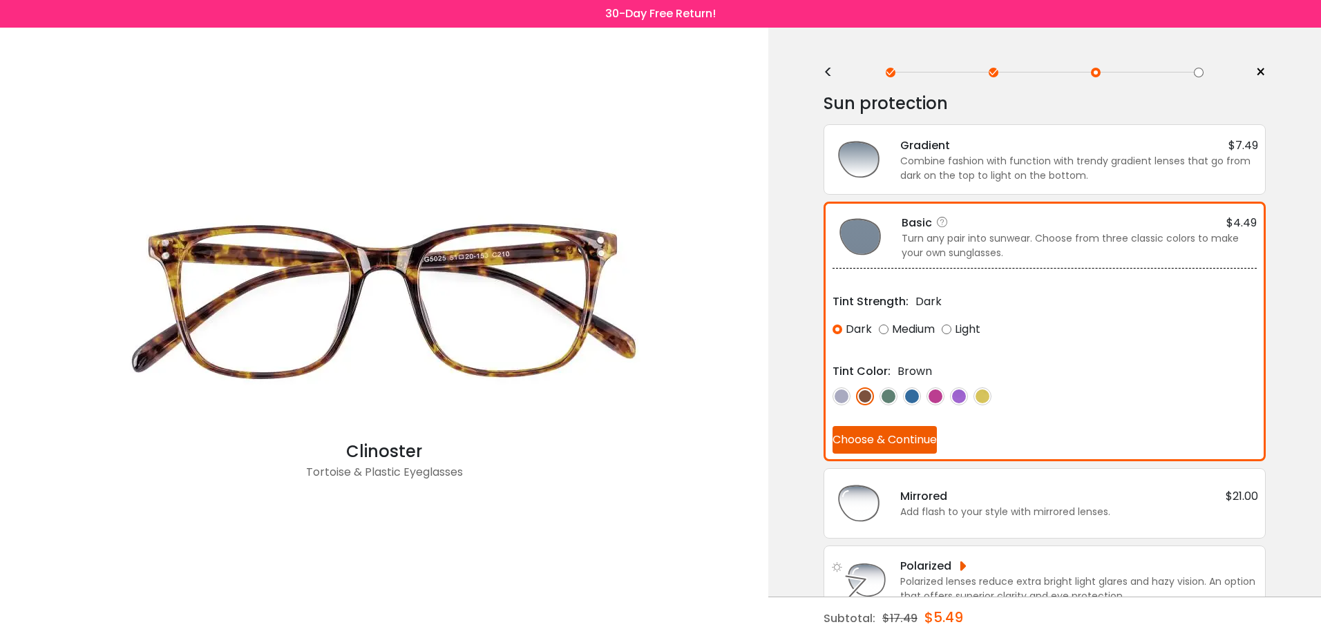
click at [907, 438] on button "Choose & Continue" at bounding box center [885, 440] width 104 height 28
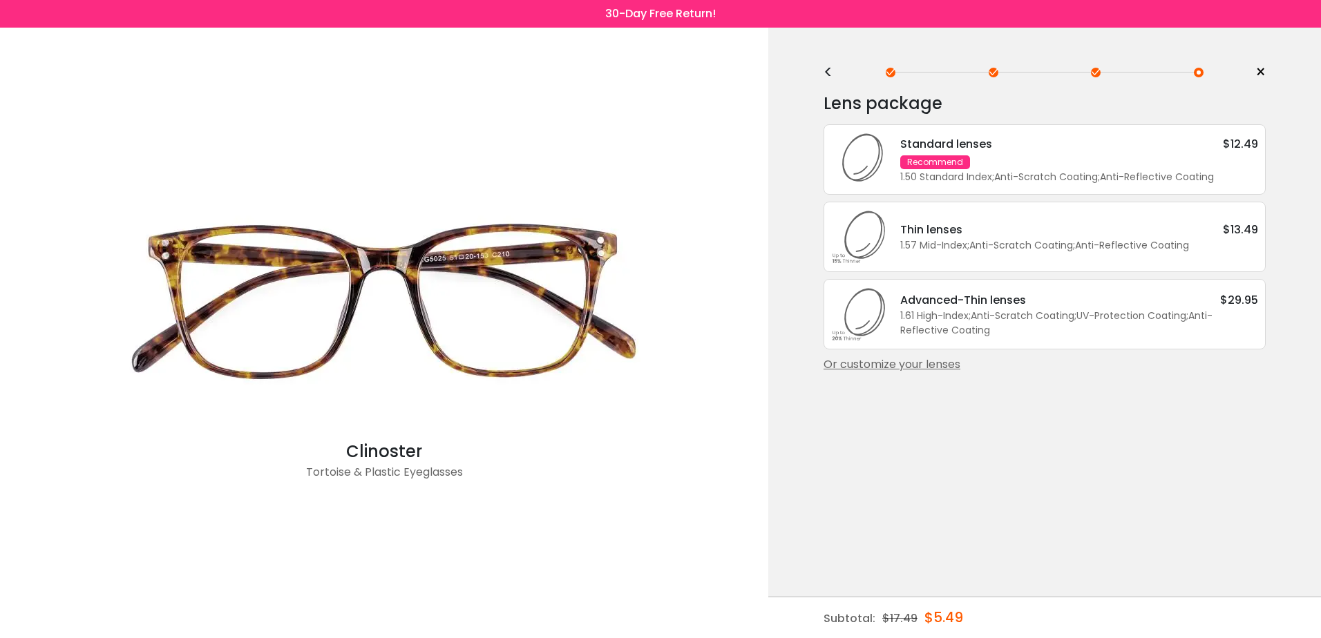
click at [1027, 219] on div "Thin lenses $13.49 1.57 Mid-Index ; Anti-Scratch Coating ; Anti-Reflective Coat…" at bounding box center [1045, 237] width 442 height 70
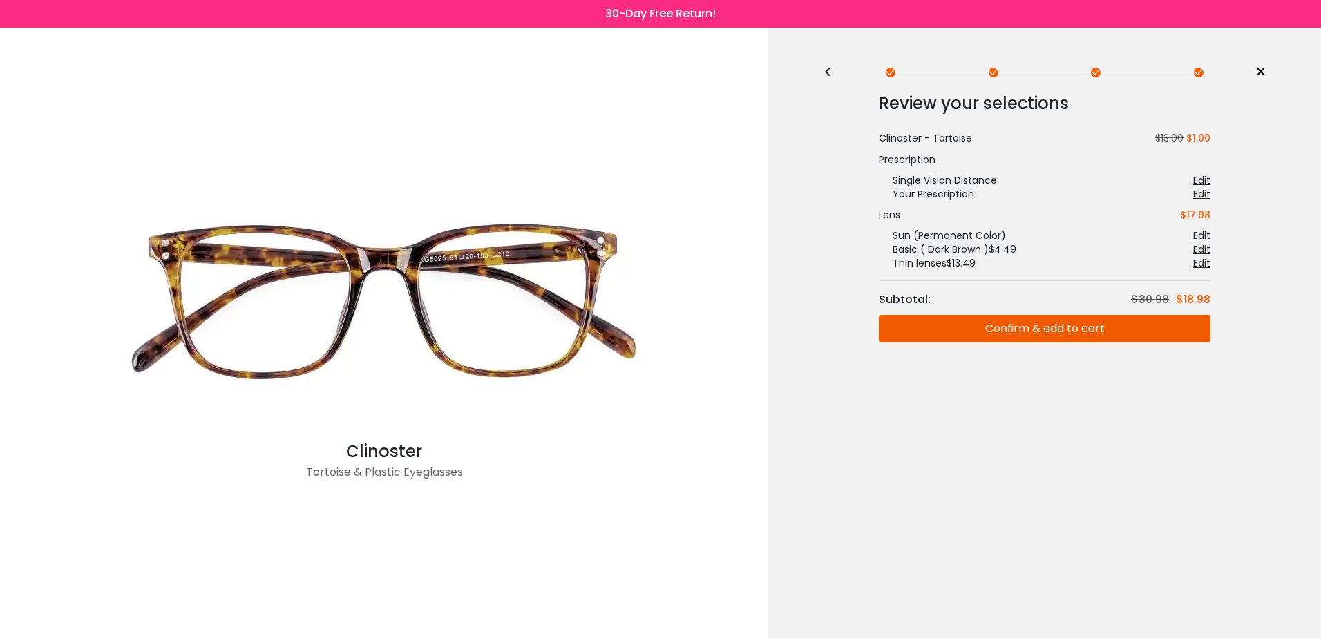
click at [1051, 331] on button "Confirm & add to cart" at bounding box center [1045, 329] width 332 height 28
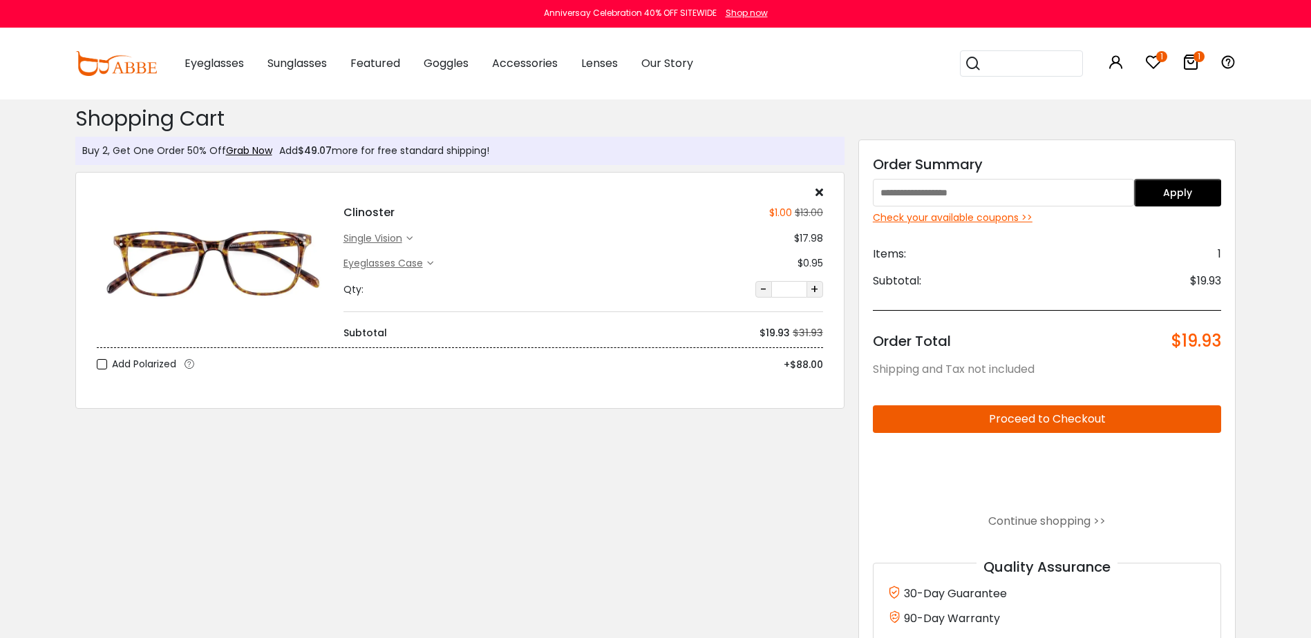
click at [954, 191] on input "text" at bounding box center [1003, 193] width 261 height 28
type input "********"
click at [1190, 195] on button "Apply" at bounding box center [1177, 193] width 87 height 28
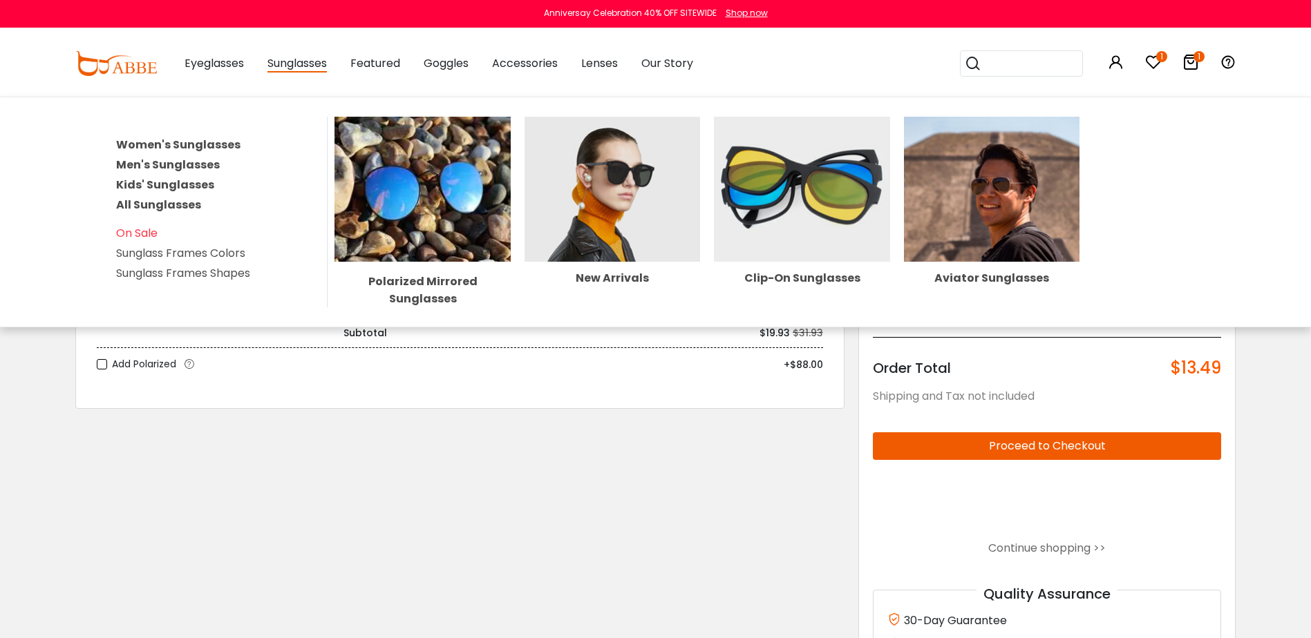
click at [302, 64] on span "Sunglasses" at bounding box center [296, 63] width 59 height 17
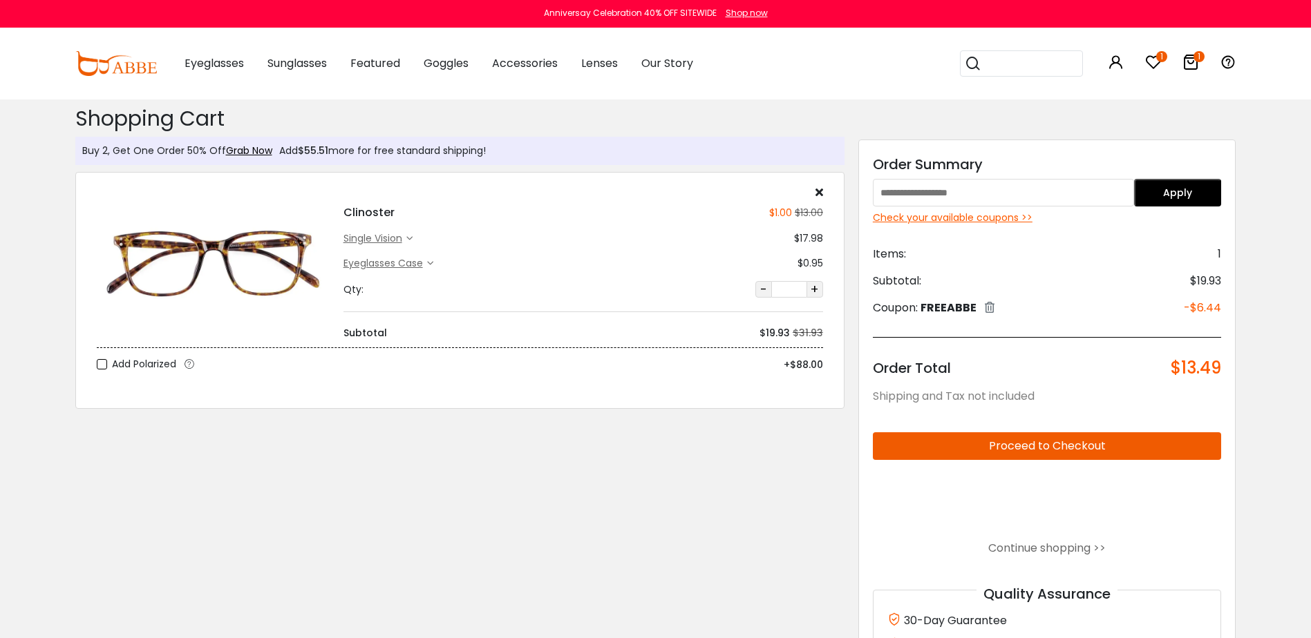
click at [303, 61] on span "Sunglasses" at bounding box center [296, 63] width 59 height 16
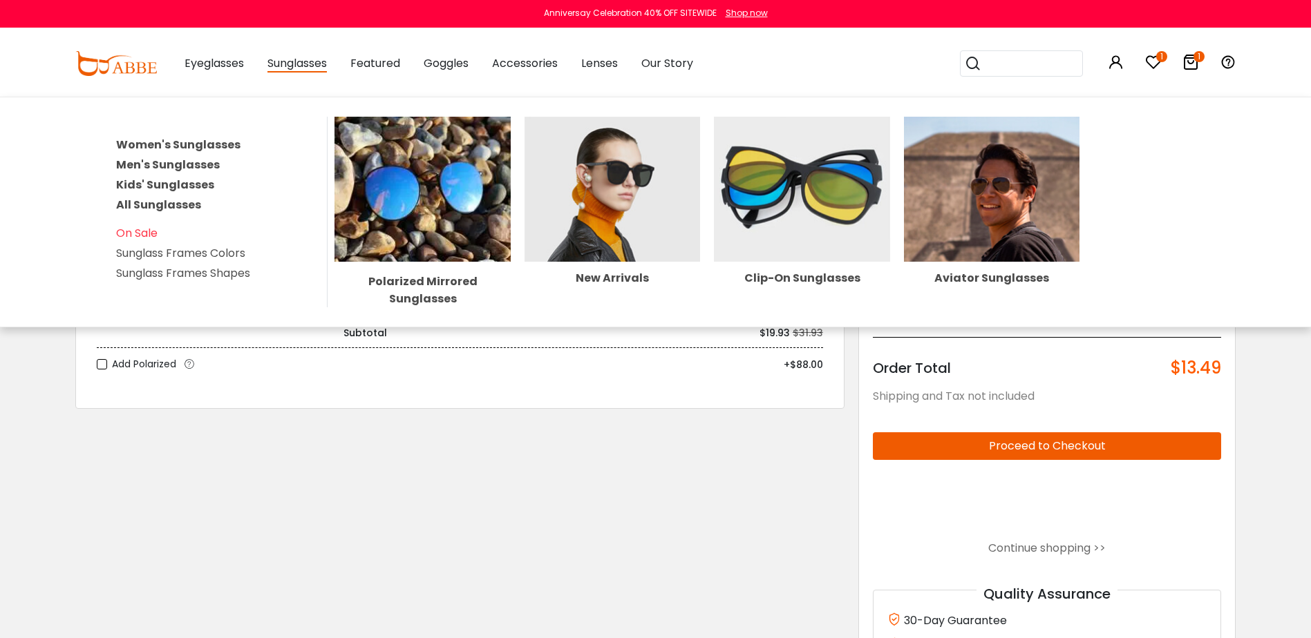
click at [288, 66] on span "Sunglasses" at bounding box center [296, 63] width 59 height 17
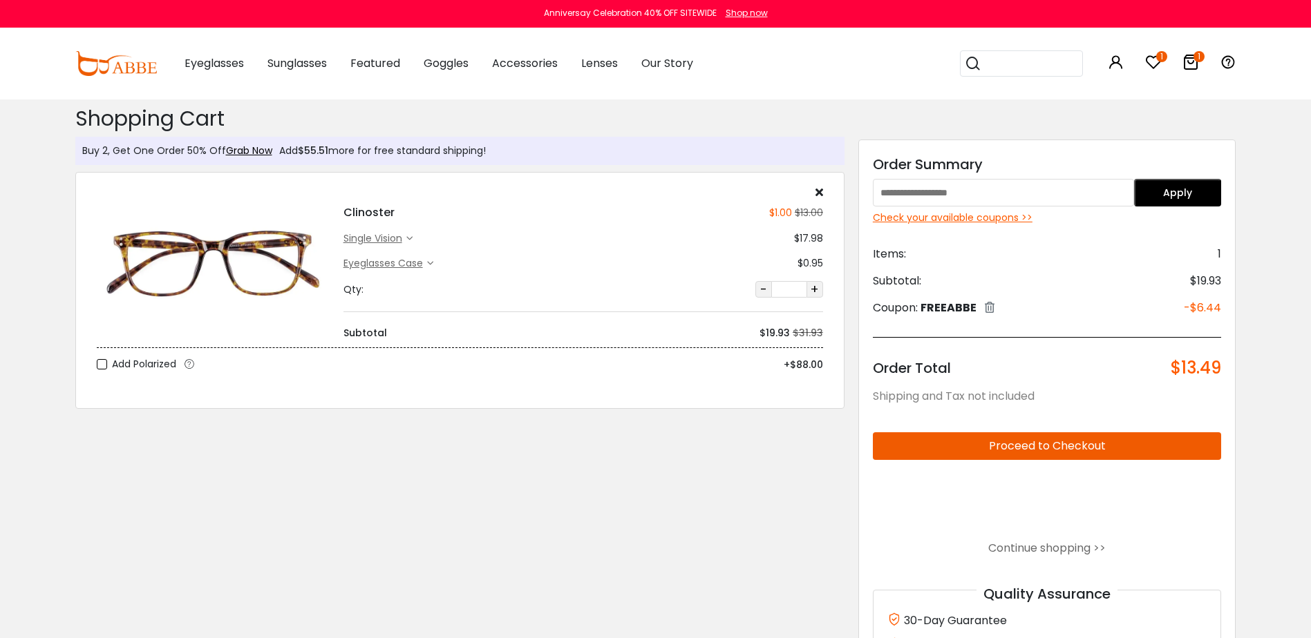
click at [290, 64] on span "Sunglasses" at bounding box center [296, 63] width 59 height 16
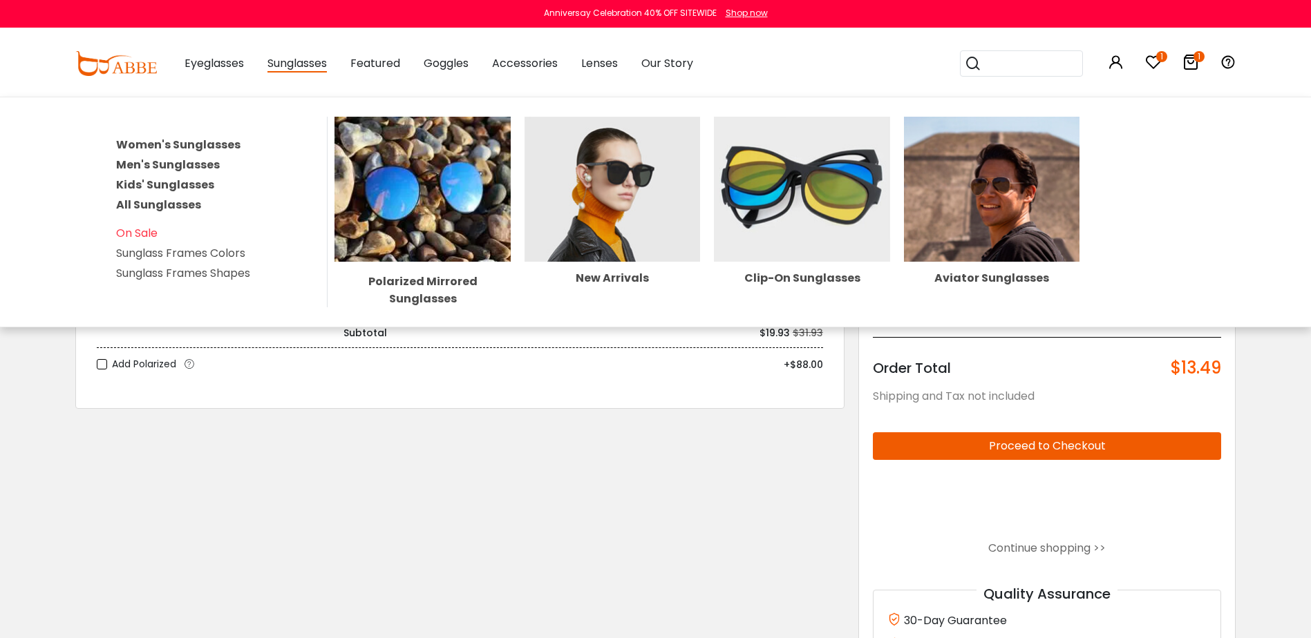
click at [170, 142] on link "Women's Sunglasses" at bounding box center [178, 145] width 124 height 16
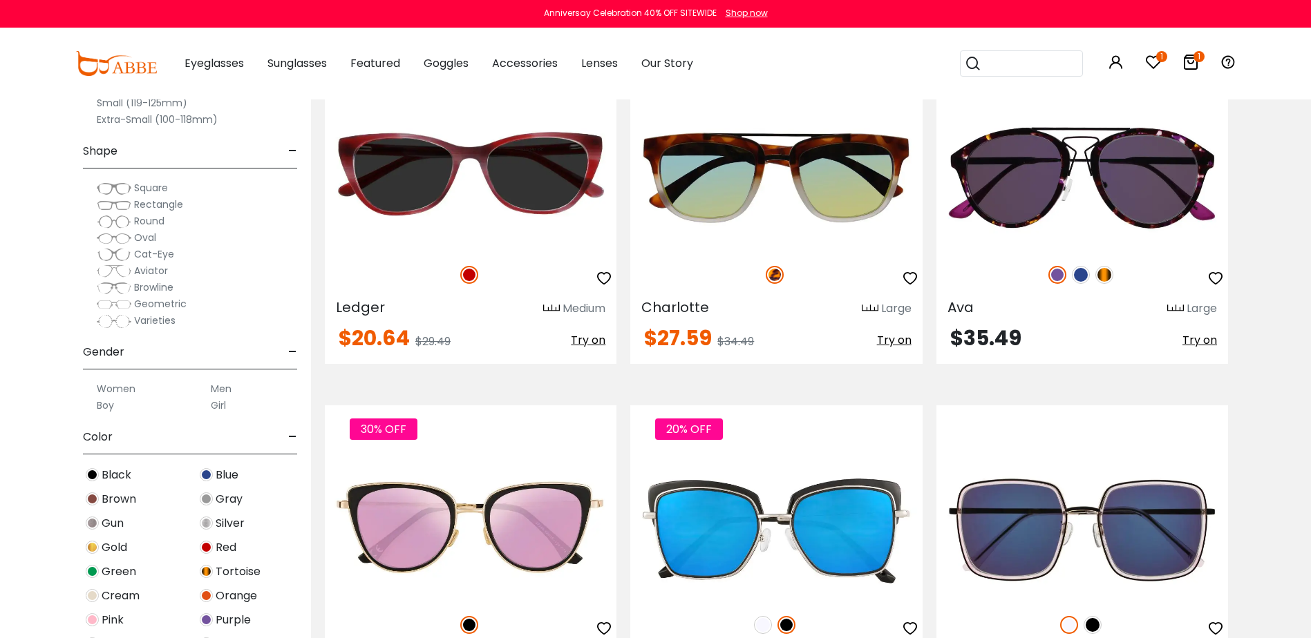
scroll to position [2211, 0]
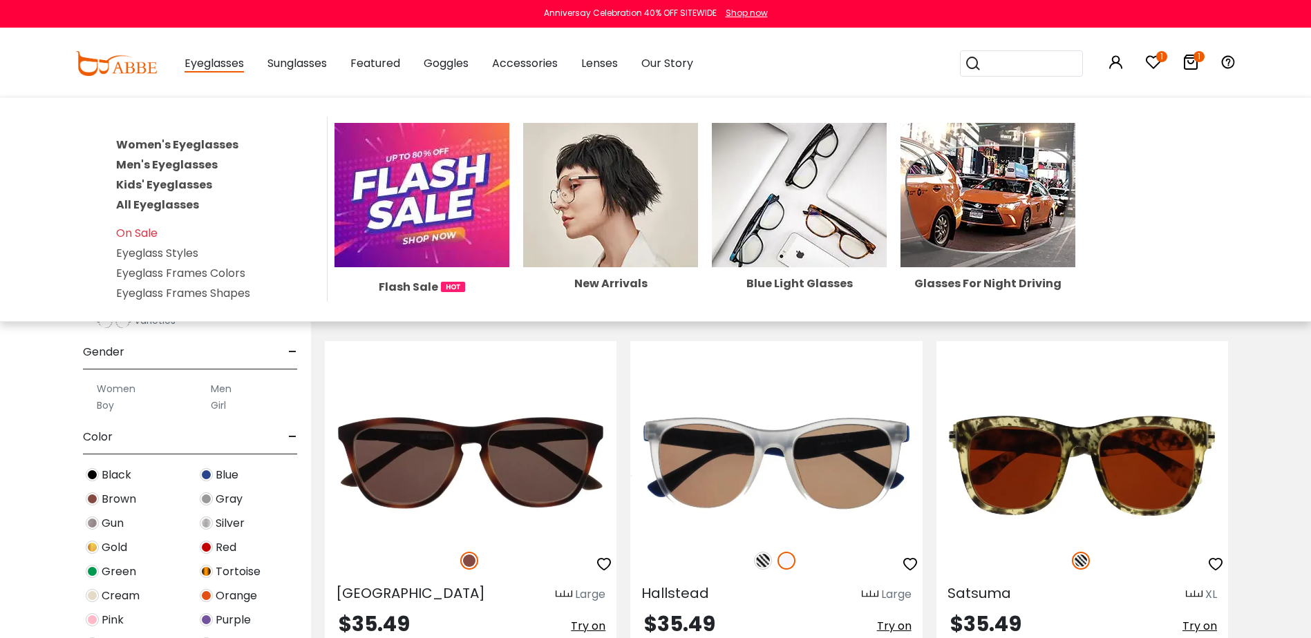
click at [216, 65] on span "Eyeglasses" at bounding box center [213, 63] width 59 height 17
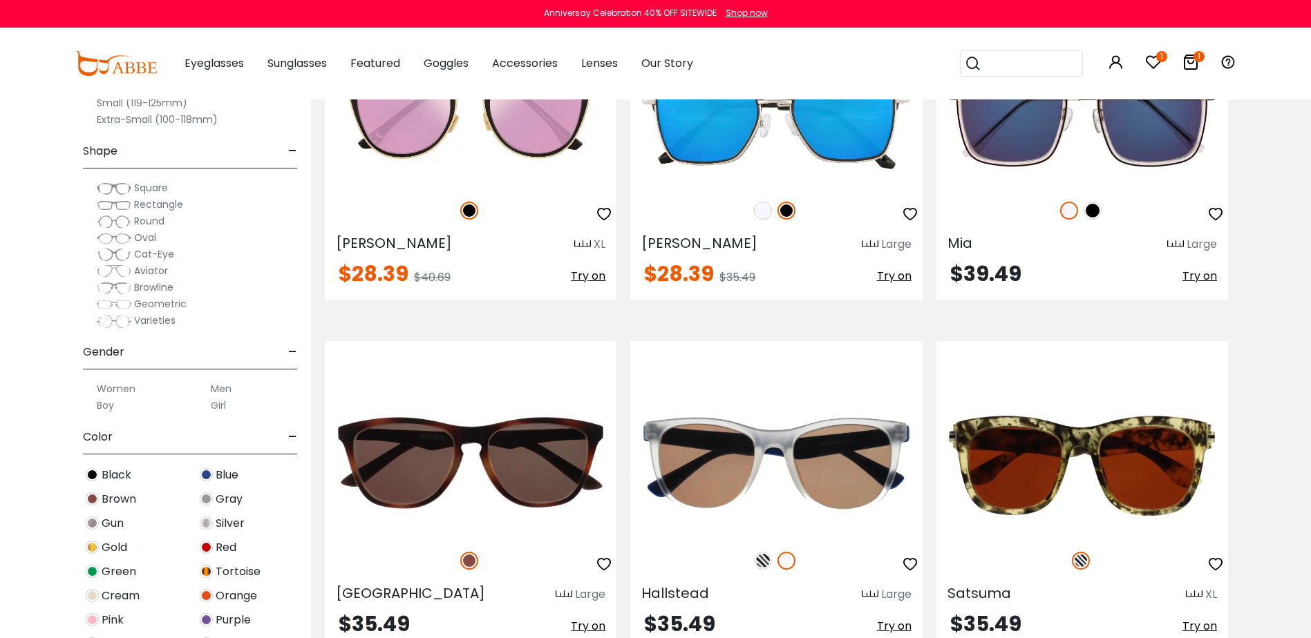
click at [219, 61] on span "Eyeglasses" at bounding box center [213, 63] width 59 height 16
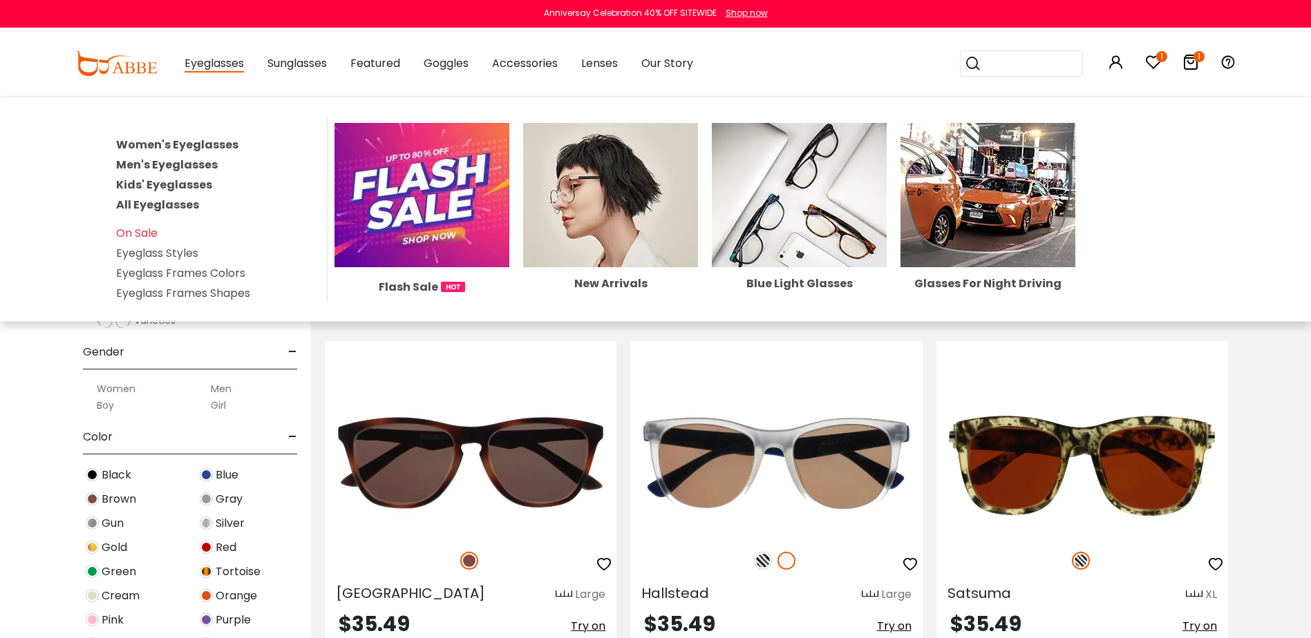
click at [194, 61] on span "Eyeglasses" at bounding box center [213, 63] width 59 height 17
click at [187, 144] on link "Women's Eyeglasses" at bounding box center [177, 145] width 122 height 16
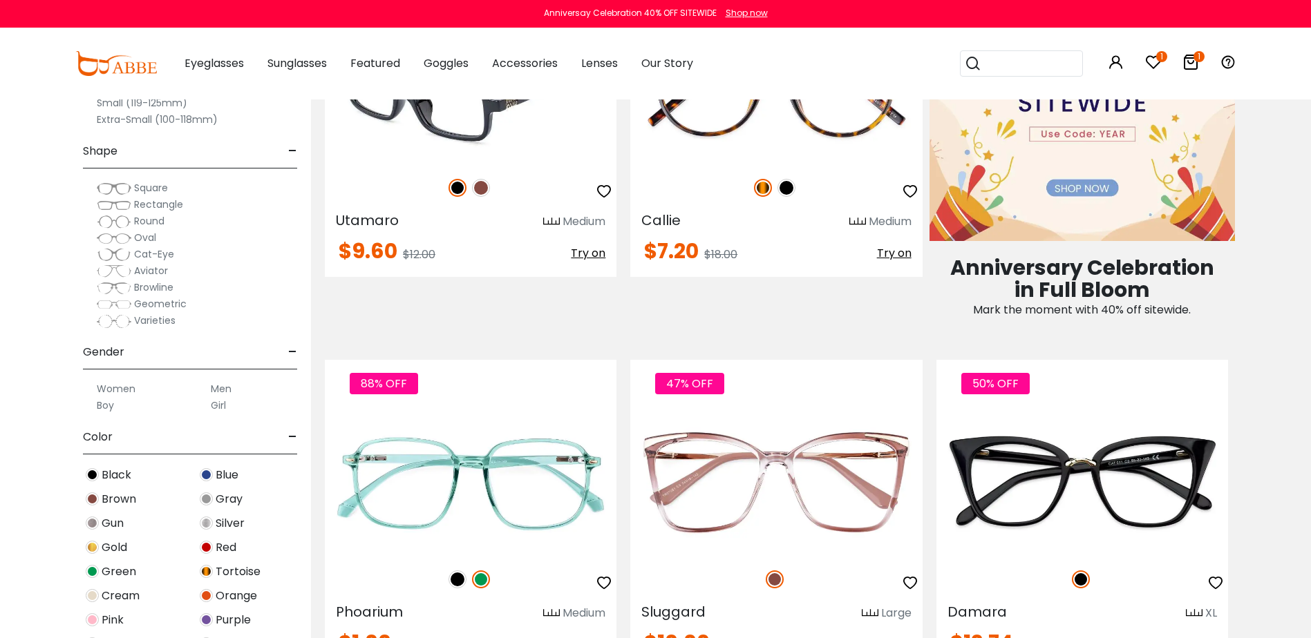
scroll to position [967, 0]
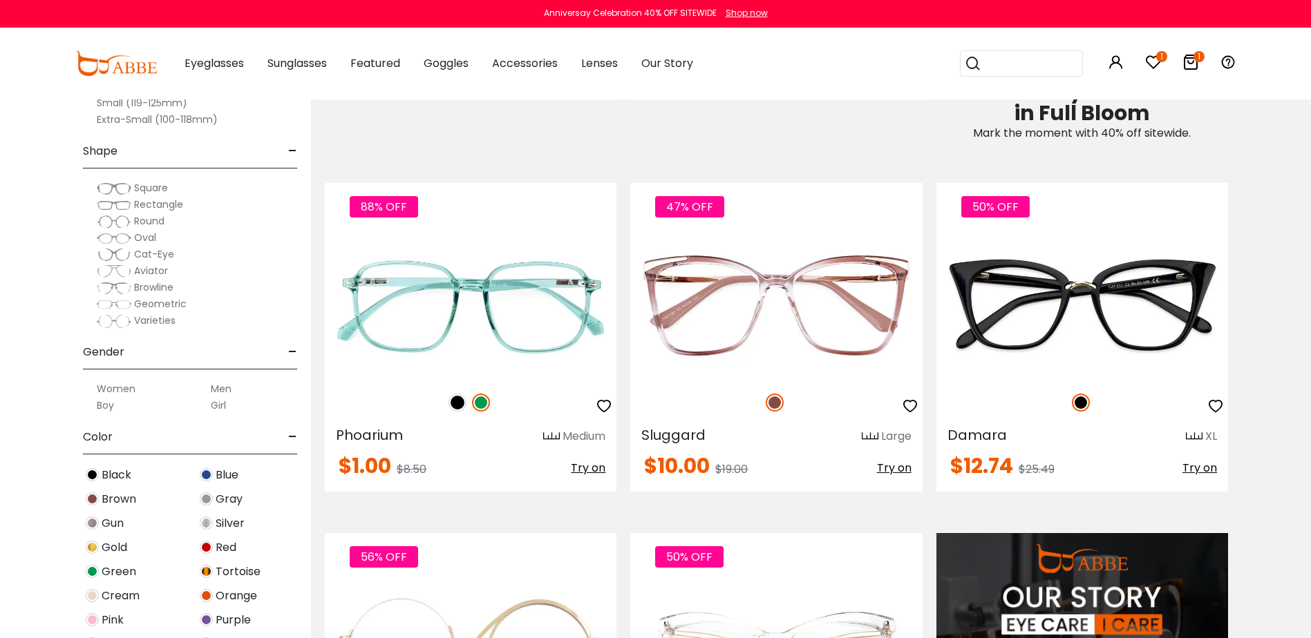
click at [146, 186] on span "Square" at bounding box center [151, 188] width 34 height 14
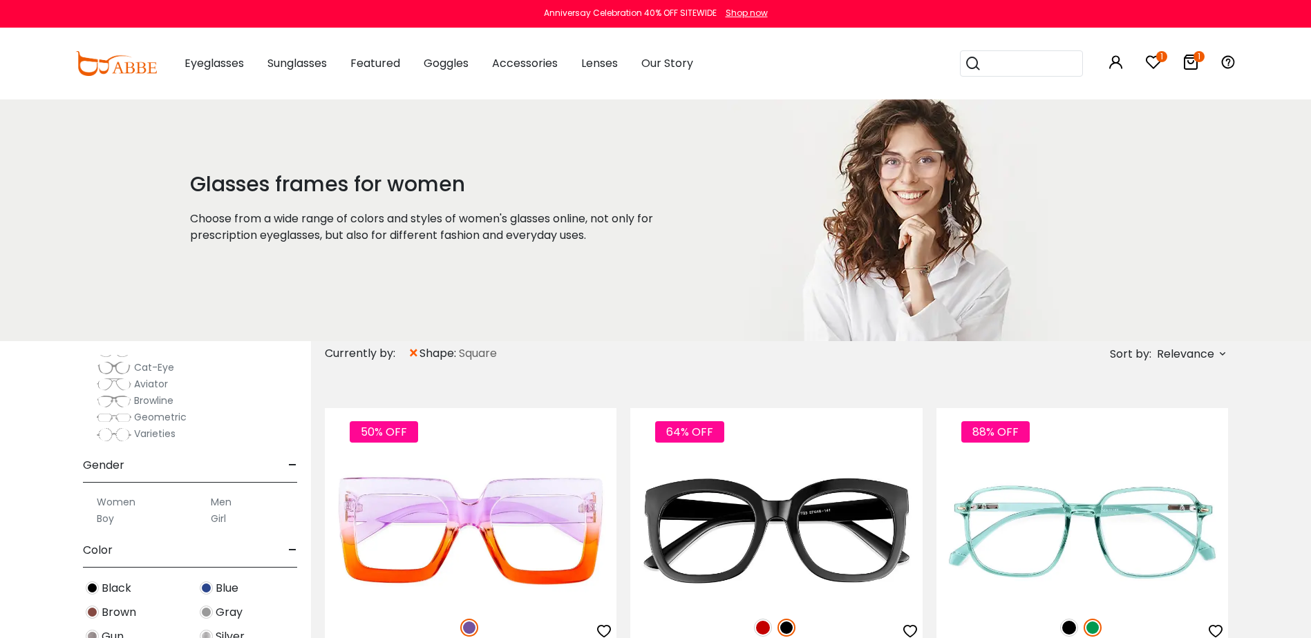
scroll to position [207, 0]
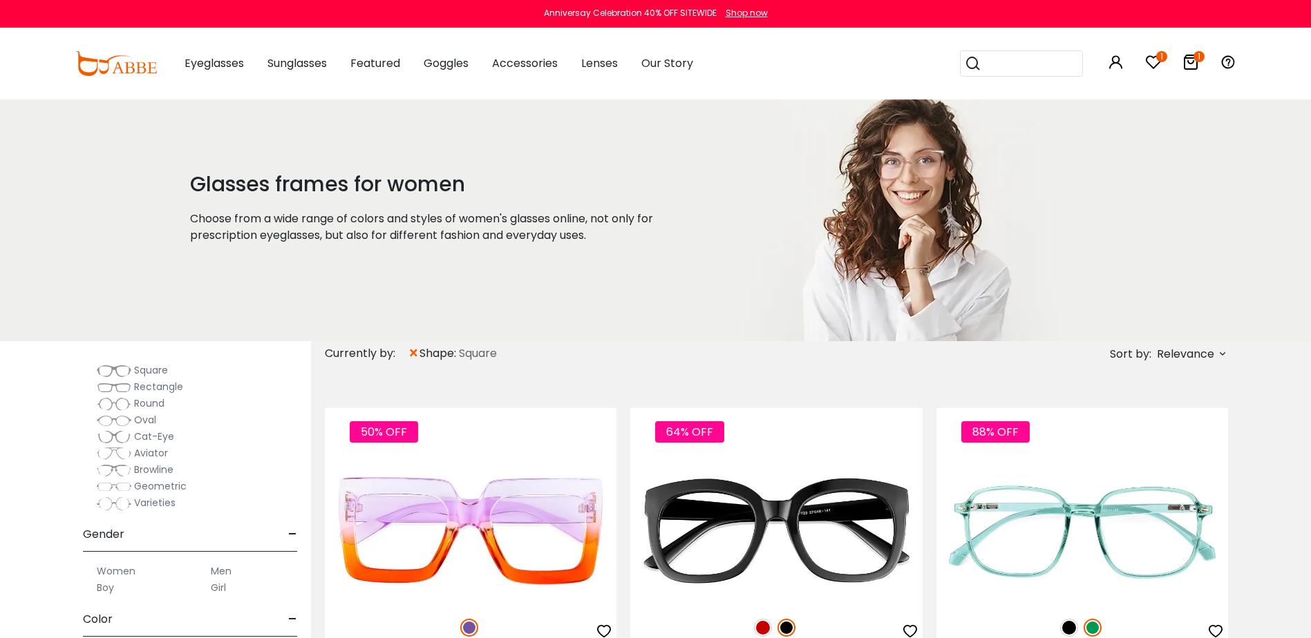
click at [150, 453] on span "Aviator" at bounding box center [151, 453] width 34 height 14
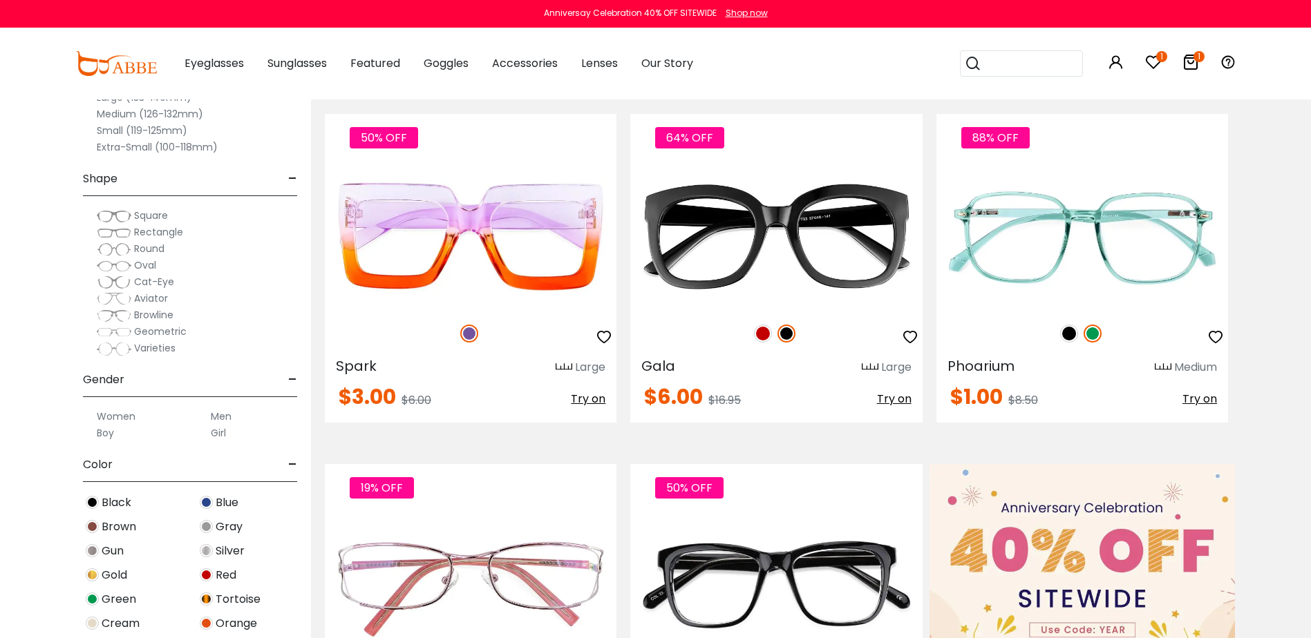
scroll to position [276, 0]
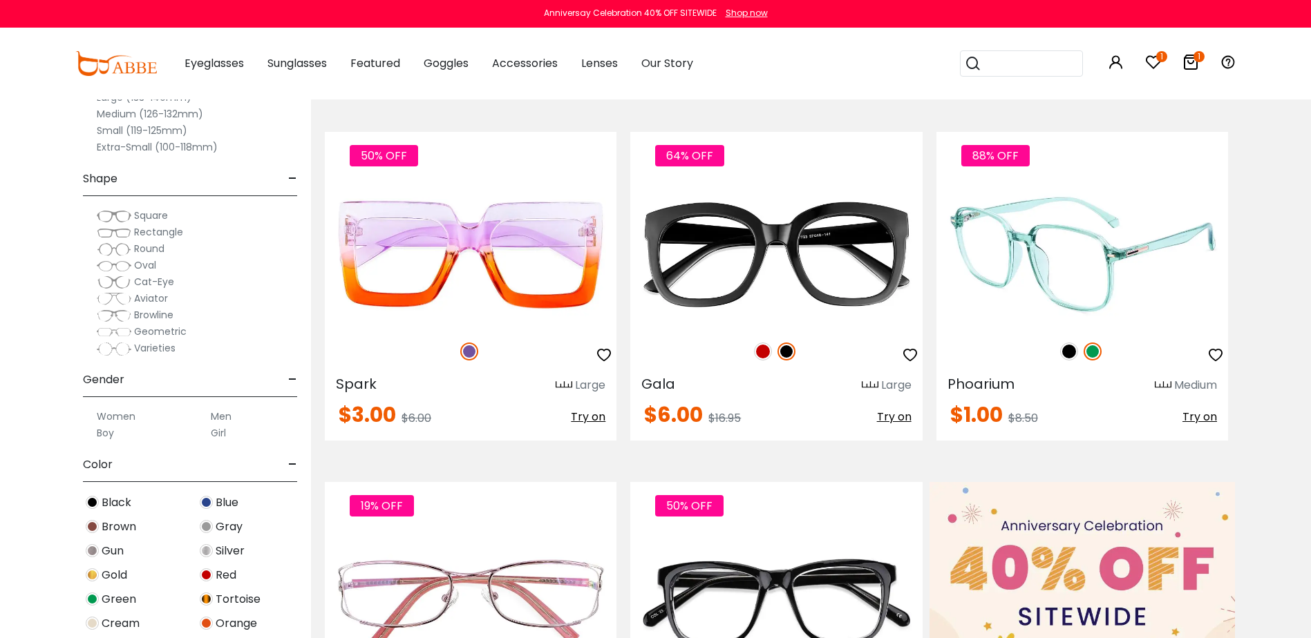
click at [1070, 354] on img at bounding box center [1069, 352] width 18 height 18
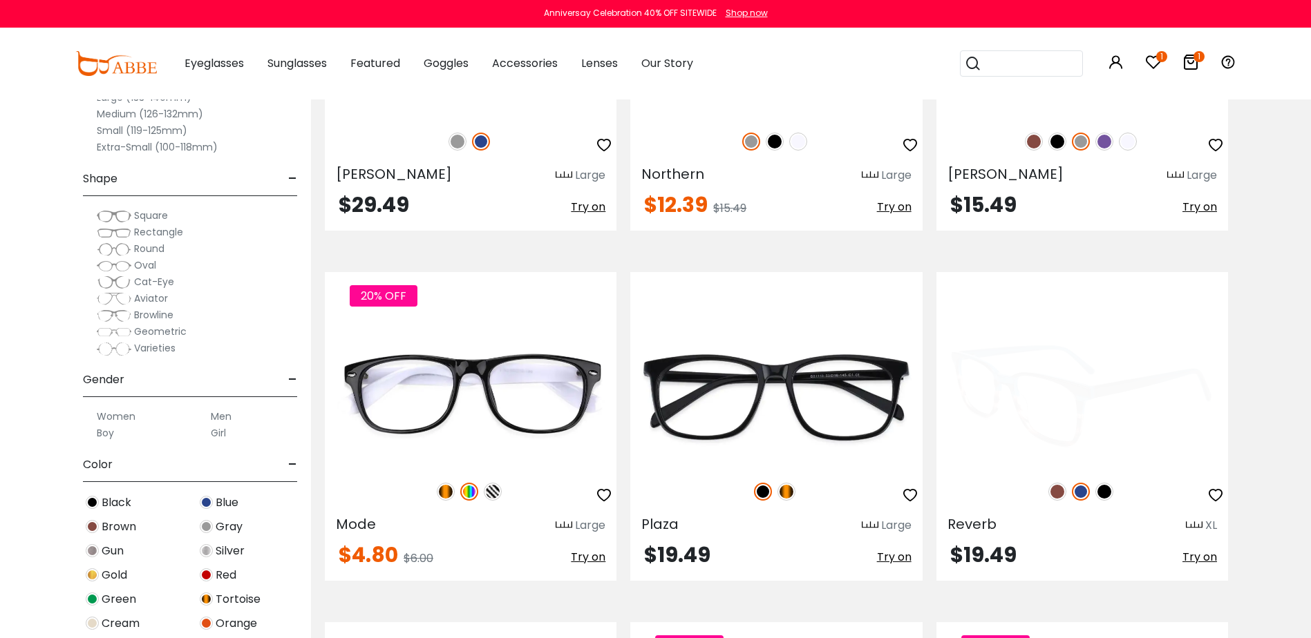
scroll to position [6494, 0]
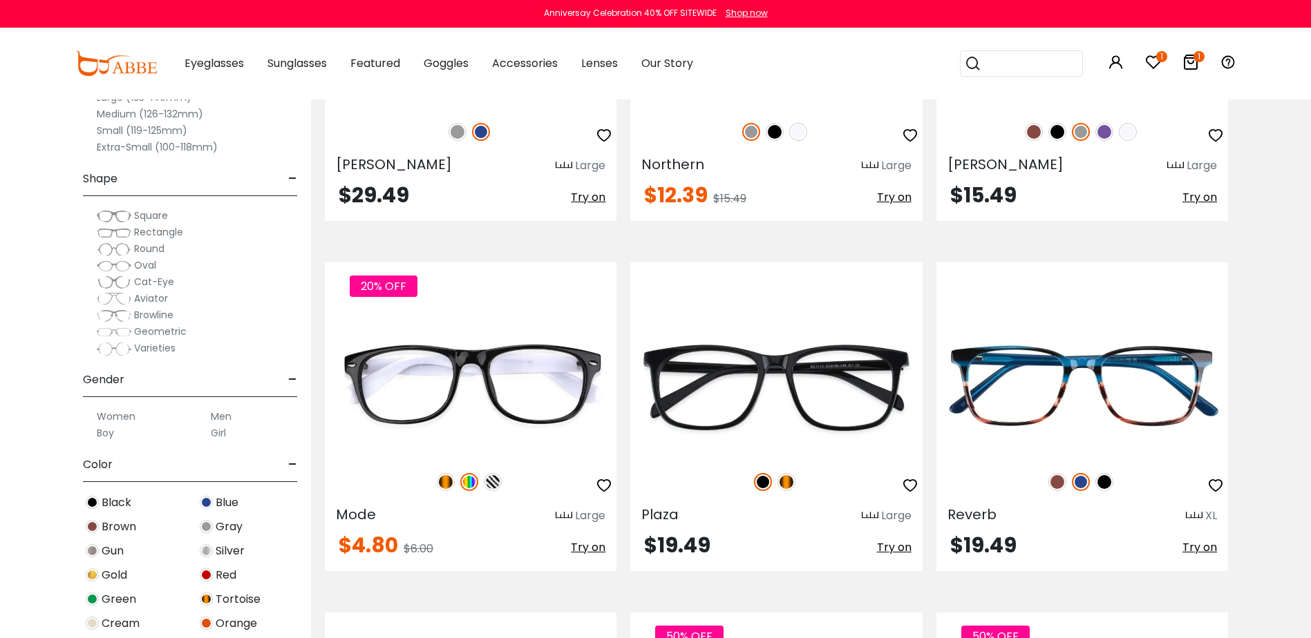
click at [137, 99] on div "1 1 Eyeglasses Women's Eyeglasses Men's Eyeglasses" at bounding box center [655, 64] width 1161 height 72
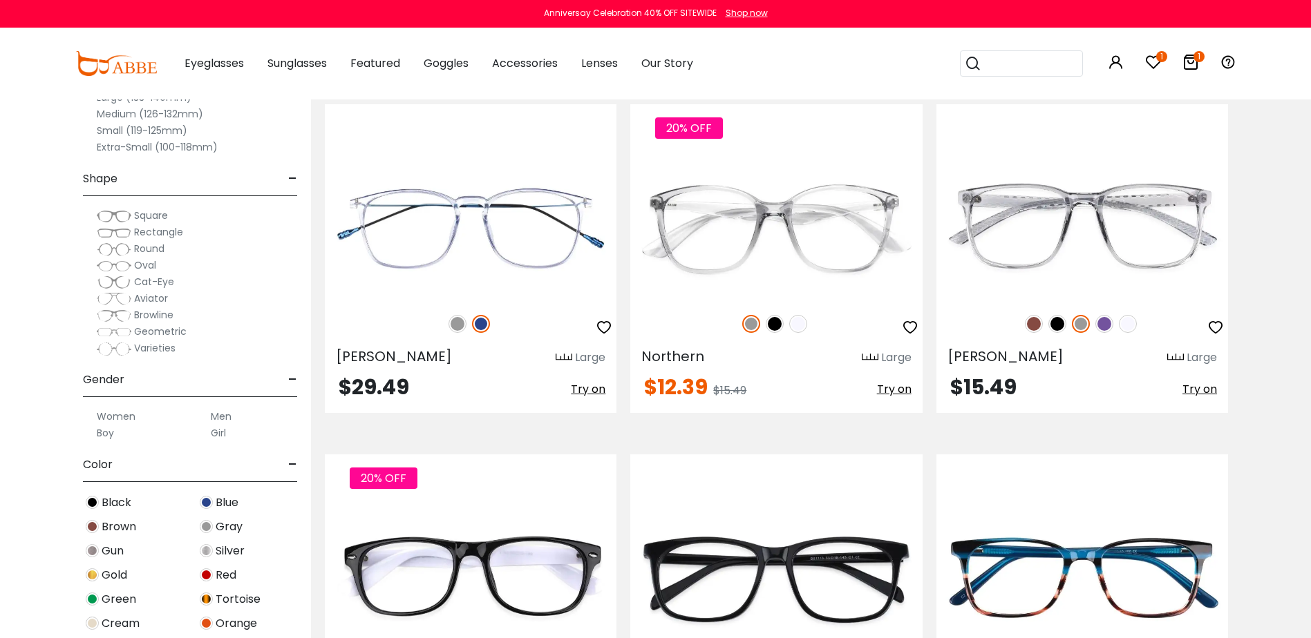
scroll to position [6287, 0]
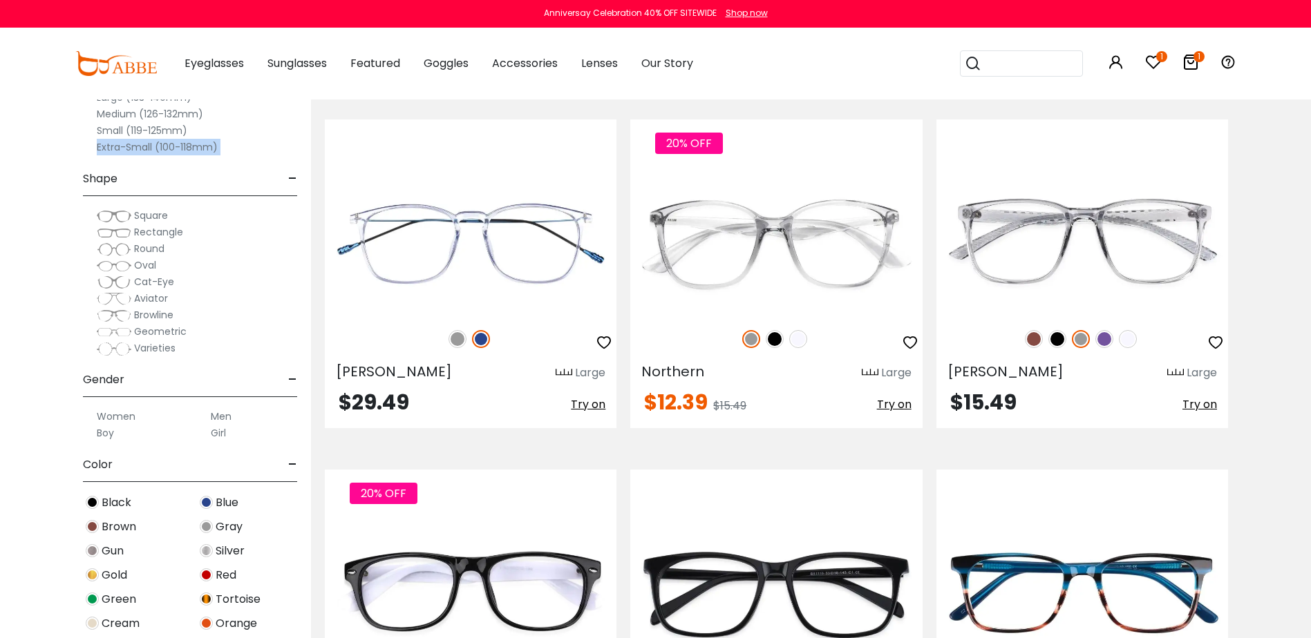
drag, startPoint x: 64, startPoint y: 146, endPoint x: 56, endPoint y: 167, distance: 22.7
click at [56, 167] on div "Clear All (2) Size - Extra-Large (141+mm) Large (133-140mm) Medium (126-132mm) …" at bounding box center [155, 308] width 311 height 659
drag, startPoint x: 56, startPoint y: 167, endPoint x: 199, endPoint y: 115, distance: 152.4
click at [199, 115] on label "Medium (126-132mm)" at bounding box center [150, 114] width 106 height 17
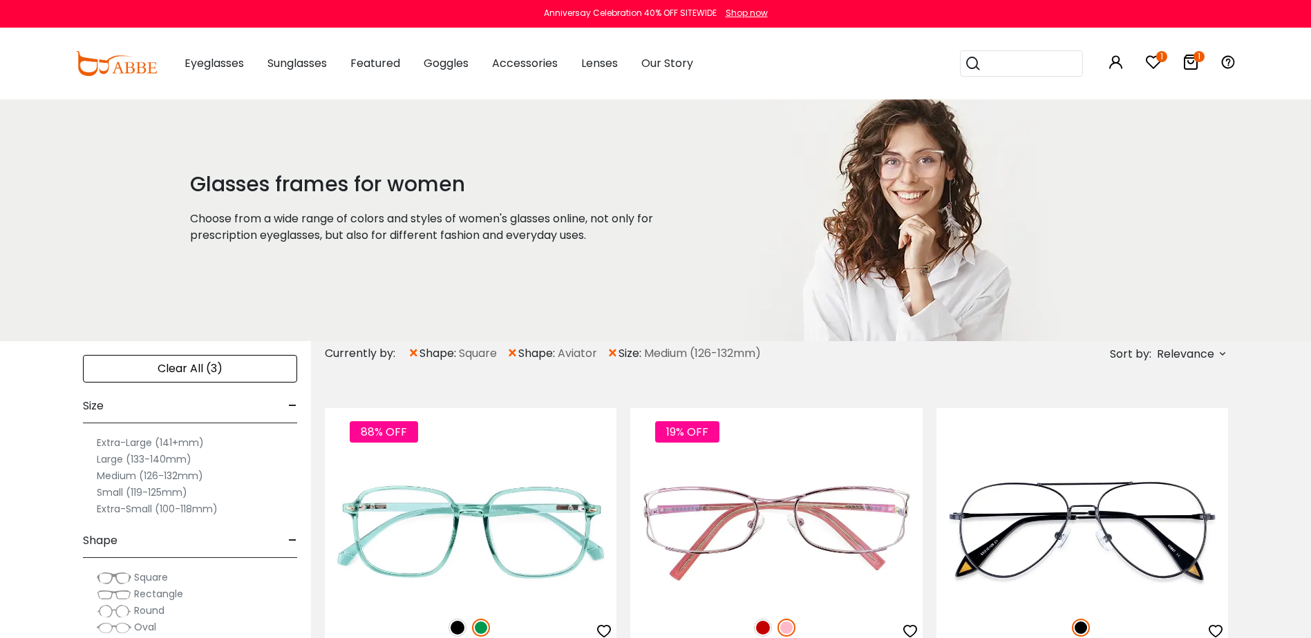
click at [616, 352] on span "×" at bounding box center [613, 353] width 12 height 25
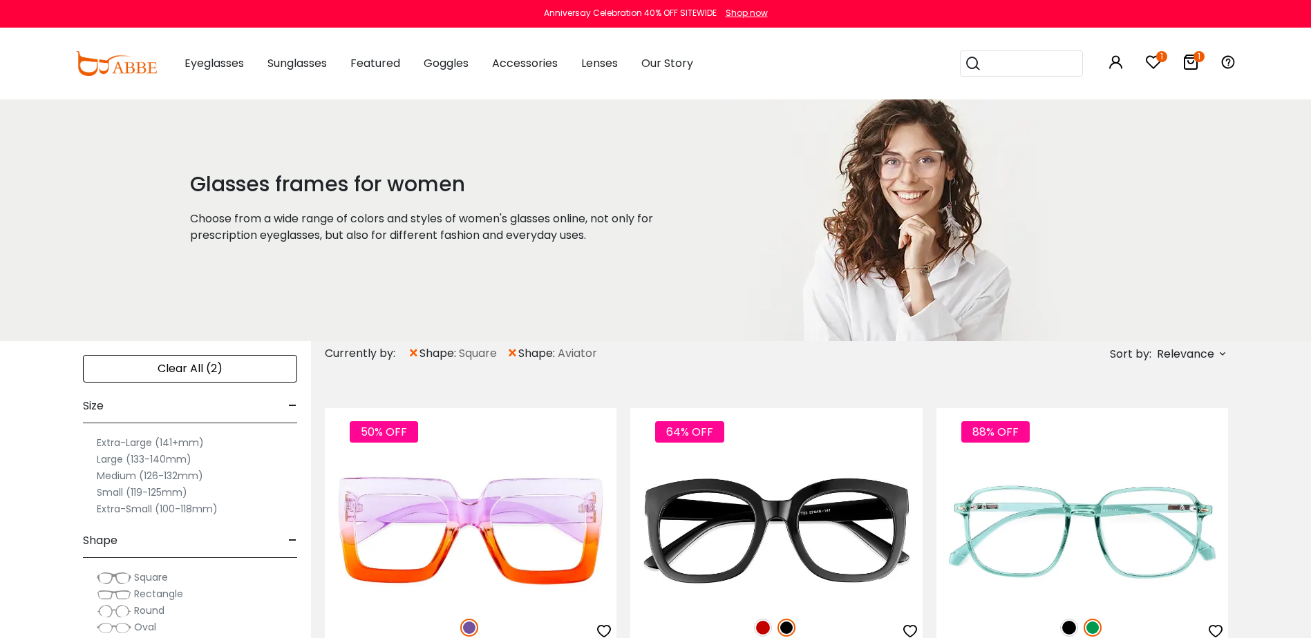
click at [514, 351] on span "×" at bounding box center [512, 353] width 12 height 25
click at [417, 353] on span "×" at bounding box center [414, 353] width 12 height 25
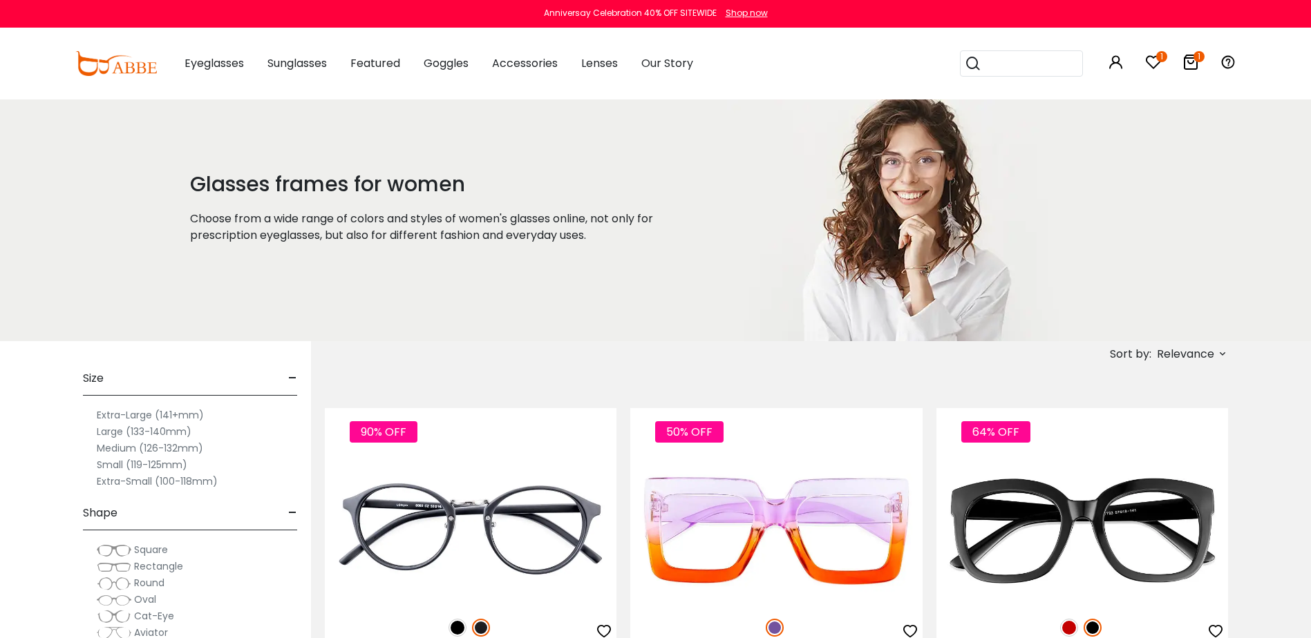
click at [150, 432] on label "Large (133-140mm)" at bounding box center [144, 432] width 95 height 17
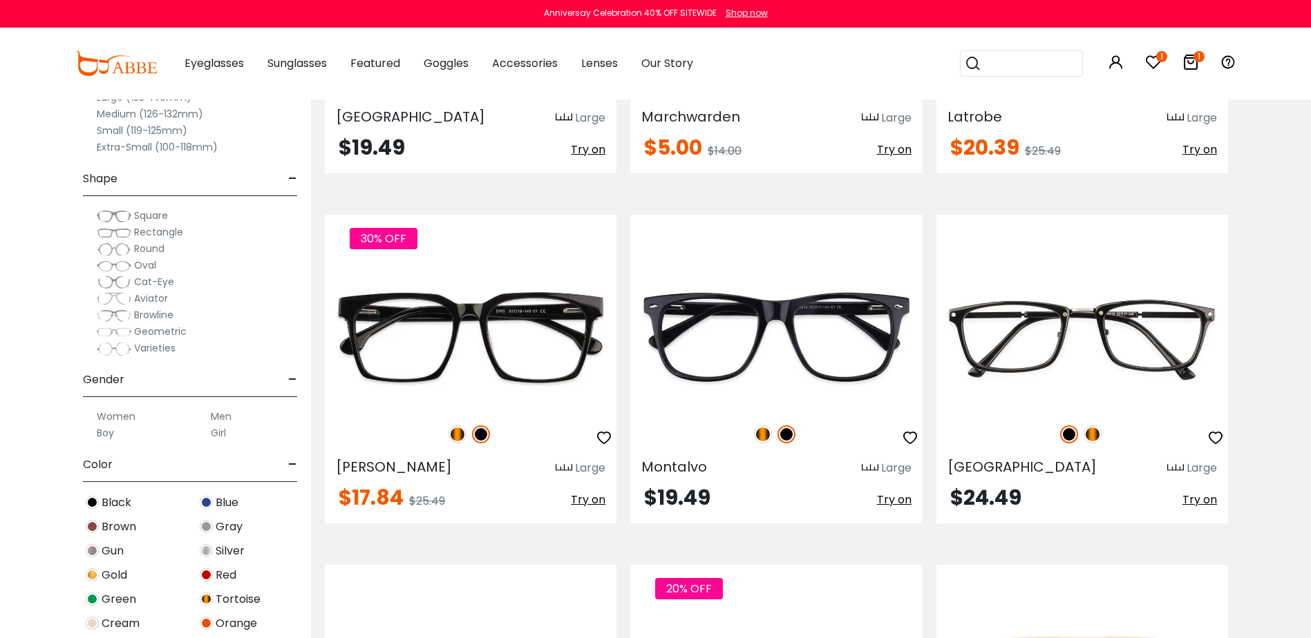
scroll to position [3731, 0]
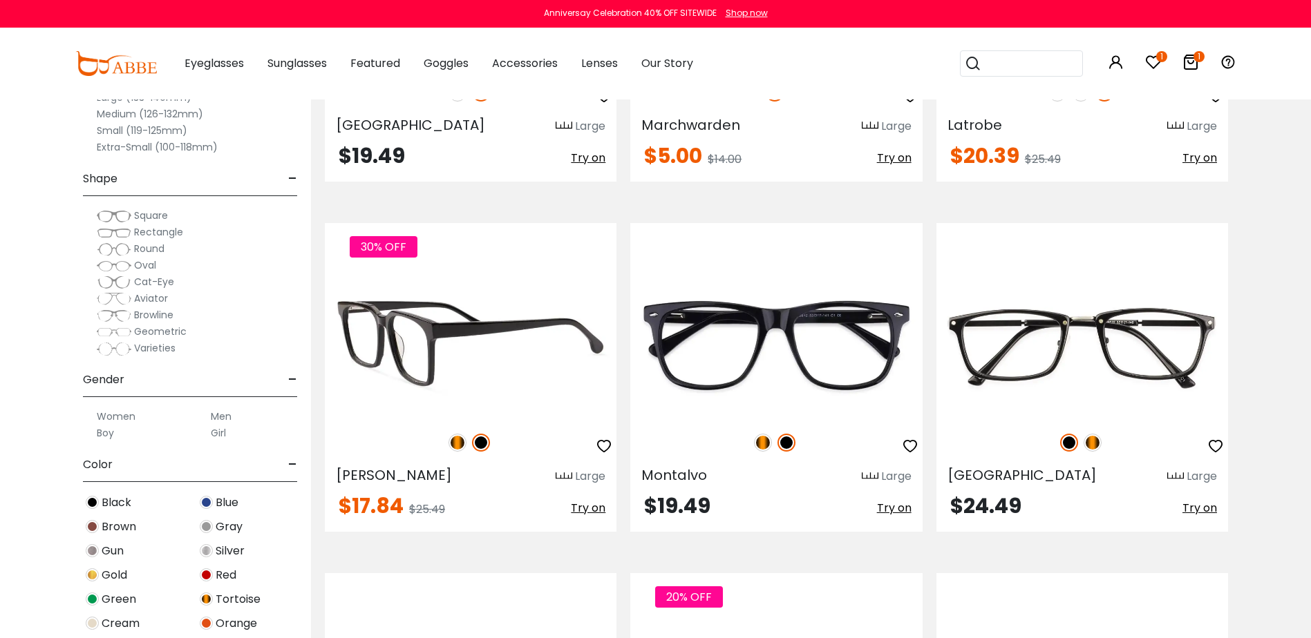
click at [456, 439] on img at bounding box center [457, 443] width 18 height 18
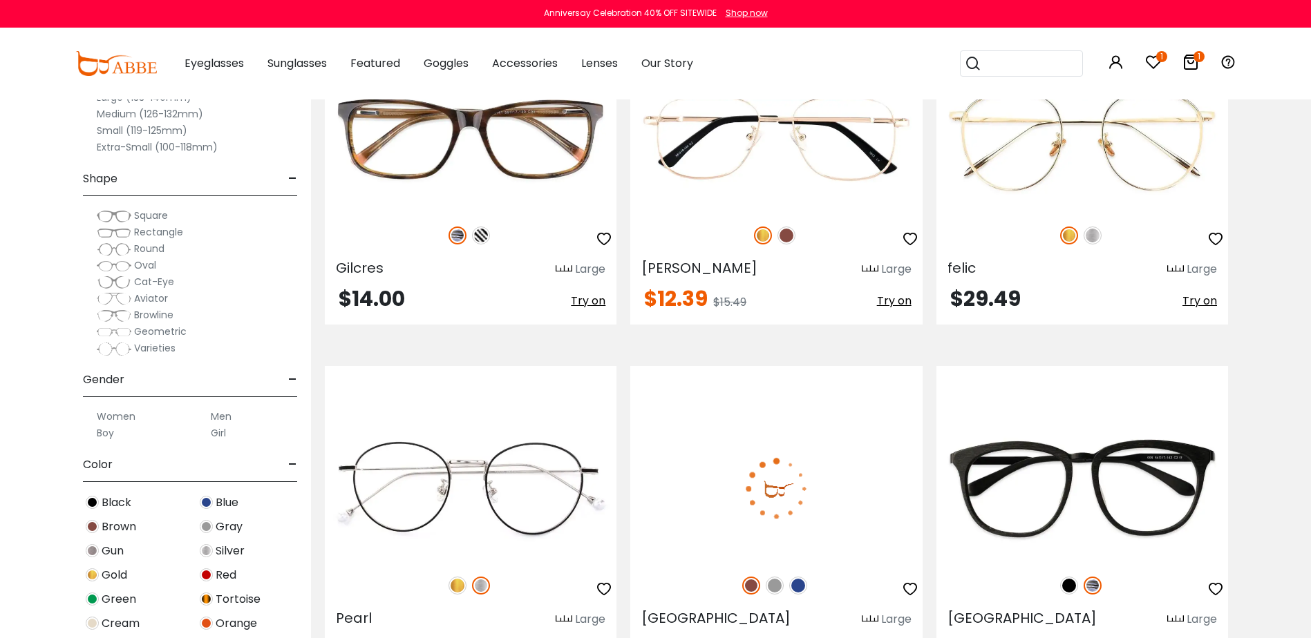
scroll to position [4491, 0]
